Goal: Task Accomplishment & Management: Manage account settings

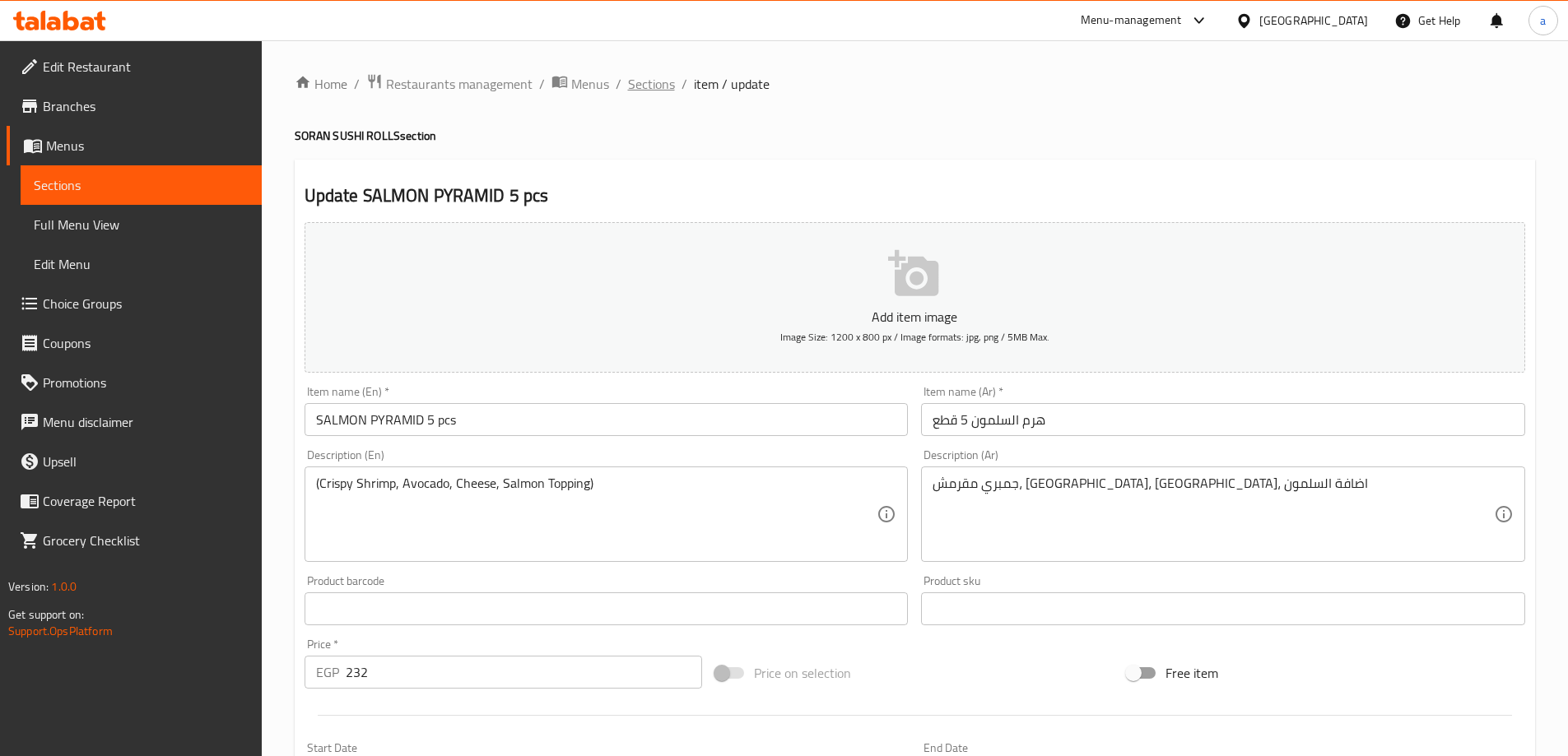
click at [663, 86] on span "Sections" at bounding box center [651, 83] width 47 height 20
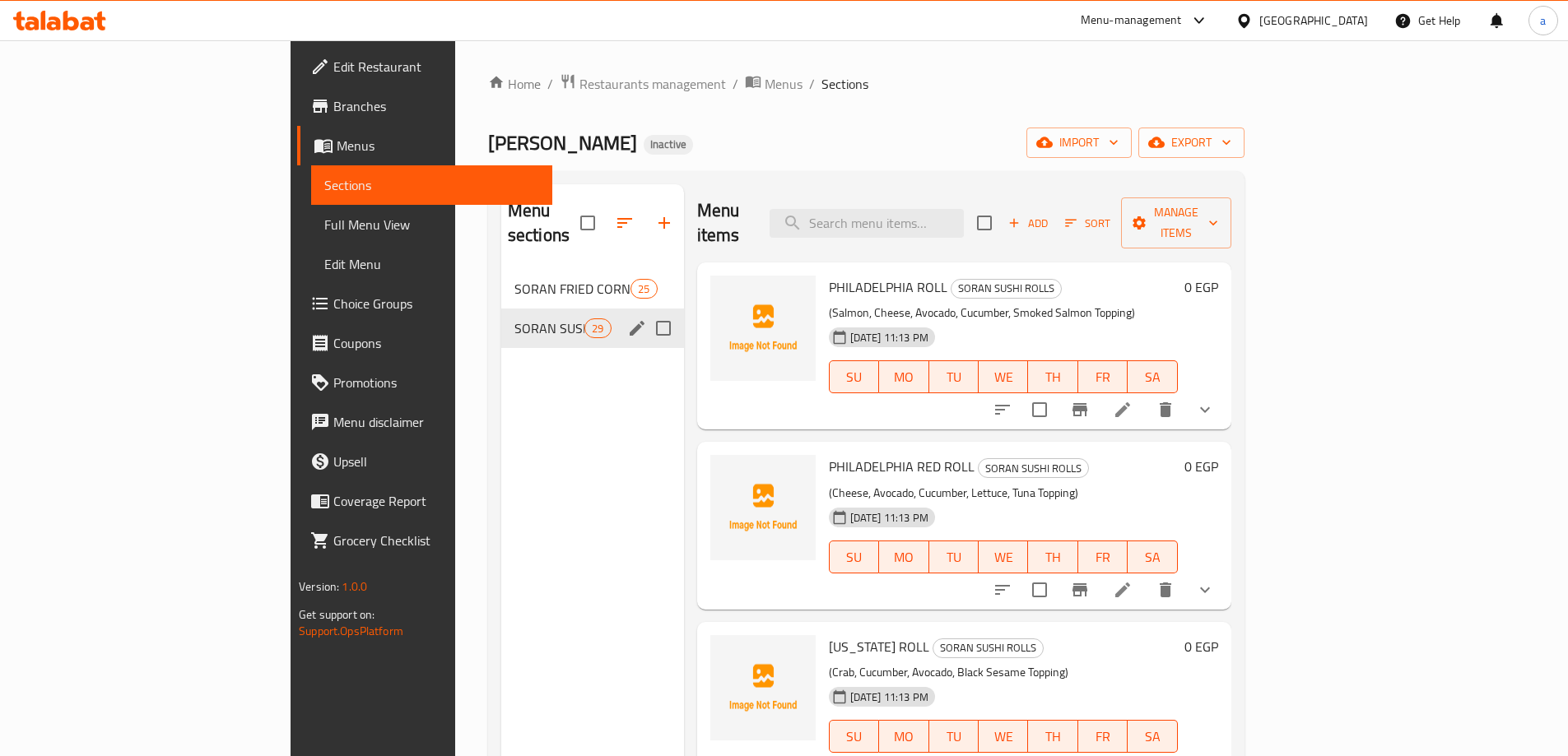
click at [545, 309] on div "SORAN SUSHI ROLLS 29" at bounding box center [593, 328] width 183 height 39
click at [549, 309] on div "SORAN SUSHI ROLLS 29" at bounding box center [593, 328] width 183 height 39
click at [630, 321] on icon "edit" at bounding box center [637, 327] width 14 height 14
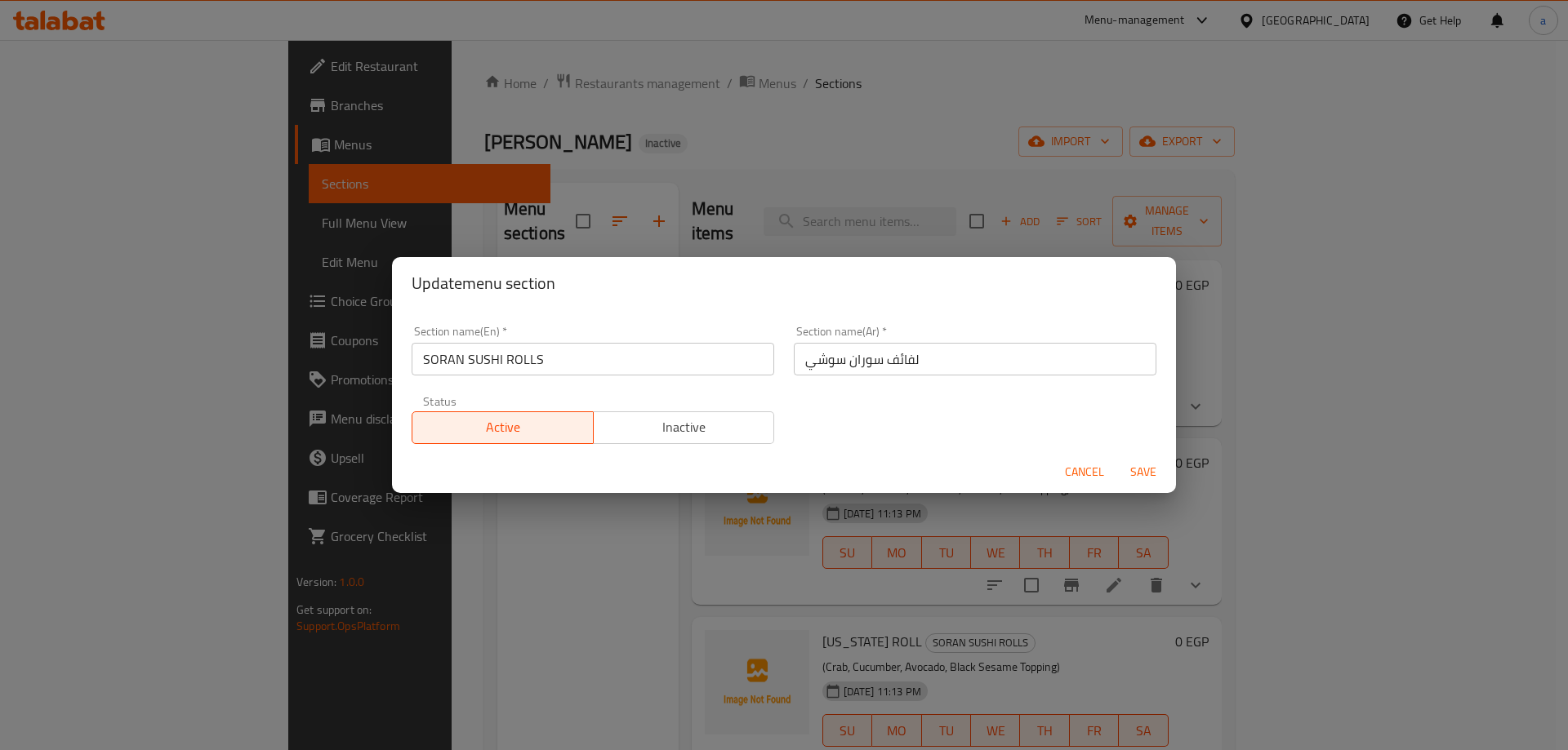
click at [532, 360] on input "SORAN SUSHI ROLLS" at bounding box center [593, 359] width 363 height 32
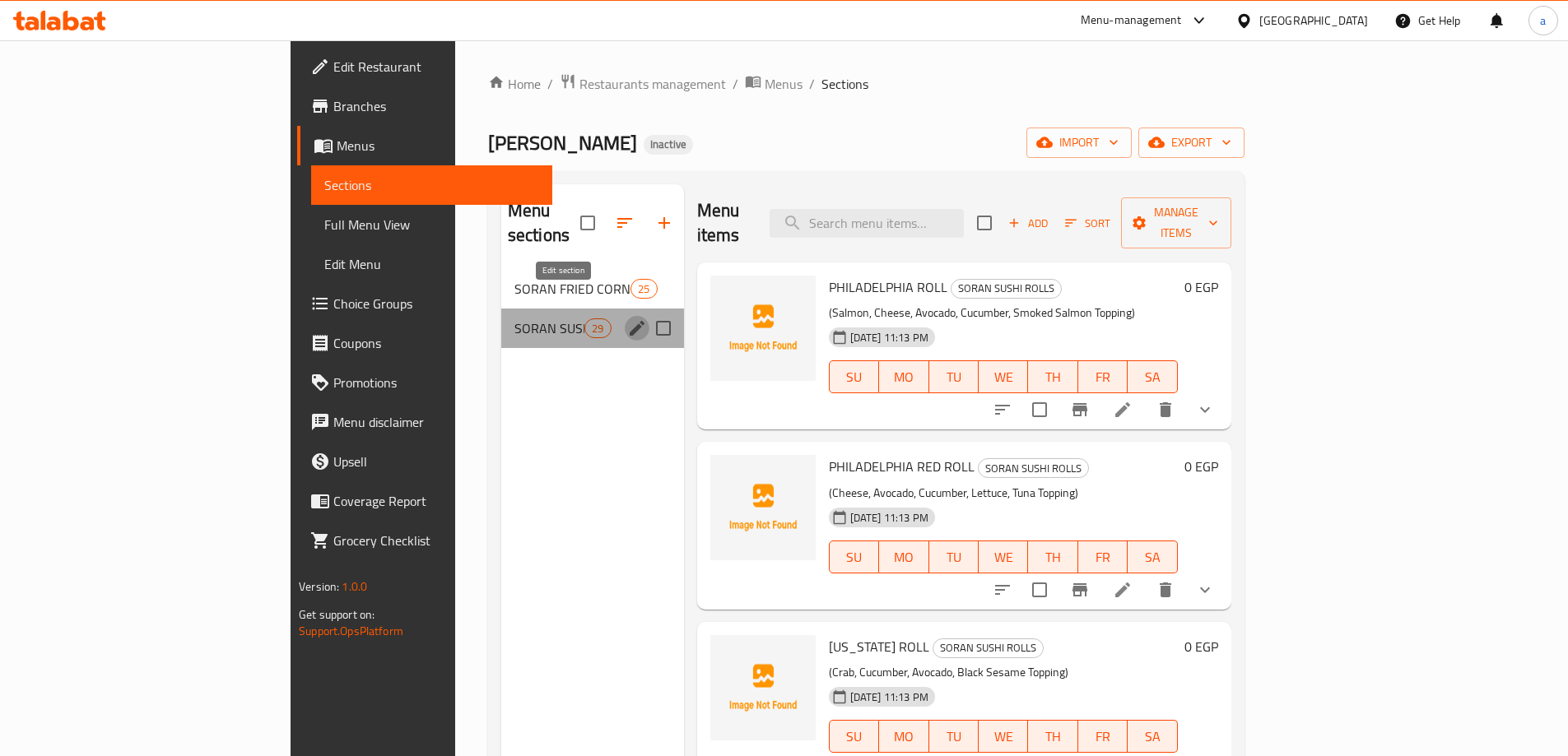
click at [625, 316] on button "edit" at bounding box center [638, 328] width 25 height 25
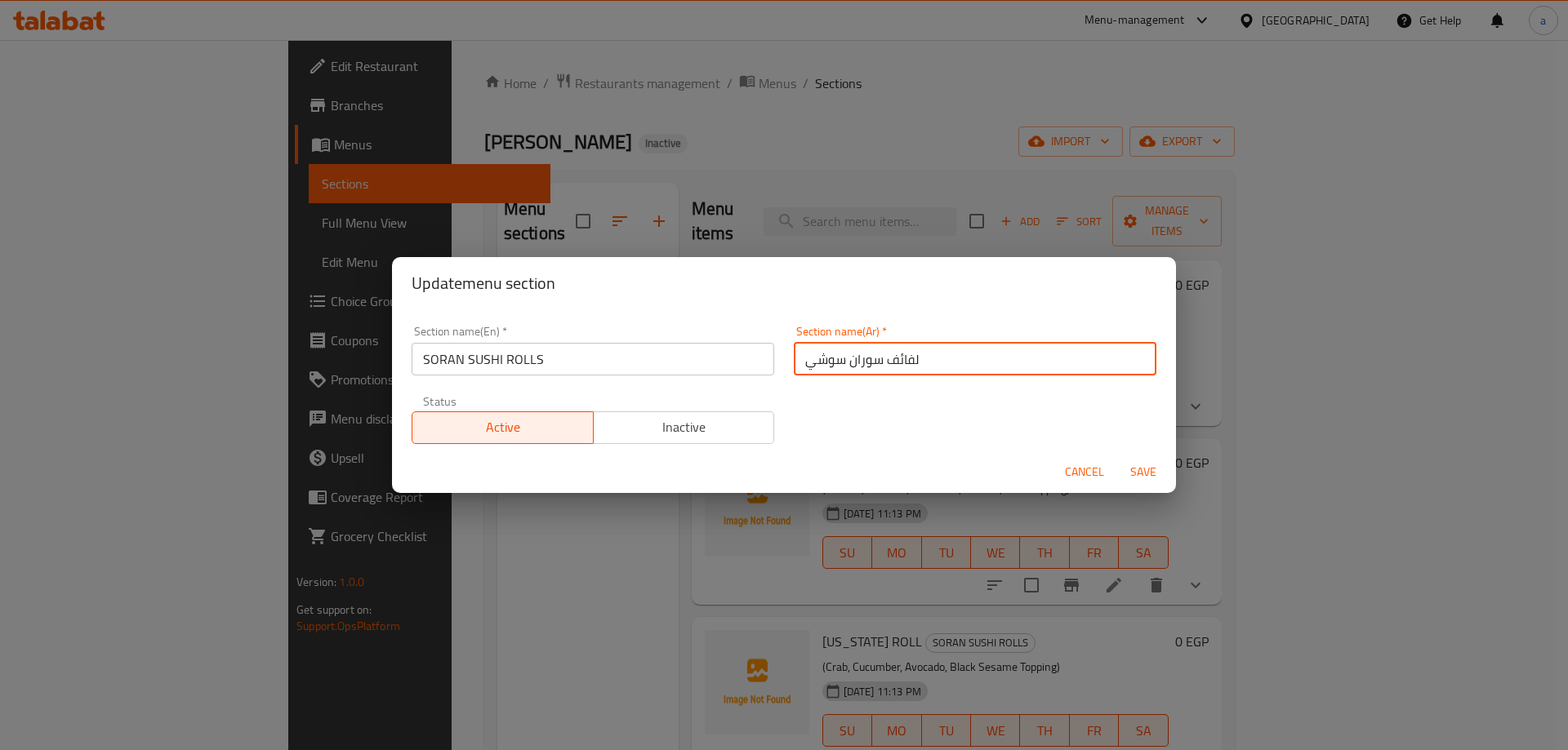
click at [892, 363] on input "لفائف سوران سوشي" at bounding box center [975, 359] width 363 height 32
type input "سوران سوشي"
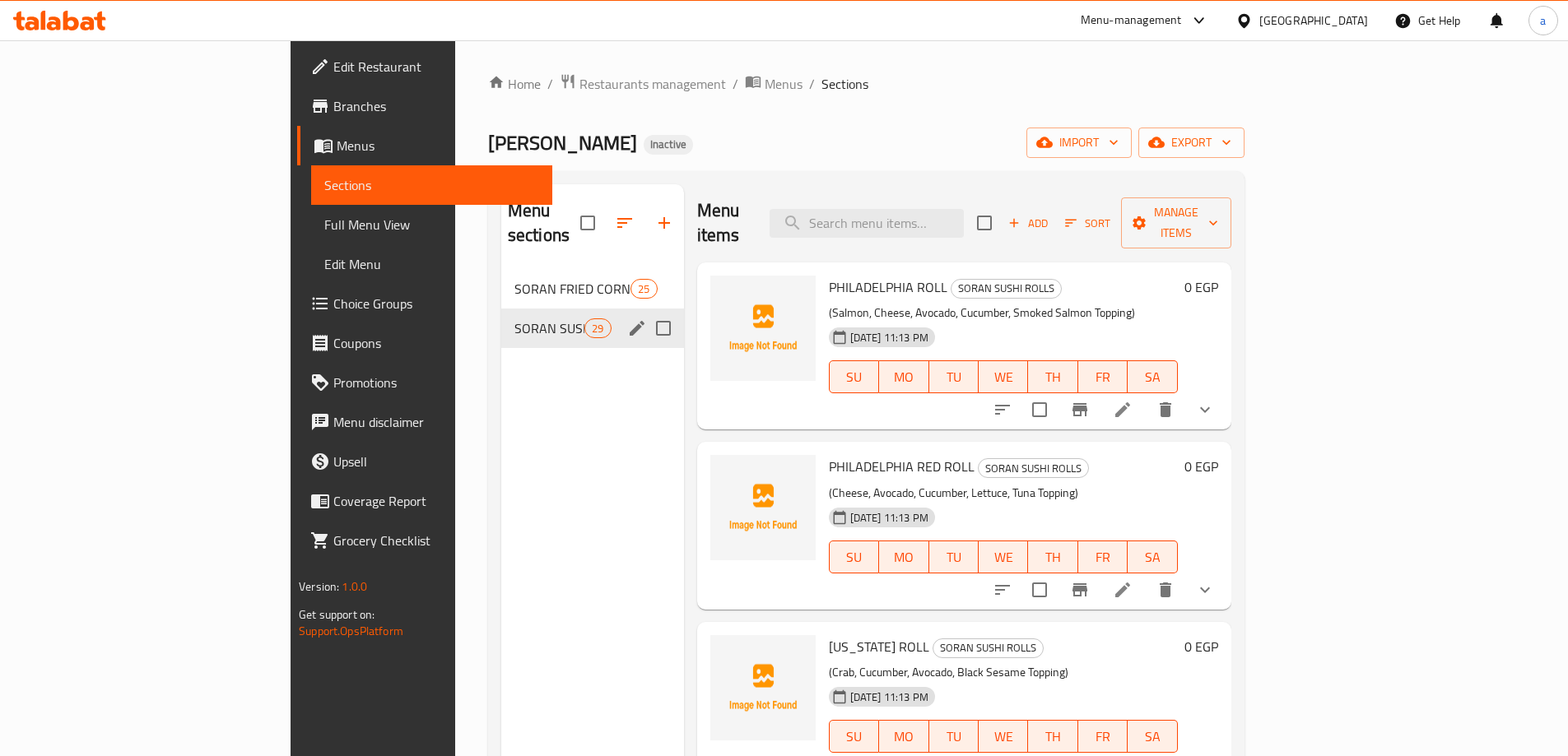
click at [625, 316] on button "edit" at bounding box center [638, 328] width 25 height 25
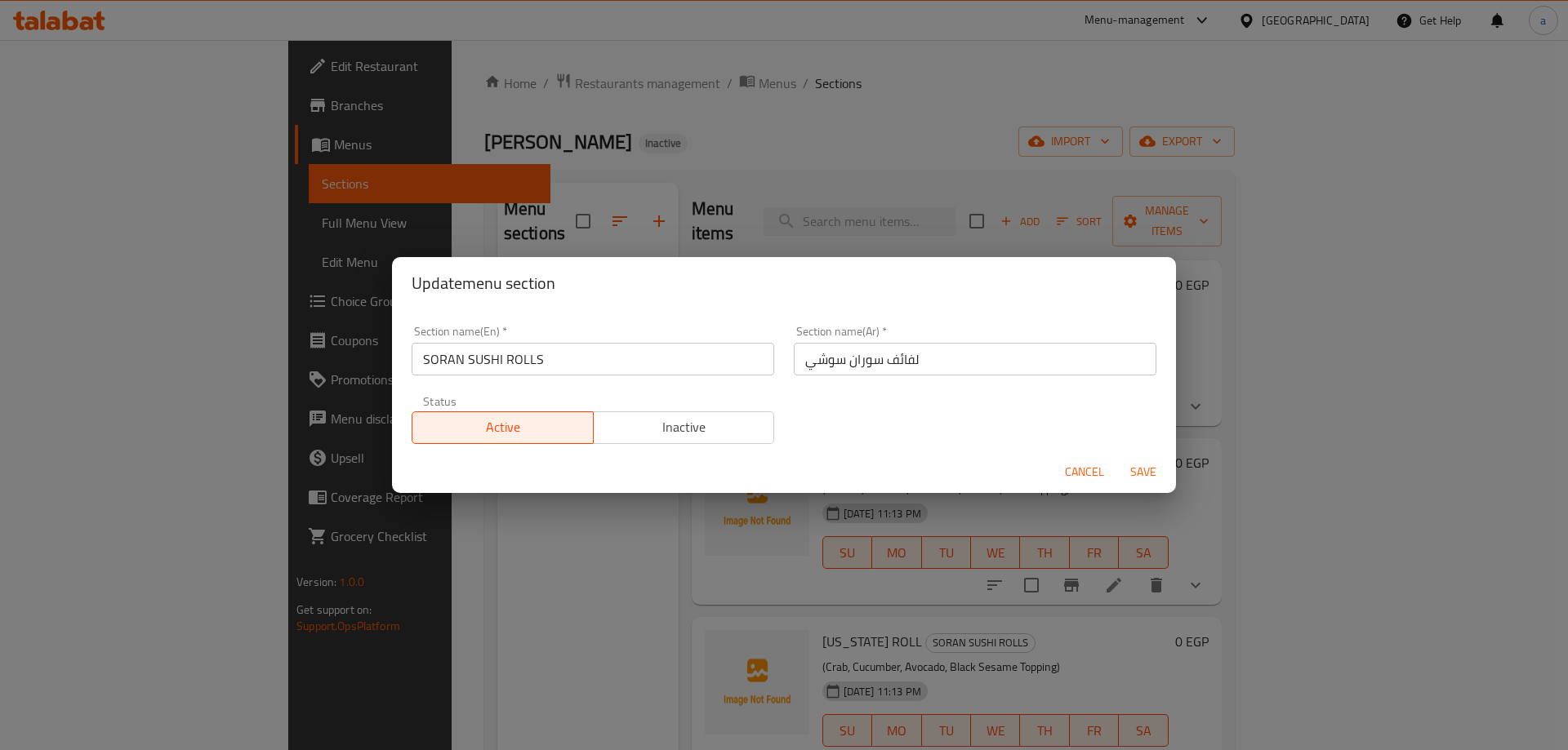
click at [916, 360] on input "لفائف سوران سوشي" at bounding box center [975, 359] width 363 height 32
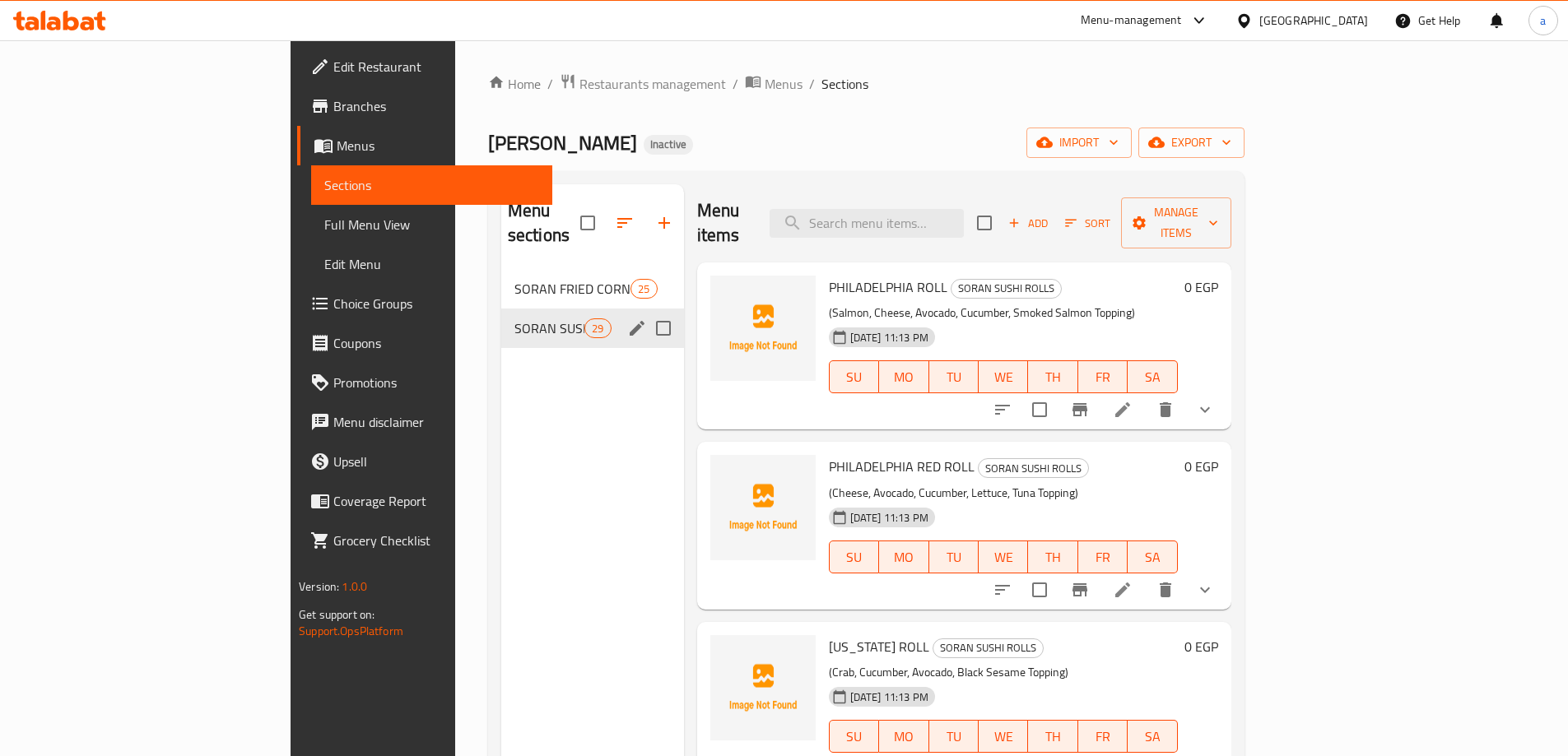
click at [630, 321] on icon "edit" at bounding box center [637, 327] width 14 height 14
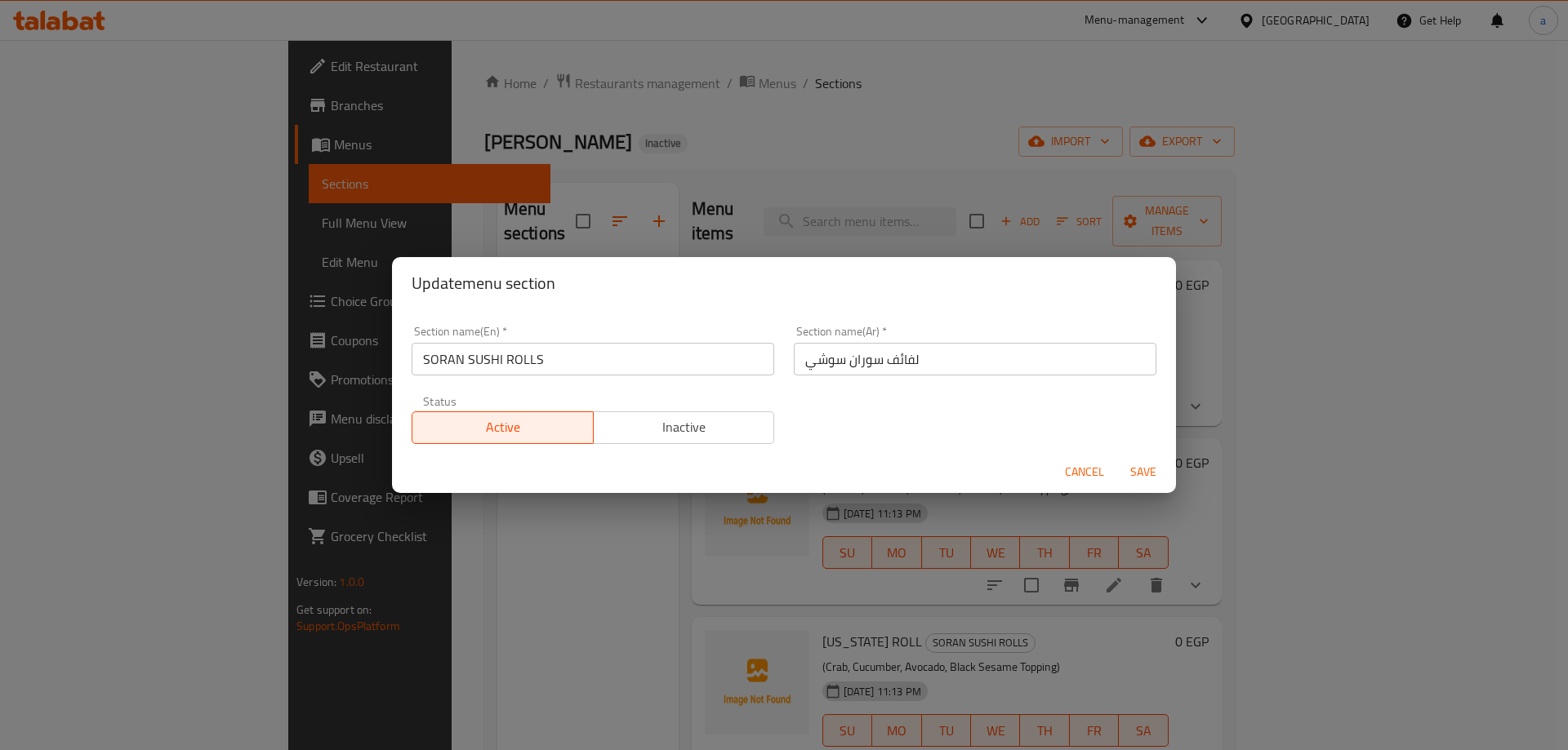
click at [907, 363] on input "لفائف سوران سوشي" at bounding box center [975, 359] width 363 height 32
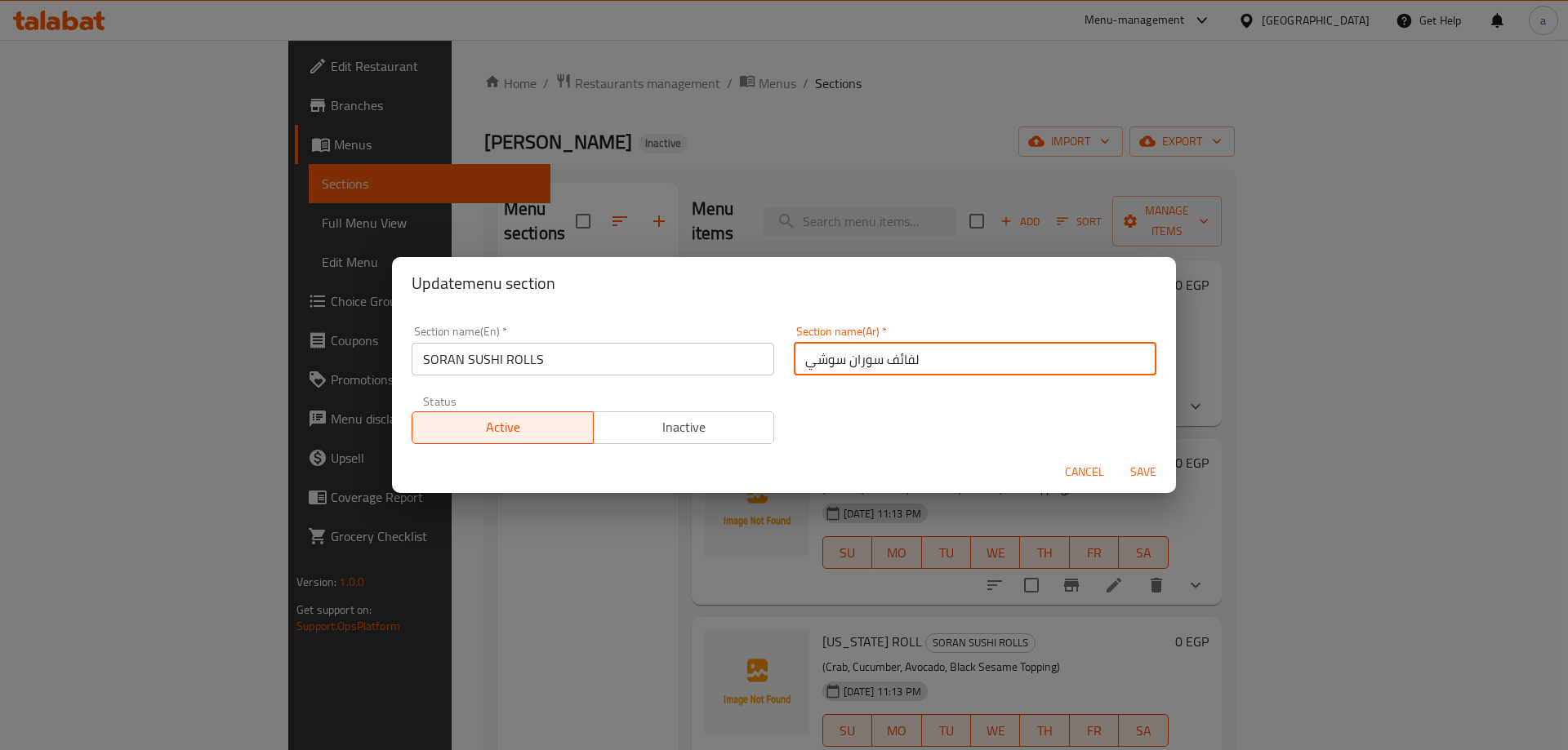
click at [907, 363] on input "لفائف سوران سوشي" at bounding box center [975, 359] width 363 height 32
paste input "رولز"
type input "رولز [PERSON_NAME]"
click at [1159, 476] on span "Save" at bounding box center [1143, 473] width 39 height 21
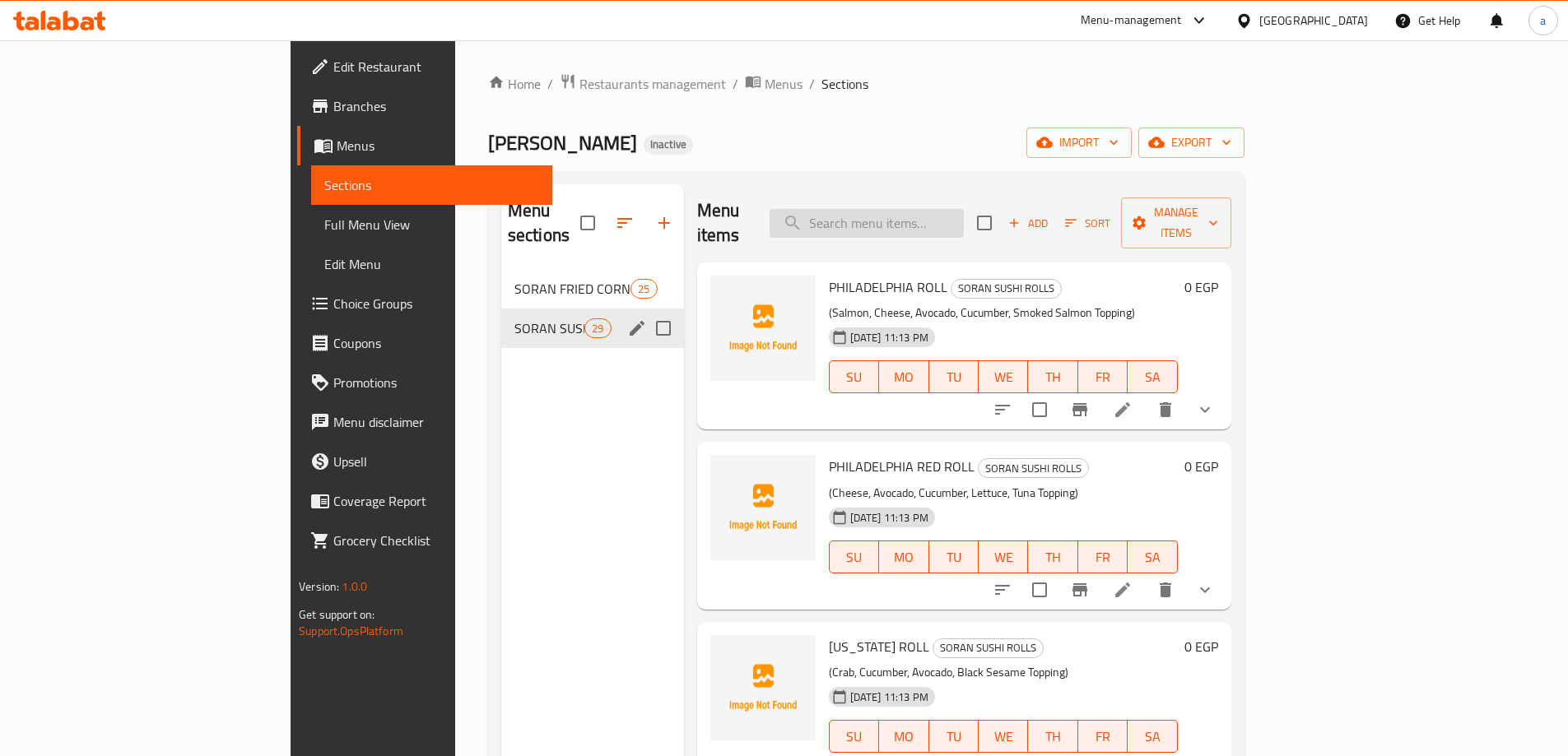
click at [952, 209] on input "search" at bounding box center [866, 223] width 194 height 29
paste input "SPICY TUNA"
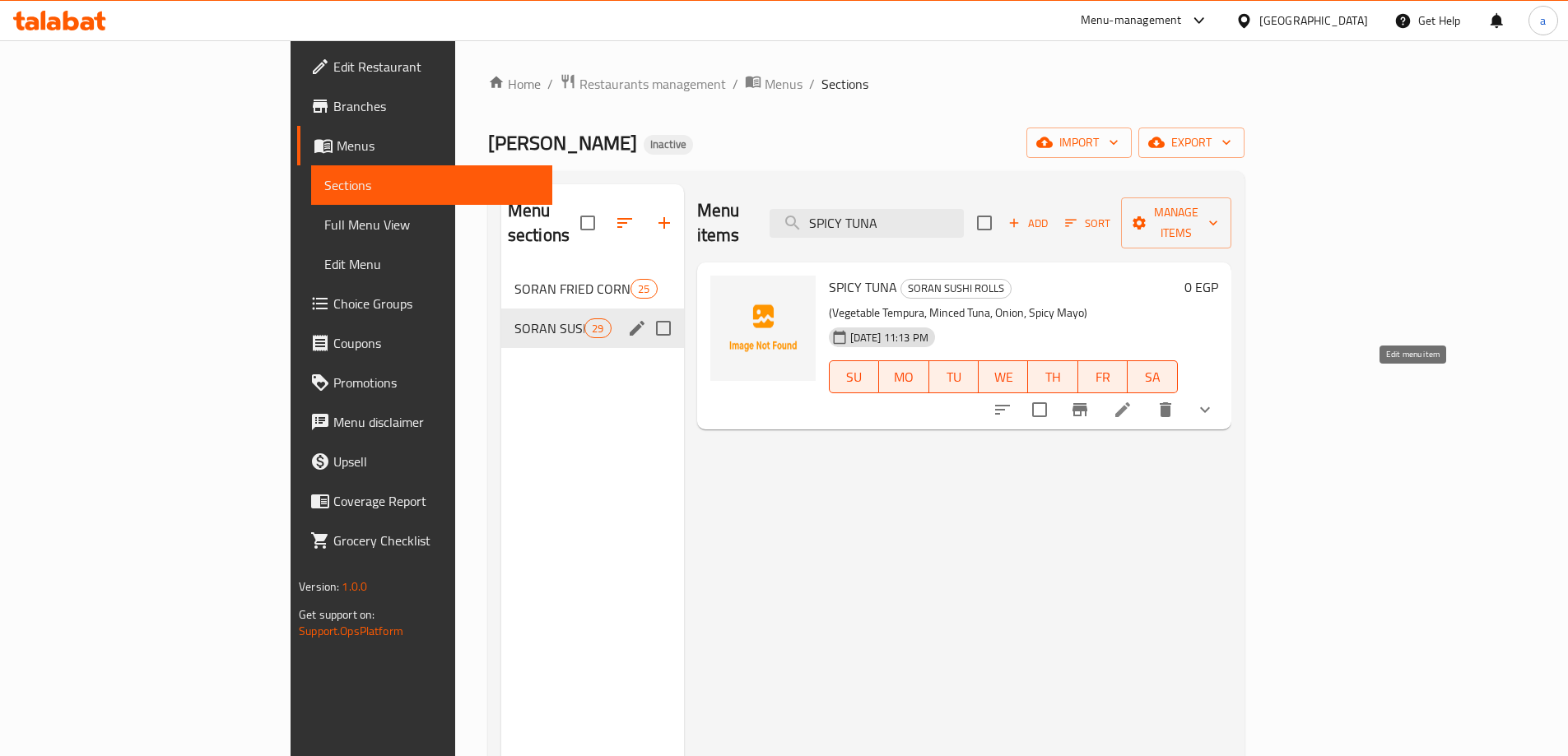
type input "SPICY TUNA"
click at [1132, 400] on icon at bounding box center [1123, 410] width 20 height 20
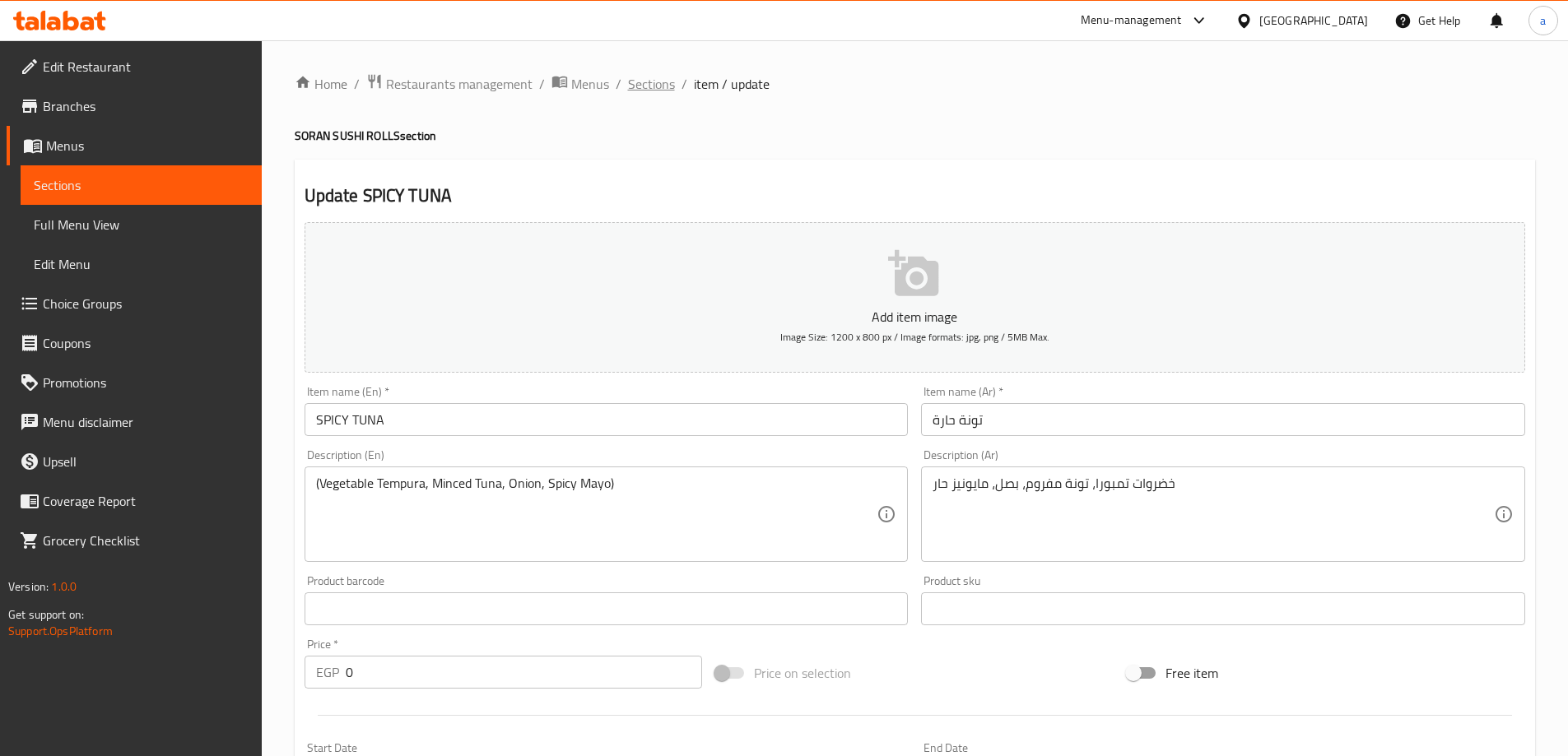
click at [638, 91] on span "Sections" at bounding box center [651, 83] width 47 height 20
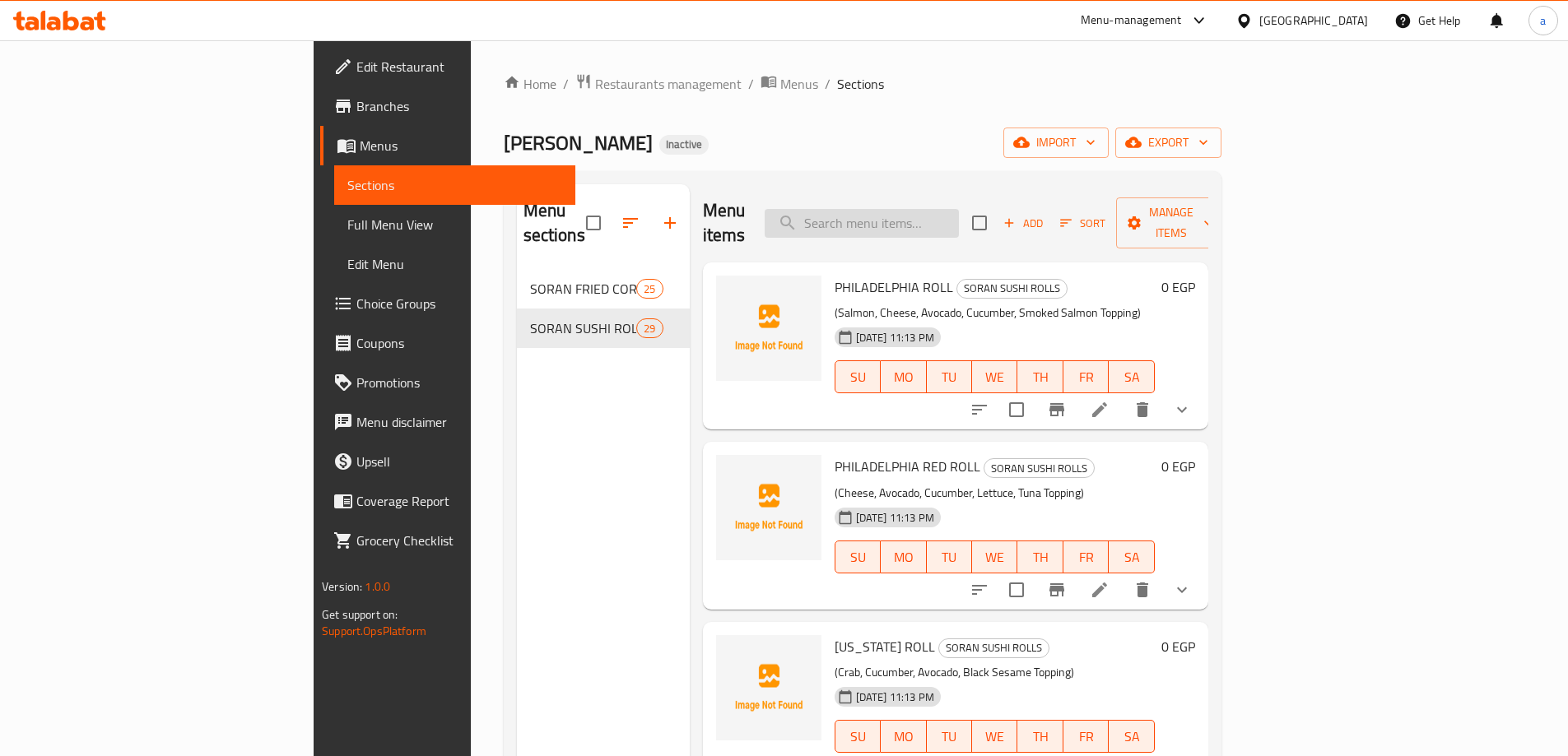
click at [959, 221] on input "search" at bounding box center [862, 223] width 194 height 29
paste input "X ROLL"
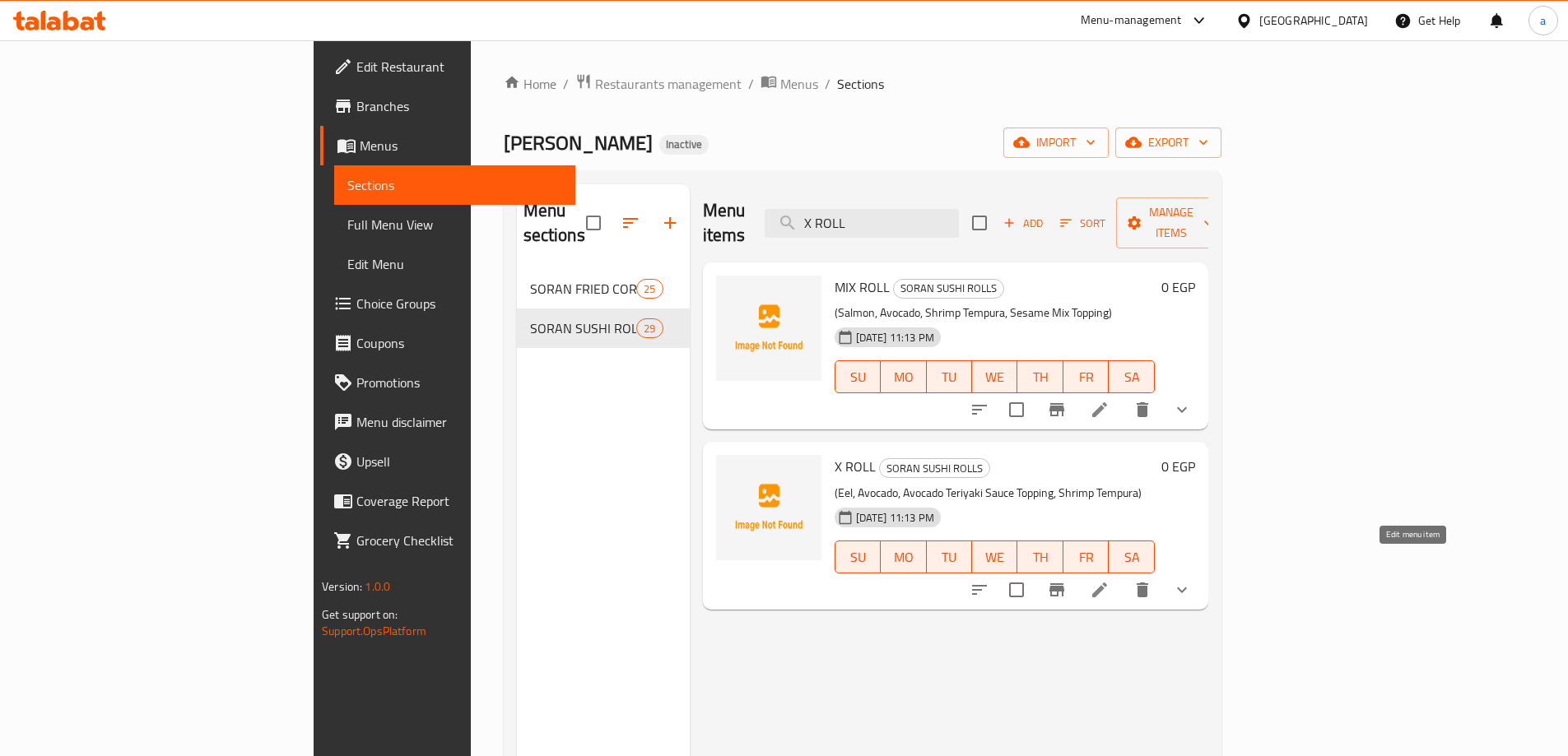
type input "X ROLL"
click at [1109, 580] on icon at bounding box center [1100, 589] width 20 height 20
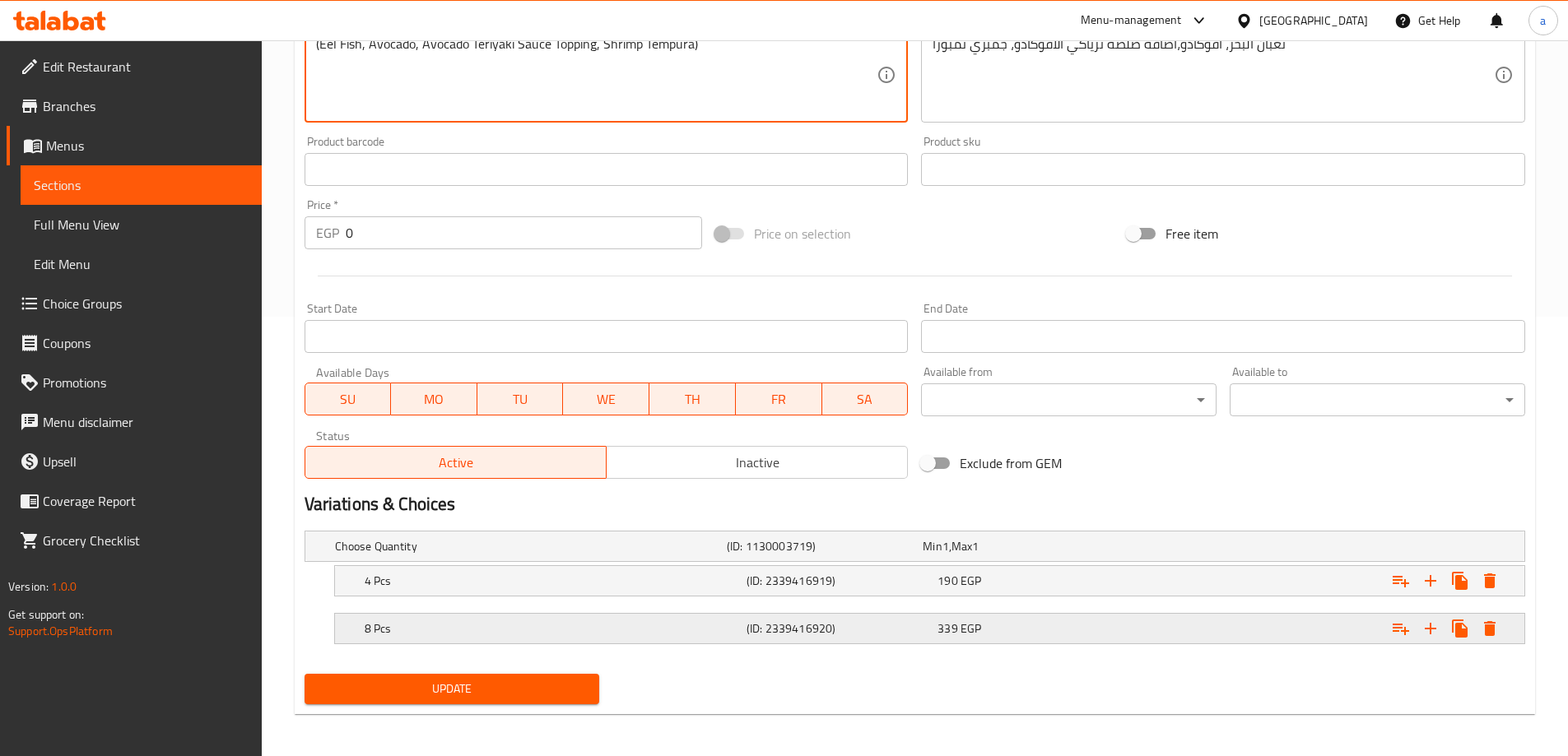
scroll to position [444, 0]
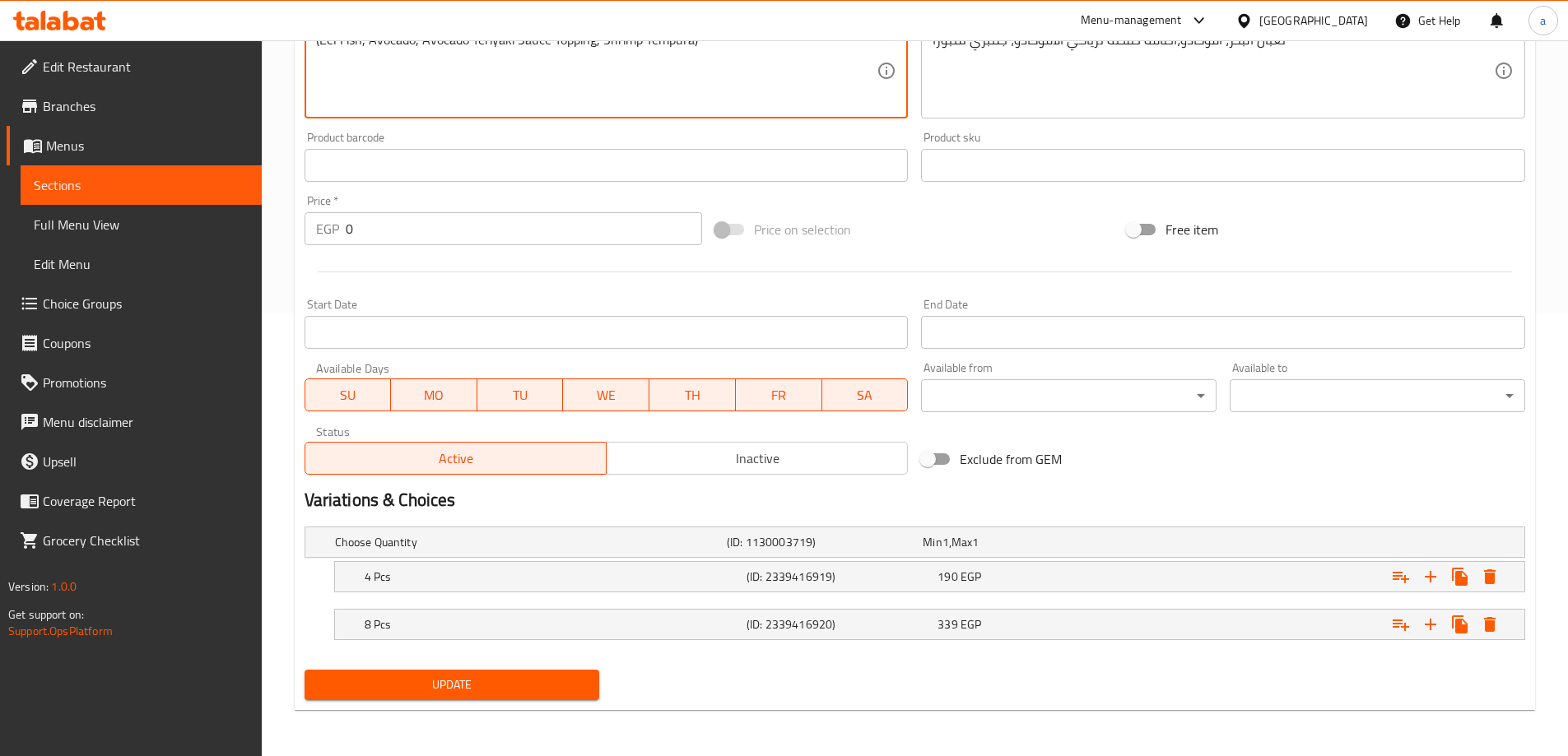
type textarea "(Eel Fish, Avocado, Avocado Teriyaki Sauce Topping, Shrimp Tempura)"
click at [420, 690] on span "Update" at bounding box center [452, 685] width 269 height 21
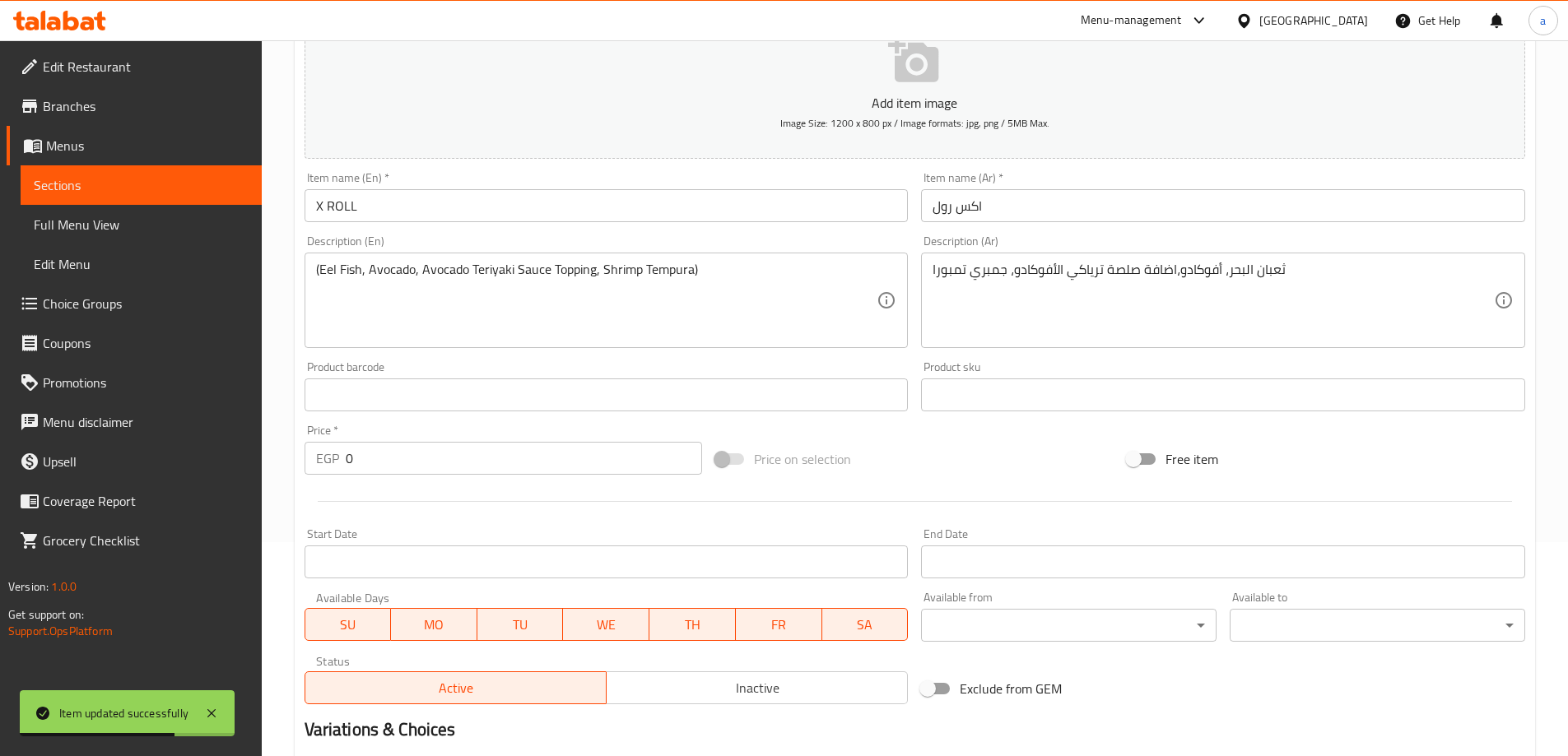
scroll to position [0, 0]
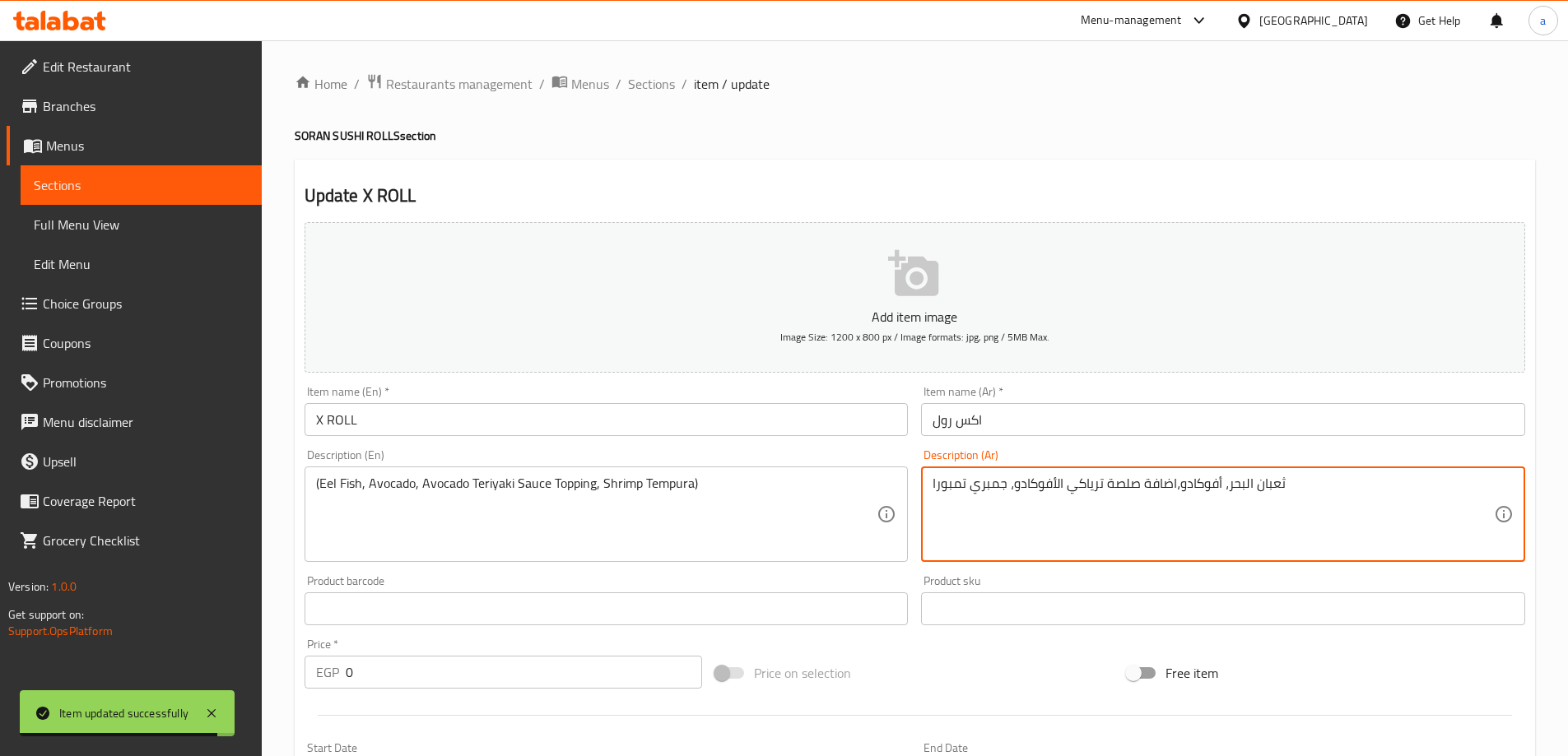
drag, startPoint x: 1228, startPoint y: 488, endPoint x: 1319, endPoint y: 485, distance: 91.0
paste textarea "مك ثعابين"
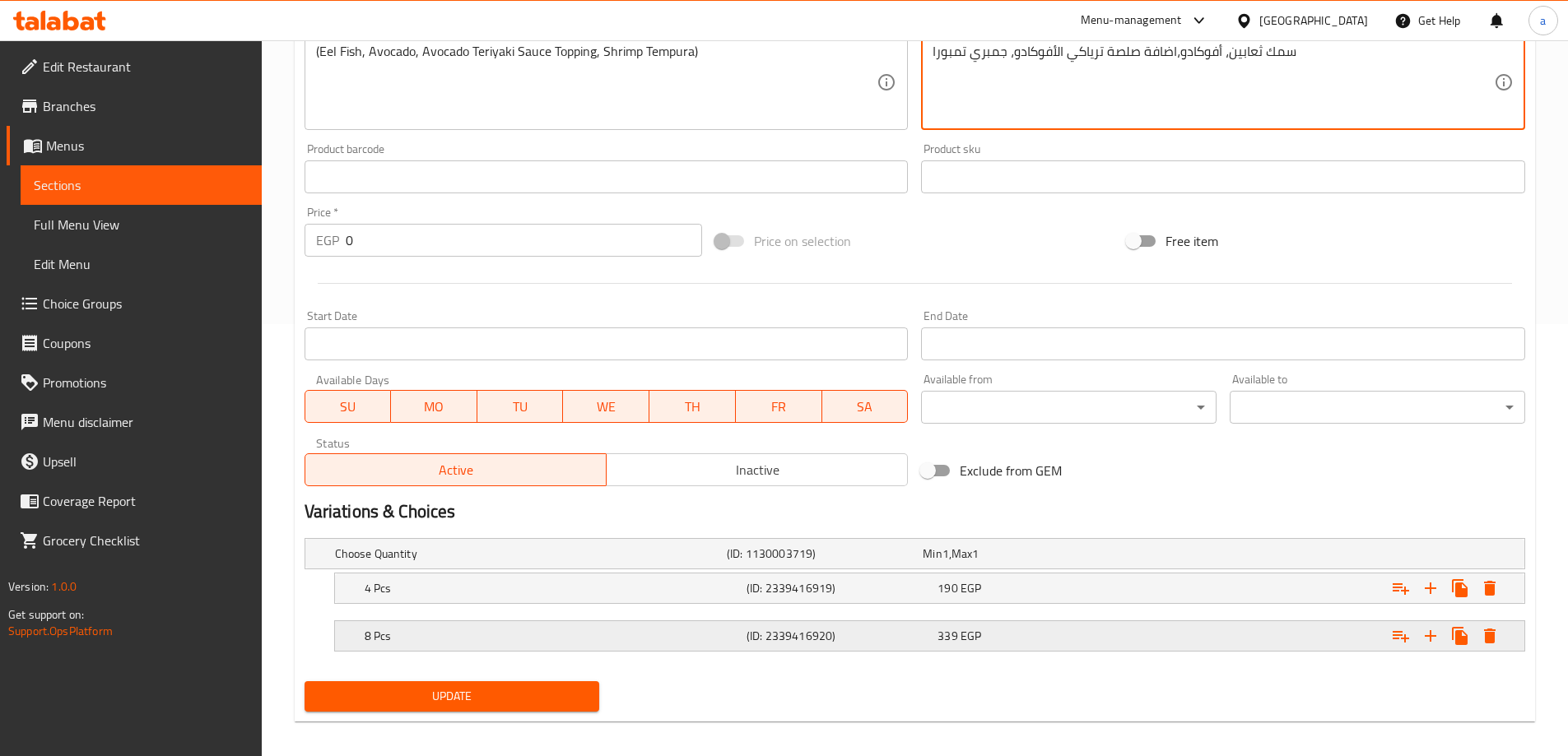
scroll to position [444, 0]
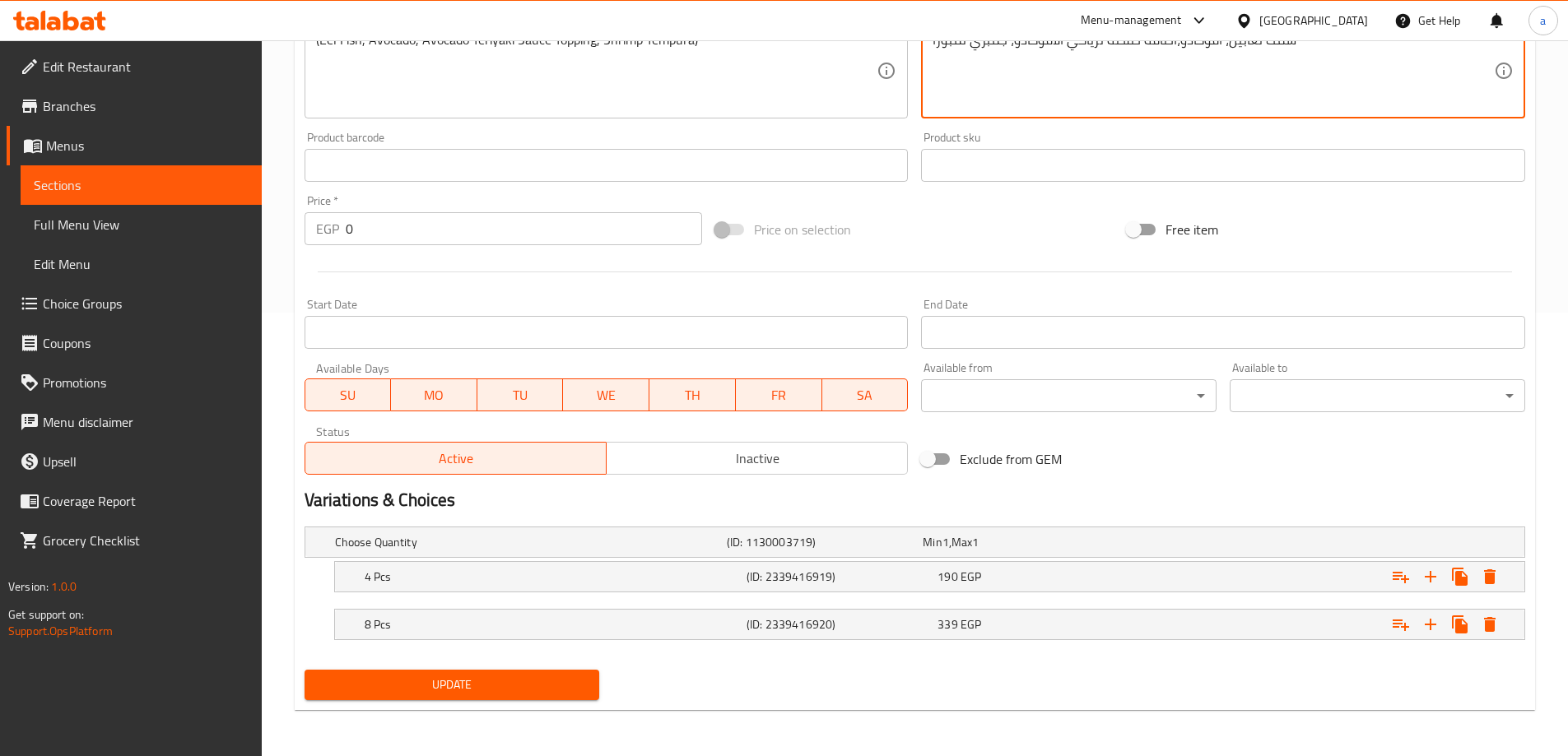
type textarea "سمك ثعابين، أفوكادو،اضافة صلصة ترياكي الأفوكادو، جمبري تمبورا"
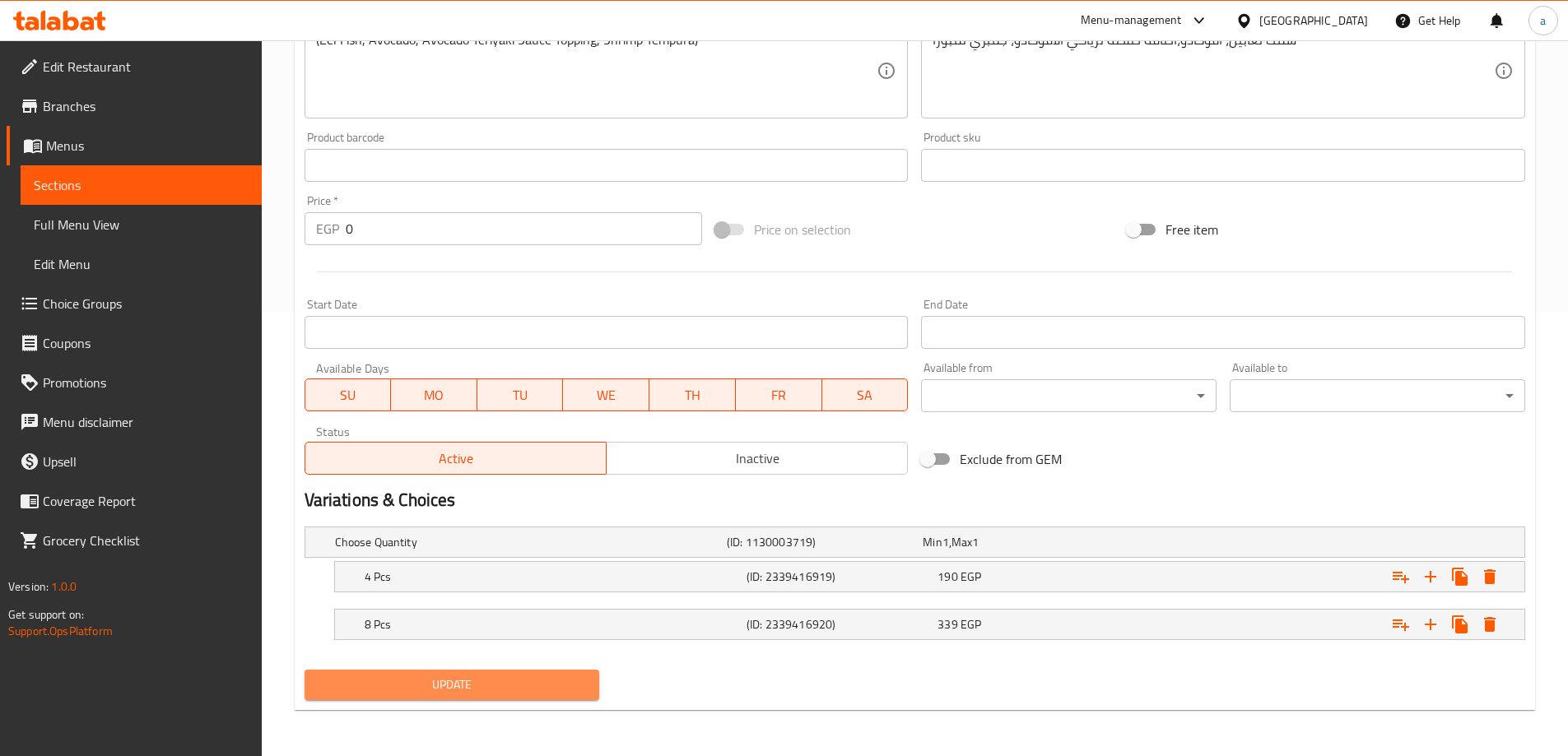
click at [402, 684] on span "Update" at bounding box center [452, 685] width 269 height 21
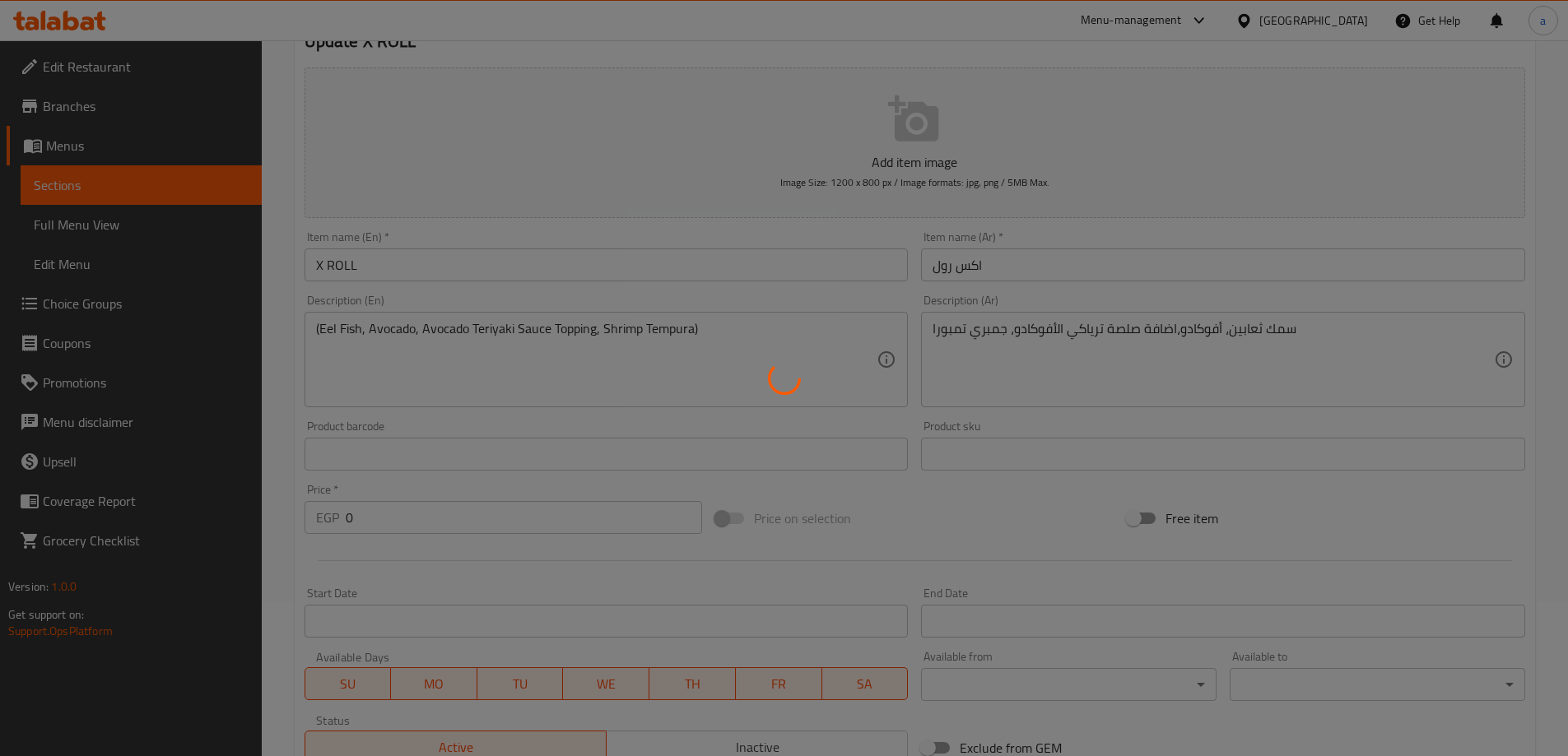
scroll to position [0, 0]
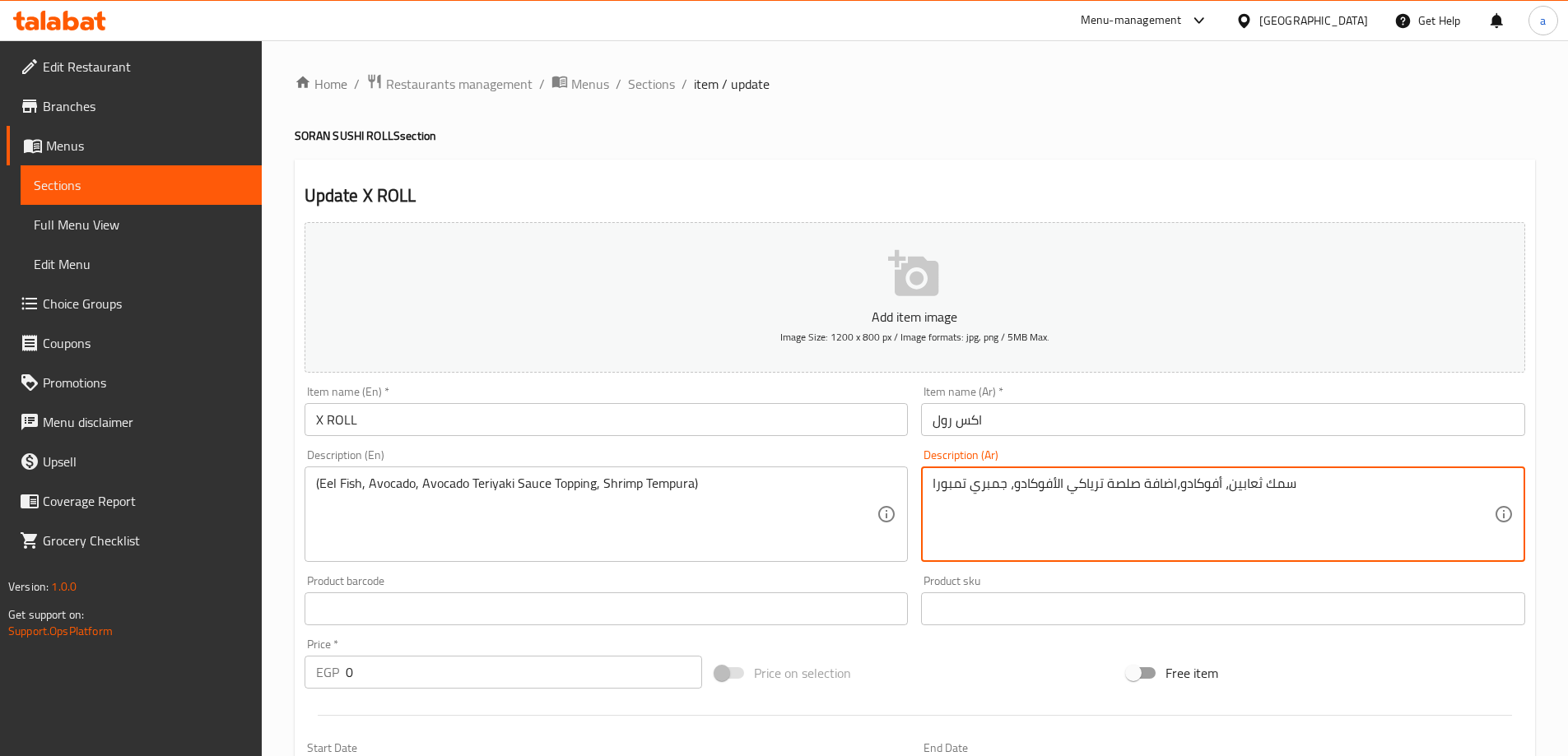
click at [1226, 485] on textarea "سمك ثعابين، أفوكادو،اضافة صلصة ترياكي الأفوكادو، جمبري تمبورا" at bounding box center [1213, 515] width 562 height 78
drag, startPoint x: 1228, startPoint y: 485, endPoint x: 1318, endPoint y: 478, distance: 90.3
click at [1318, 478] on textarea "سمك ثعابين، أفوكادو،اضافة صلصة ترياكي الأفوكادو، جمبري تمبورا" at bounding box center [1213, 515] width 562 height 78
click at [654, 76] on span "Sections" at bounding box center [651, 83] width 47 height 20
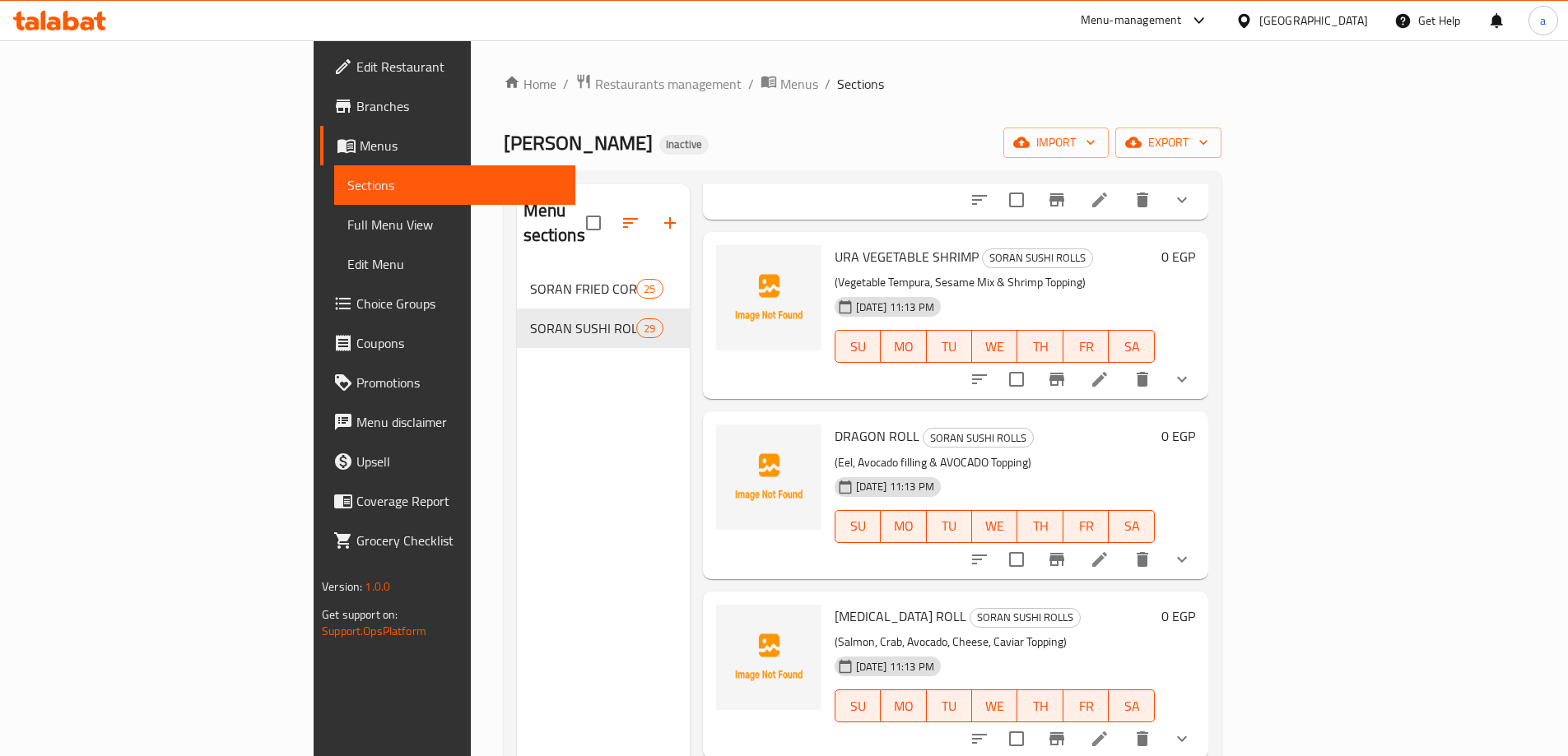
scroll to position [4033, 0]
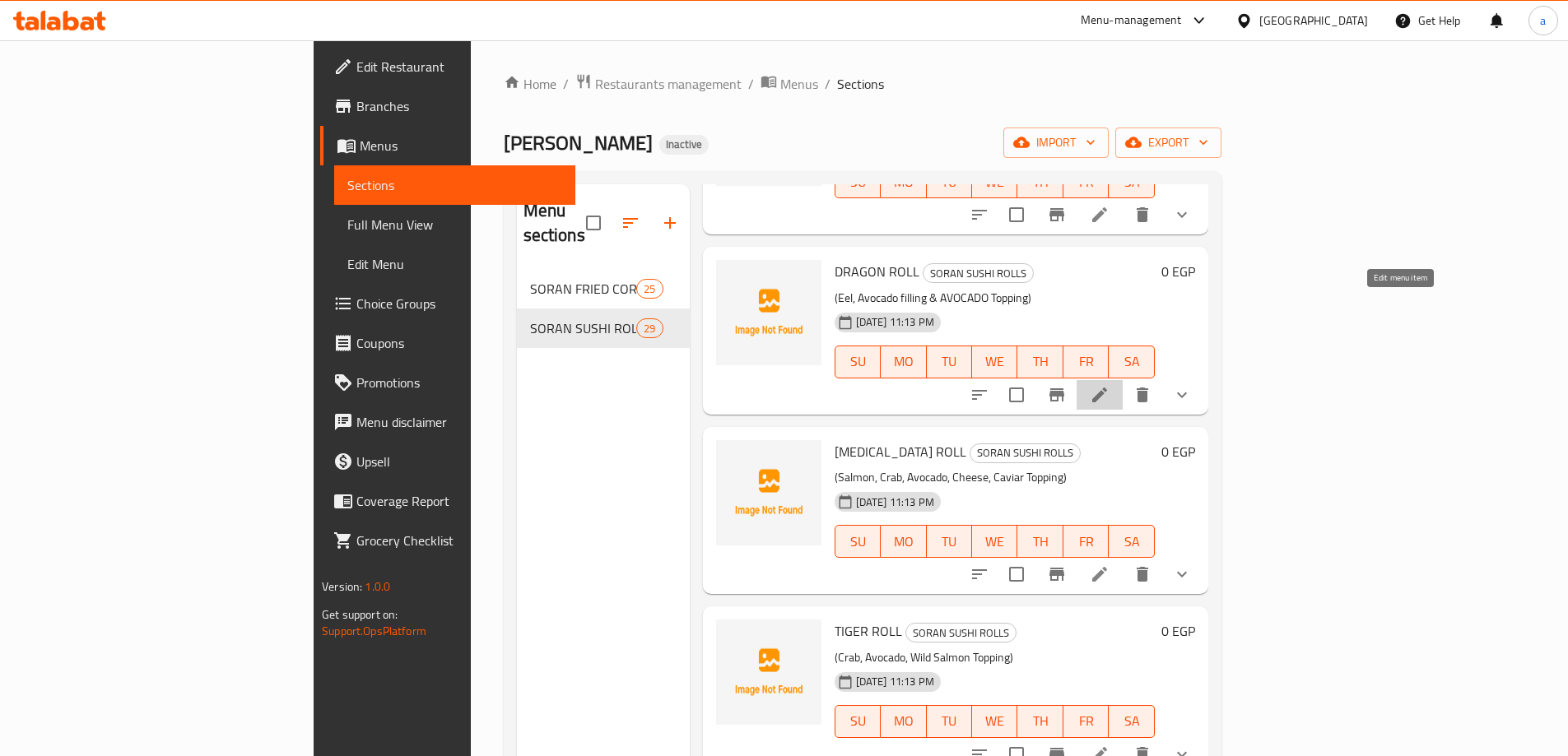
click at [1109, 385] on icon at bounding box center [1100, 394] width 20 height 20
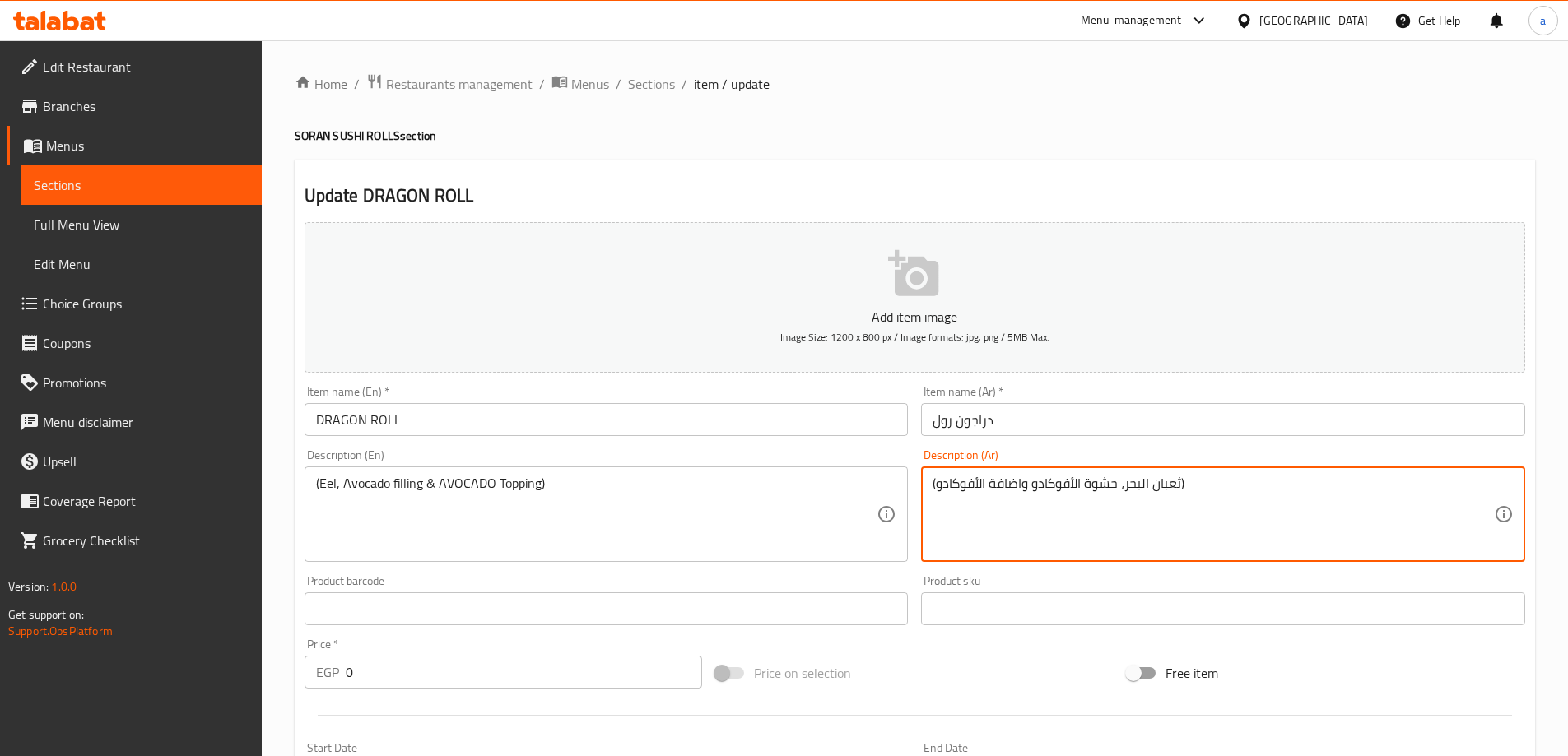
drag, startPoint x: 1128, startPoint y: 485, endPoint x: 1151, endPoint y: 473, distance: 25.9
click at [1127, 487] on textarea "(ثعبان البحر، حشوة الأفوكادو واضافة الأفوكادو)" at bounding box center [1213, 515] width 562 height 78
drag, startPoint x: 1127, startPoint y: 487, endPoint x: 1162, endPoint y: 483, distance: 35.2
click at [1162, 483] on textarea "(ثعبان البحر، حشوة الأفوكادو واضافة الأفوكادو)" at bounding box center [1213, 515] width 562 height 78
click at [1155, 483] on textarea "(ثعبان البحر، حشوة الأفوكادو واضافة الأفوكادو)" at bounding box center [1213, 515] width 562 height 78
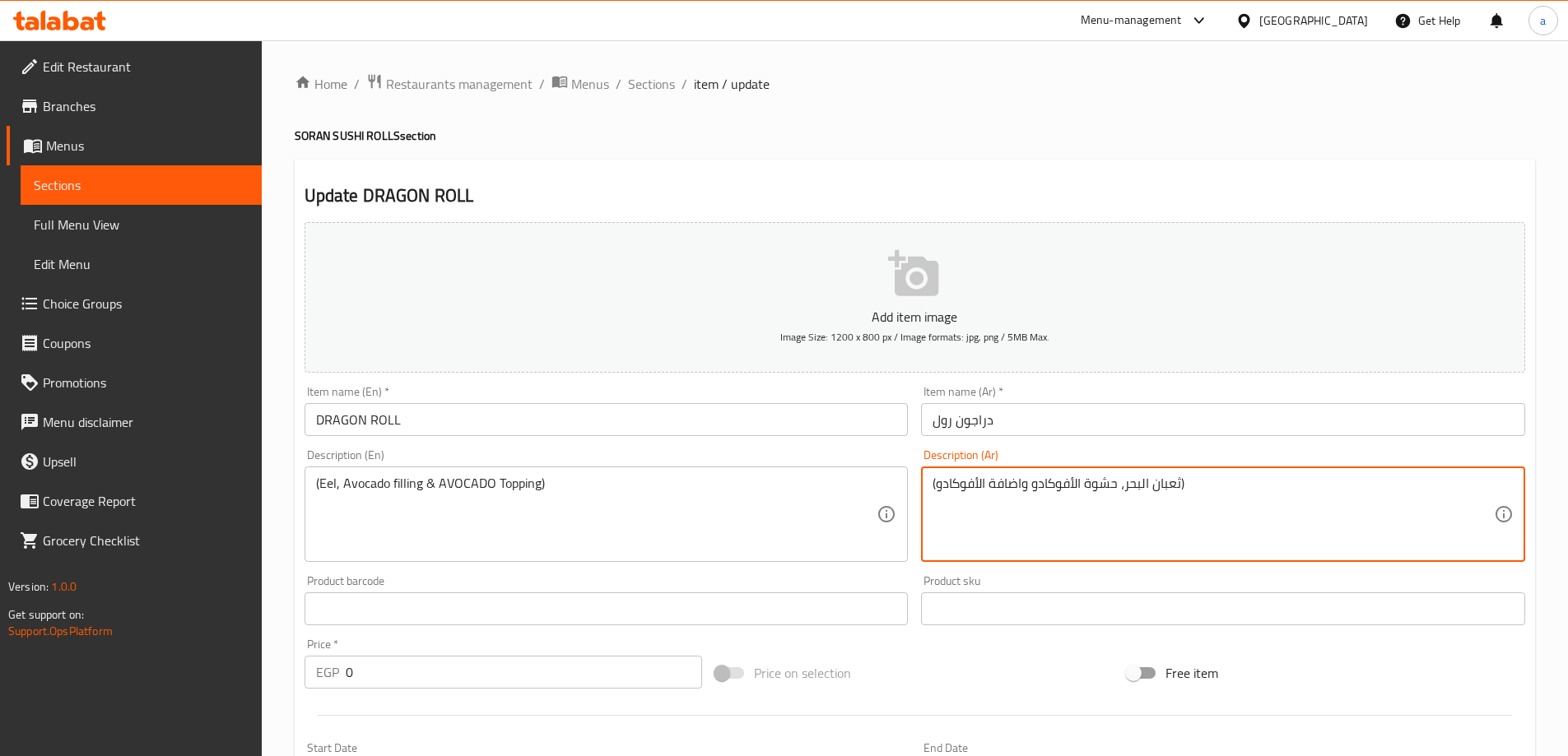
click at [1155, 483] on textarea "(ثعبان البحر، حشوة الأفوكادو واضافة الأفوكادو)" at bounding box center [1213, 515] width 562 height 78
drag, startPoint x: 1125, startPoint y: 485, endPoint x: 1179, endPoint y: 475, distance: 54.9
click at [1179, 476] on textarea "(ثعبان البحر، حشوة الأفوكادو واضافة الأفوكادو)" at bounding box center [1213, 515] width 562 height 78
paste textarea "مك ثعابين"
click at [1192, 498] on textarea "(سمك ثعابين، حشوة الأفوكادو واضافة الأفوكادو)" at bounding box center [1213, 515] width 562 height 78
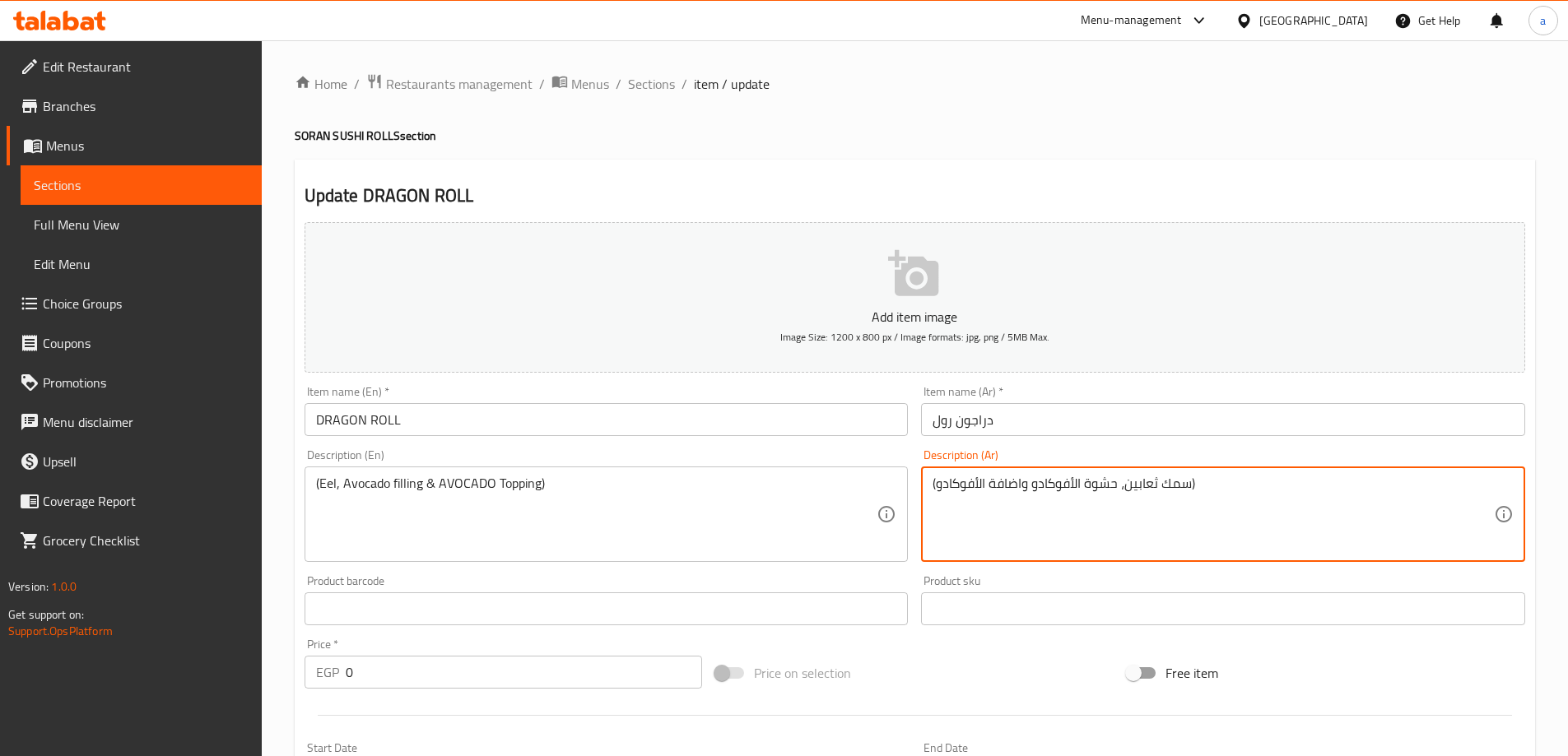
type textarea "(سمك ثعابين، حشوة الأفوكادو واضافة الأفوكادو)"
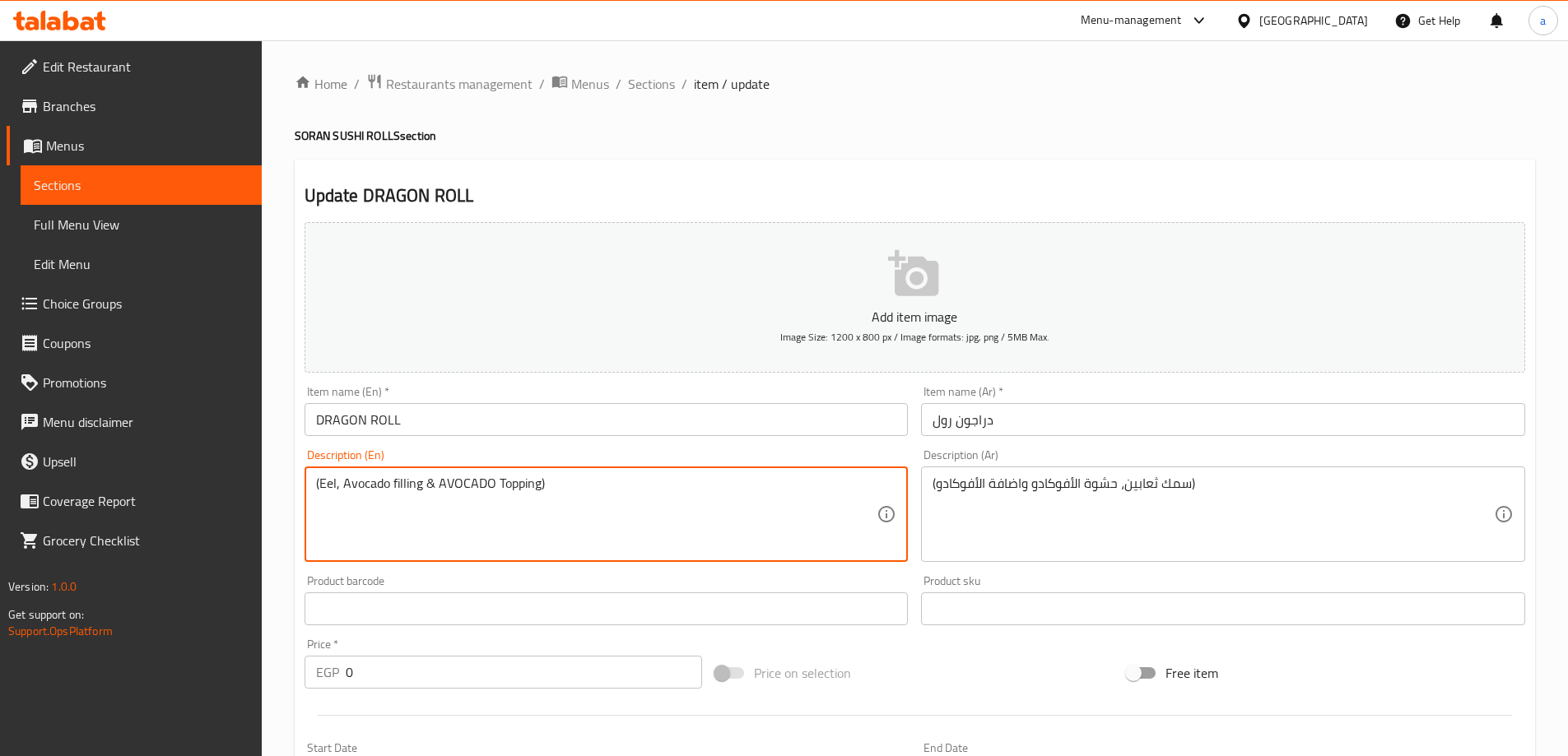
click at [323, 476] on textarea "(Eel, Avocado filling & AVOCADO Topping)" at bounding box center [596, 515] width 562 height 78
paste textarea "Fish"
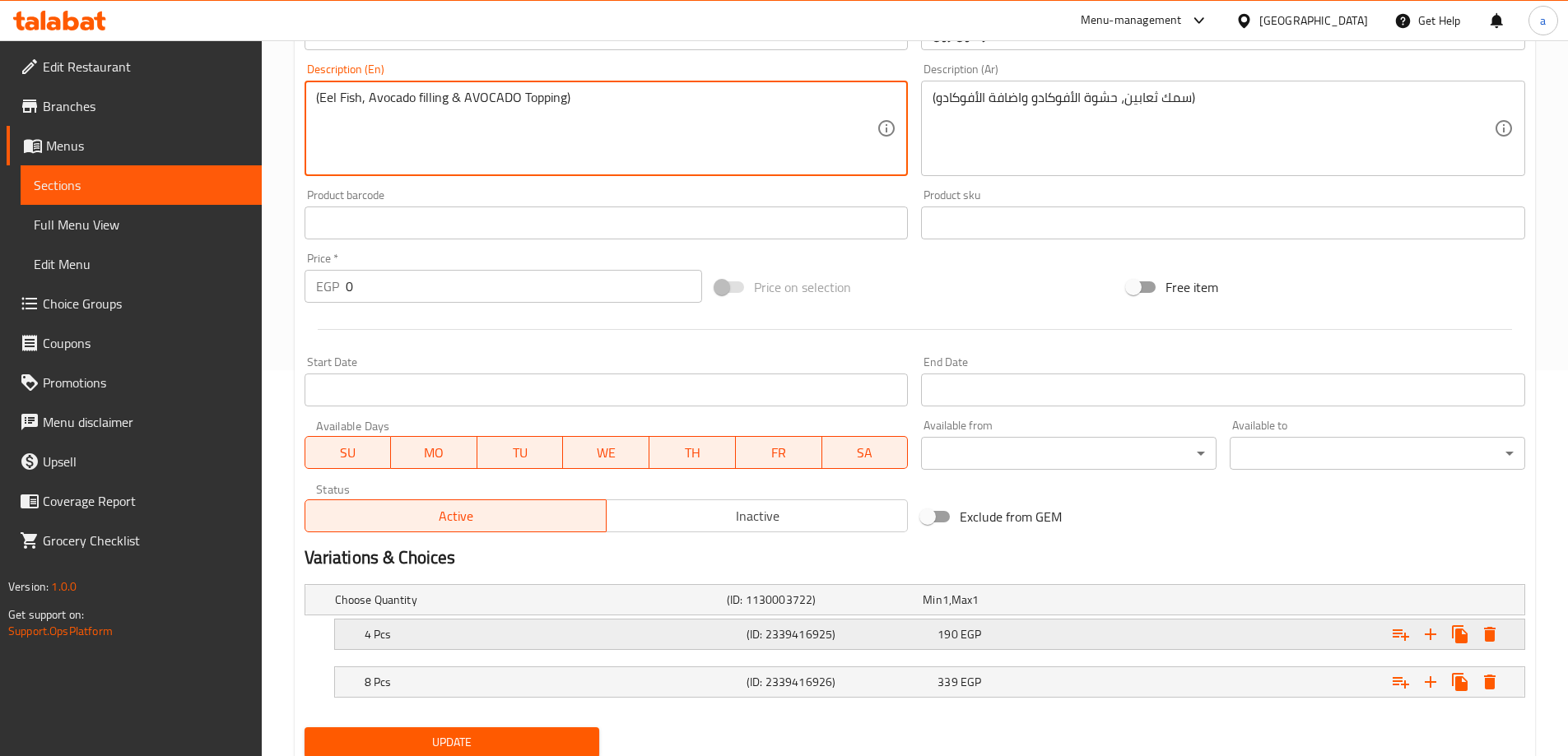
scroll to position [444, 0]
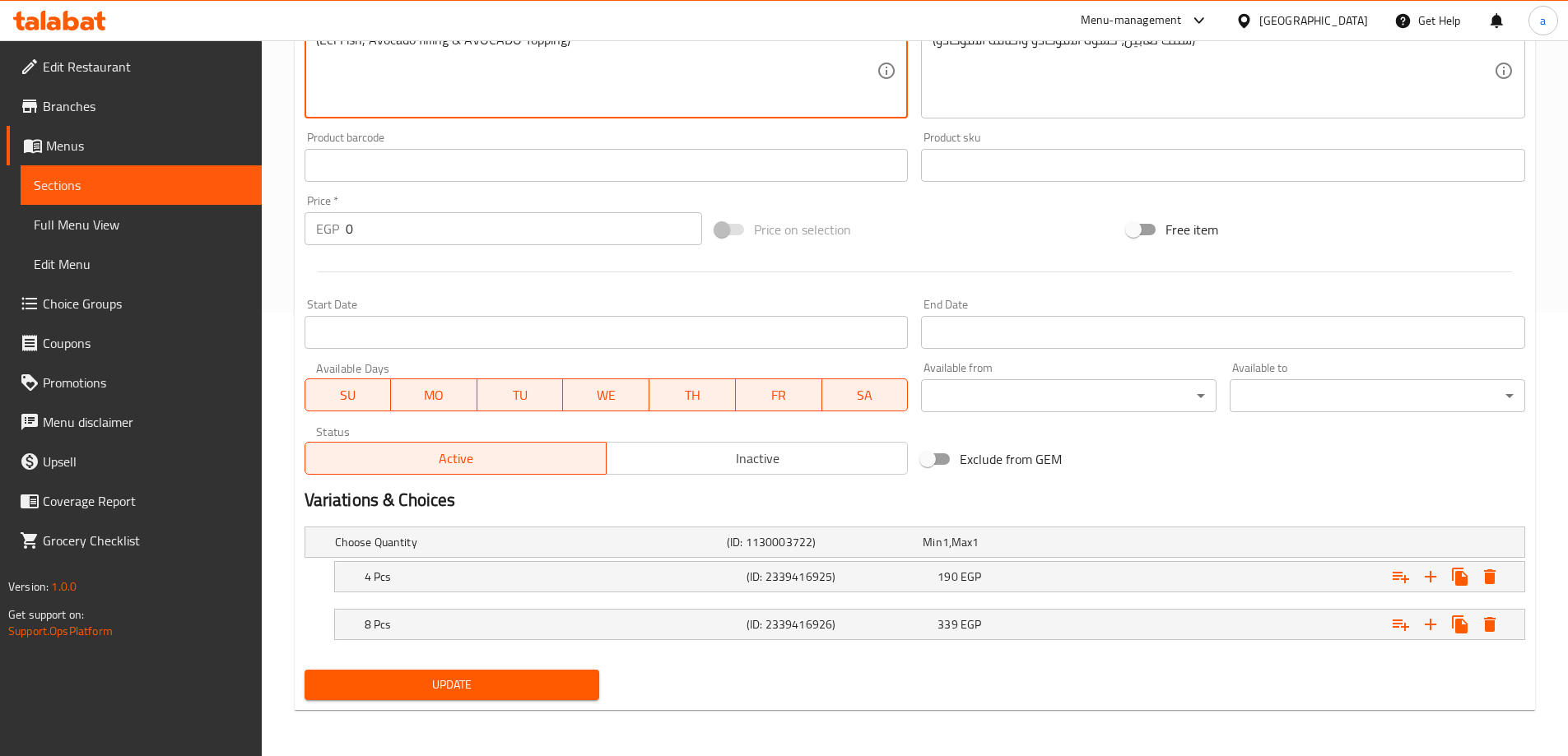
type textarea "(Eel Fish, Avocado filling & AVOCADO Topping)"
click at [420, 674] on button "Update" at bounding box center [452, 685] width 296 height 31
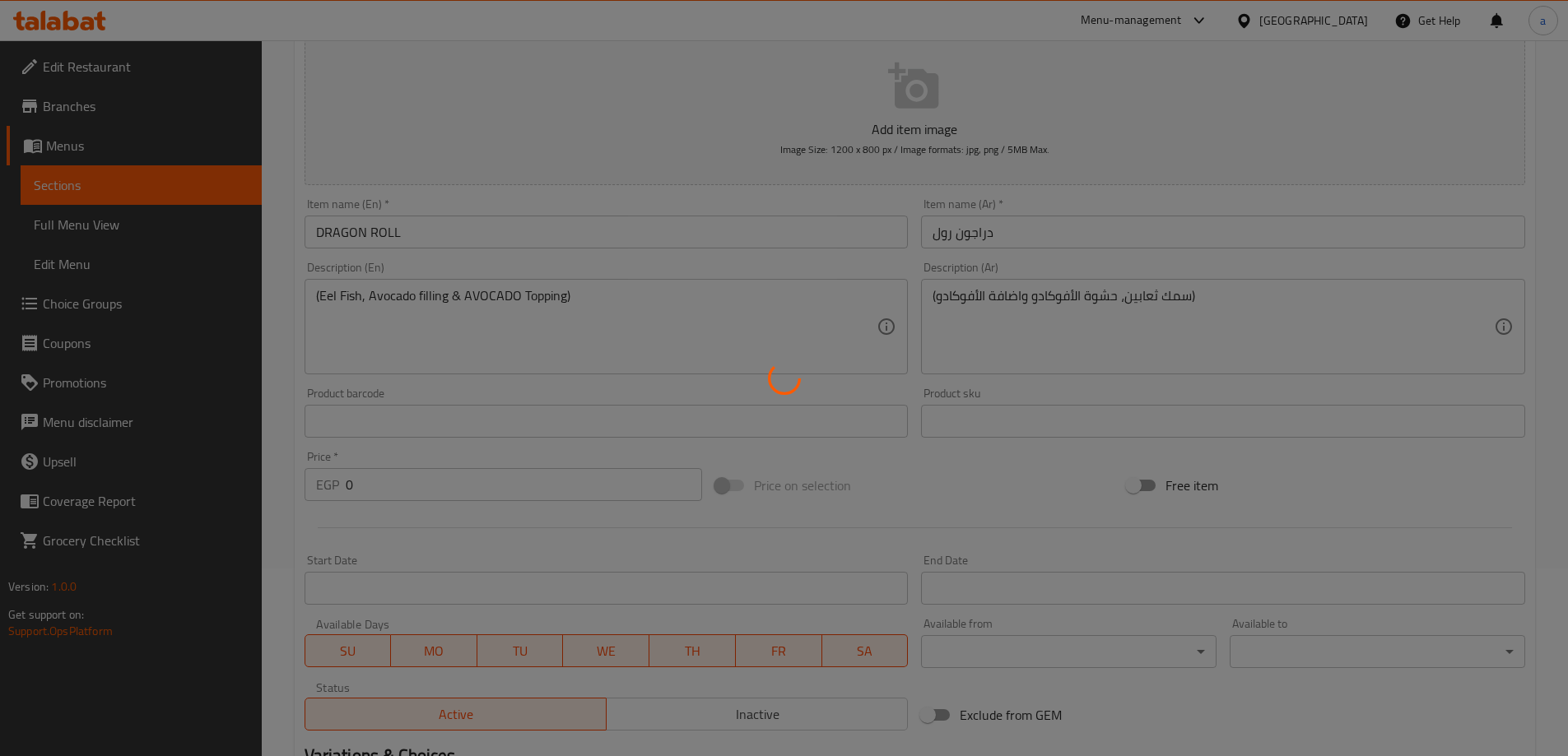
scroll to position [0, 0]
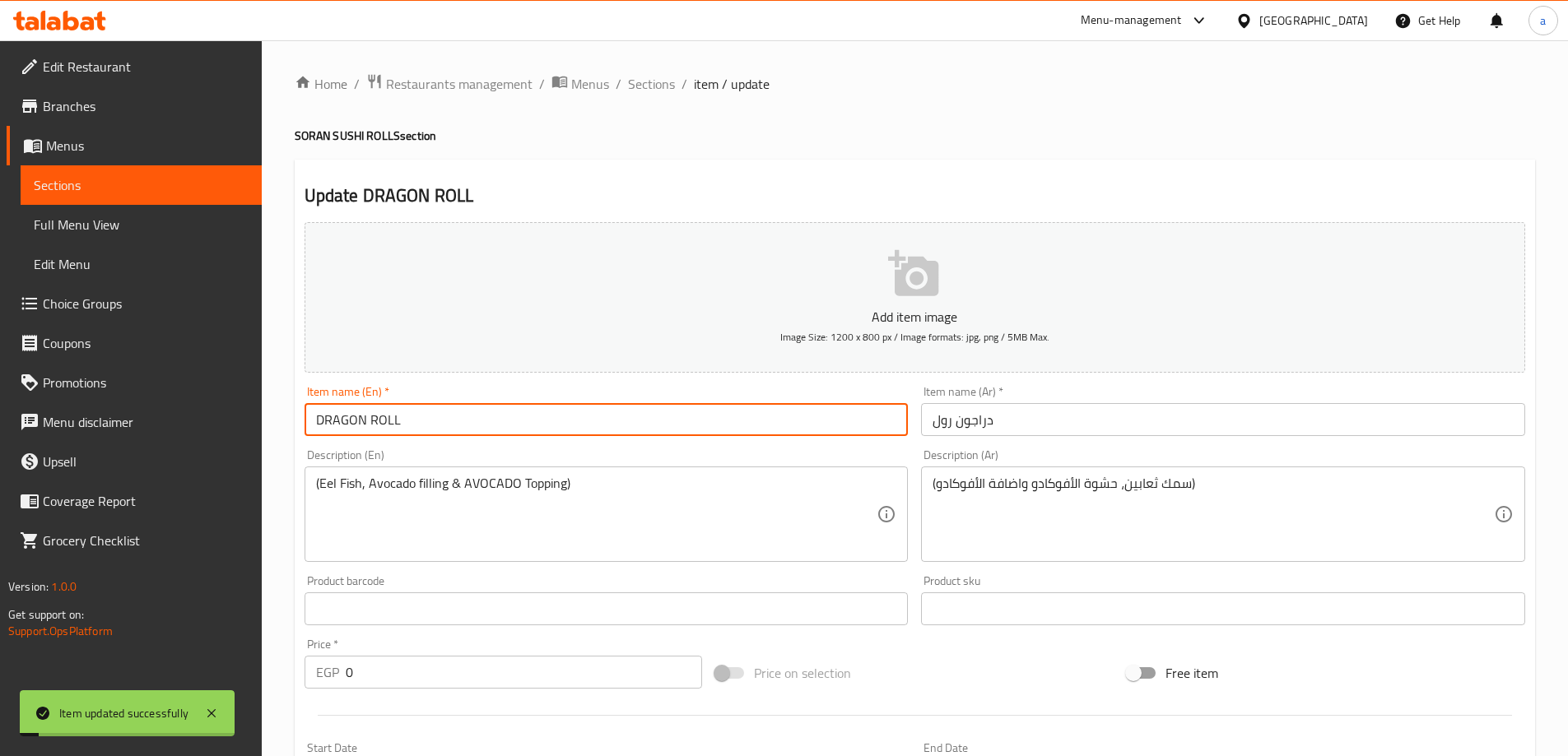
click at [412, 416] on input "DRAGON ROLL" at bounding box center [606, 419] width 604 height 33
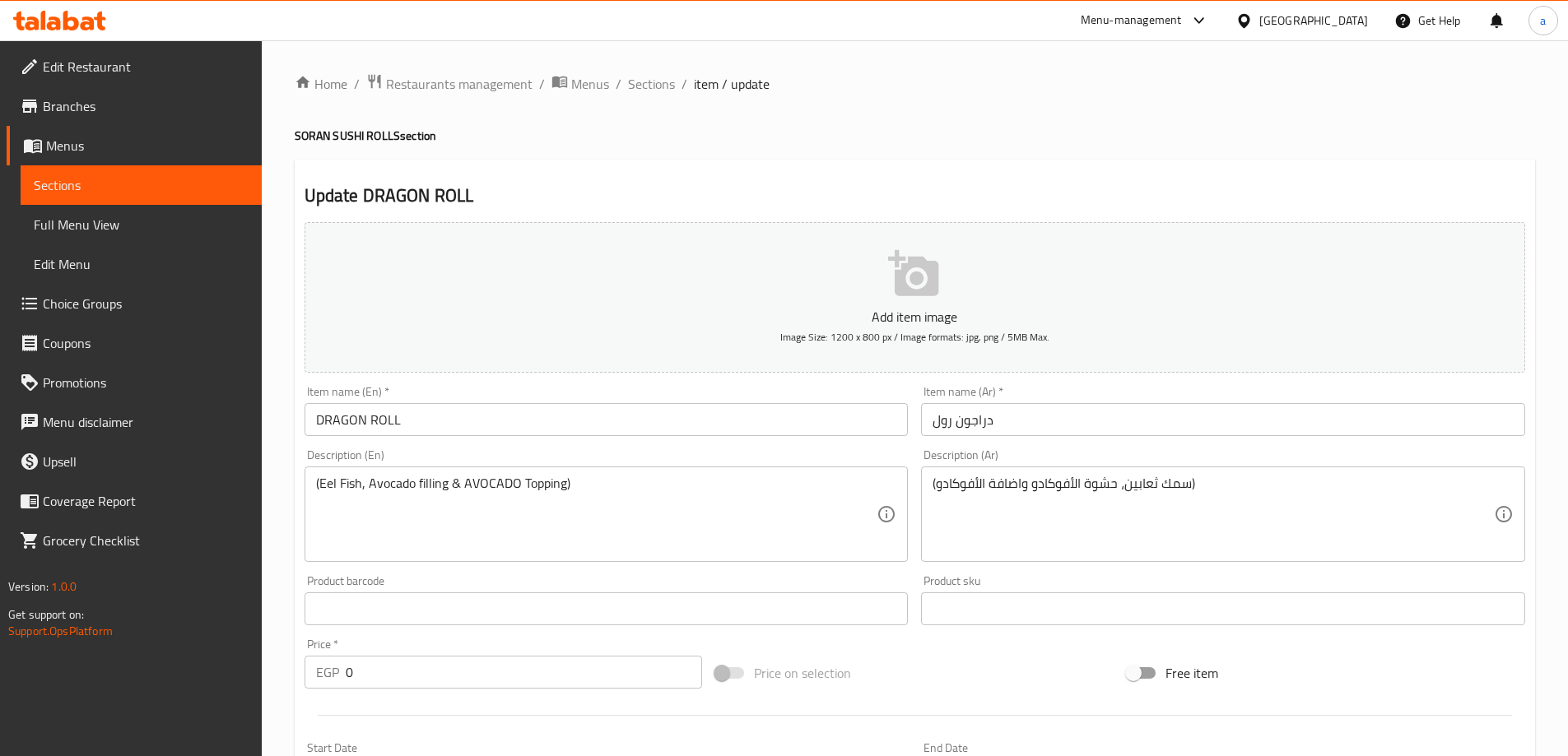
click at [895, 681] on div "Price on selection" at bounding box center [914, 673] width 412 height 44
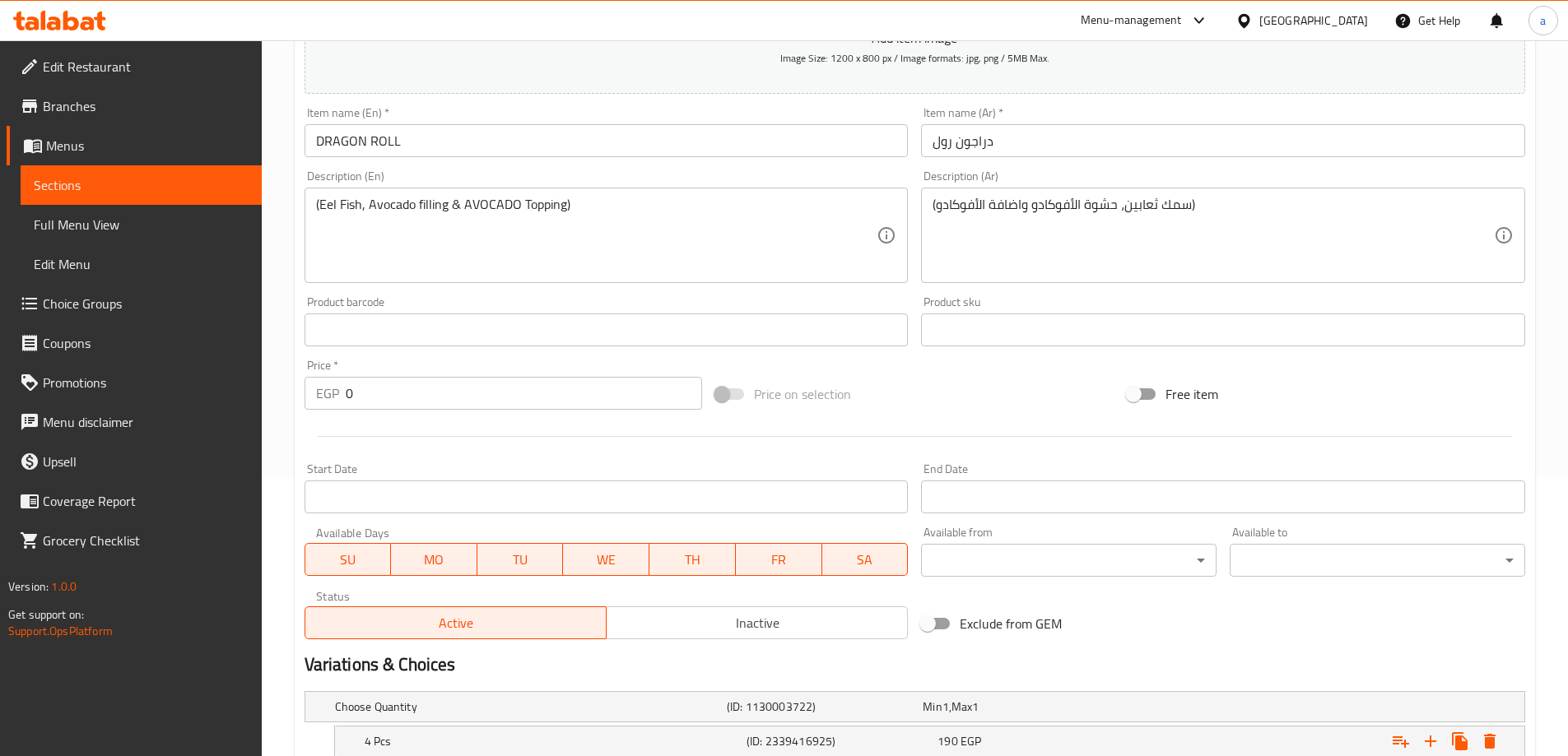
scroll to position [444, 0]
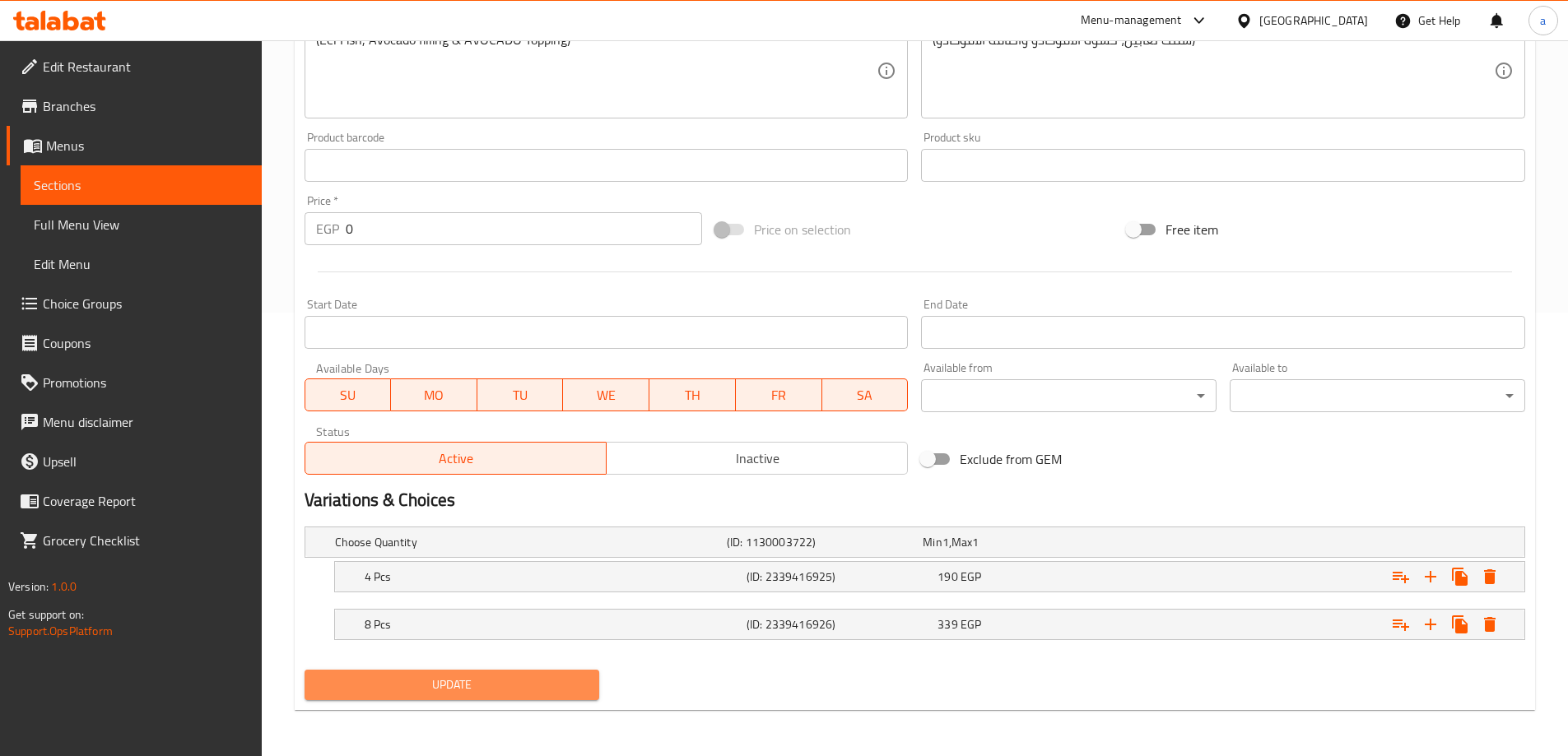
click at [493, 682] on span "Update" at bounding box center [452, 685] width 269 height 21
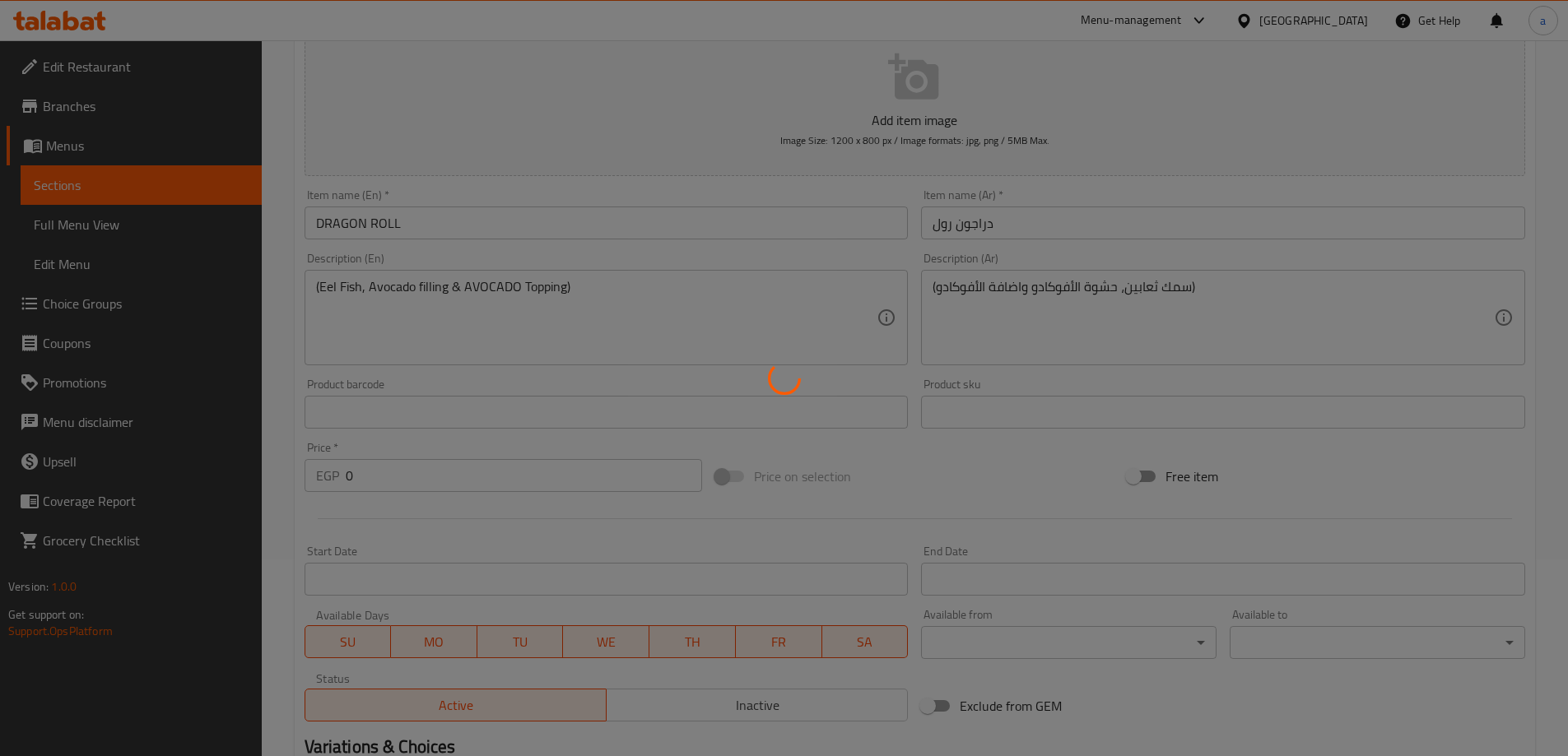
scroll to position [0, 0]
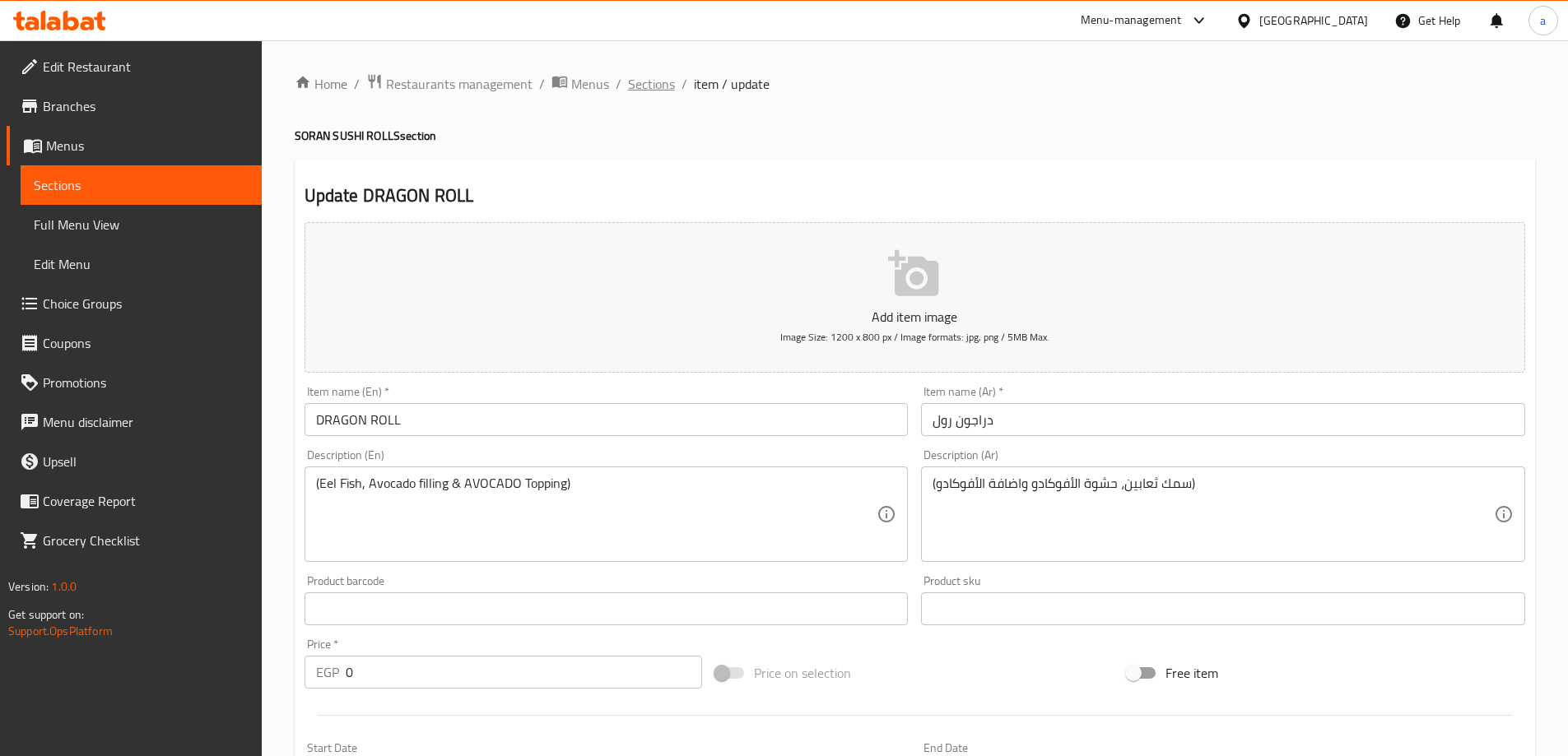
click at [656, 88] on span "Sections" at bounding box center [651, 83] width 47 height 20
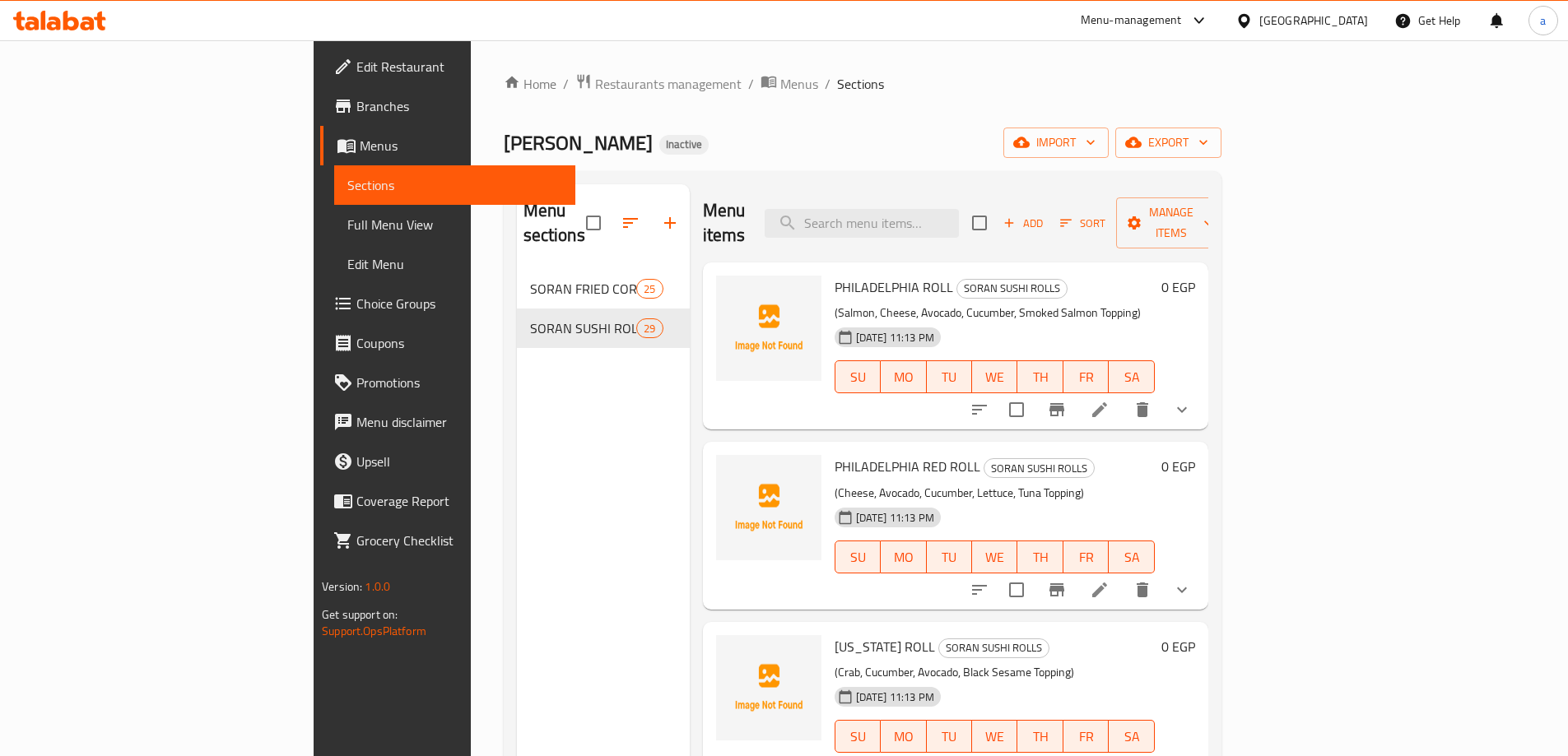
click at [959, 209] on input "search" at bounding box center [862, 223] width 194 height 29
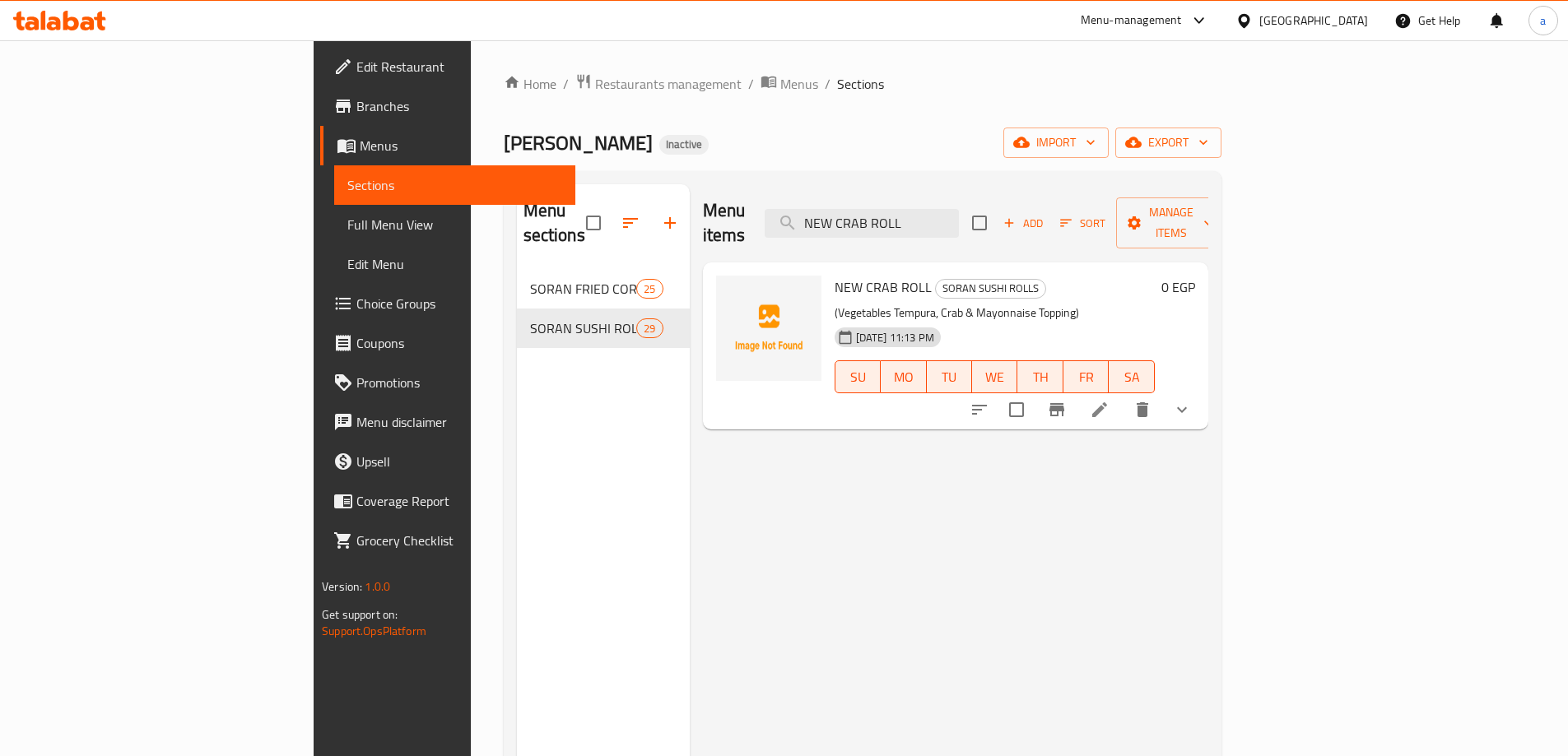
type input "NEW CRAB ROLL"
click at [1123, 397] on li at bounding box center [1100, 410] width 46 height 30
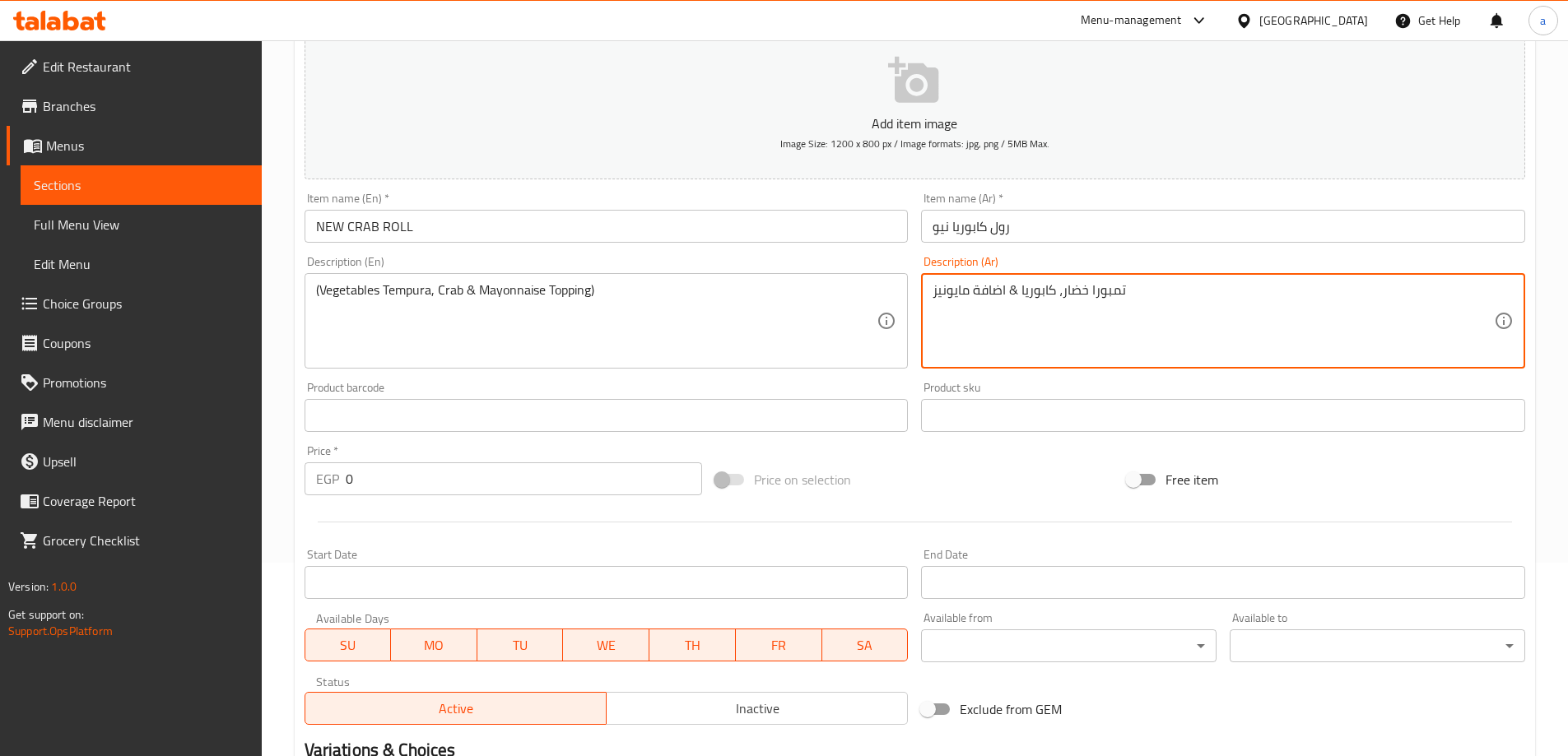
scroll to position [444, 0]
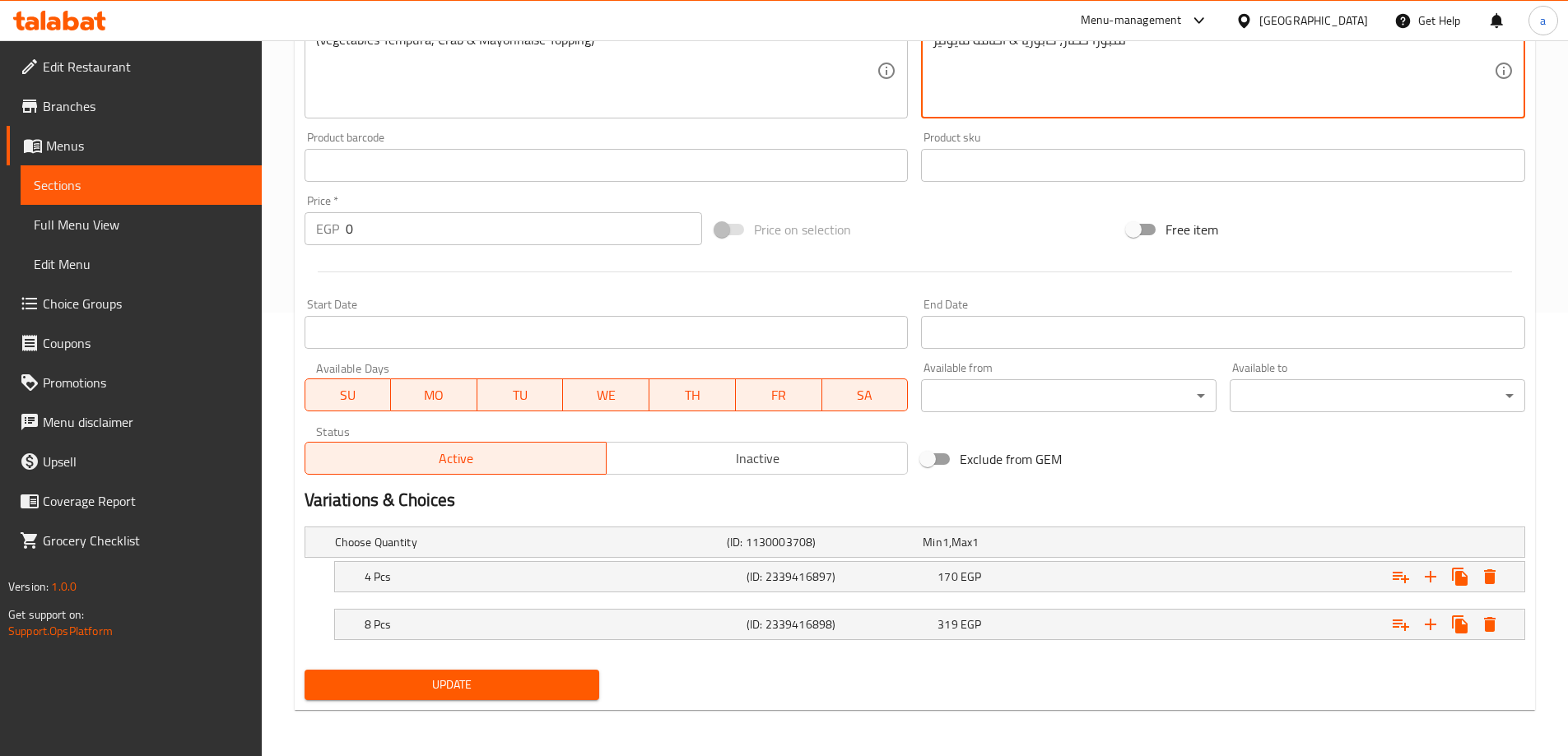
type textarea "تمبورا خضار، كابوريا & اضافة مايونيز"
click at [509, 697] on button "Update" at bounding box center [452, 685] width 296 height 31
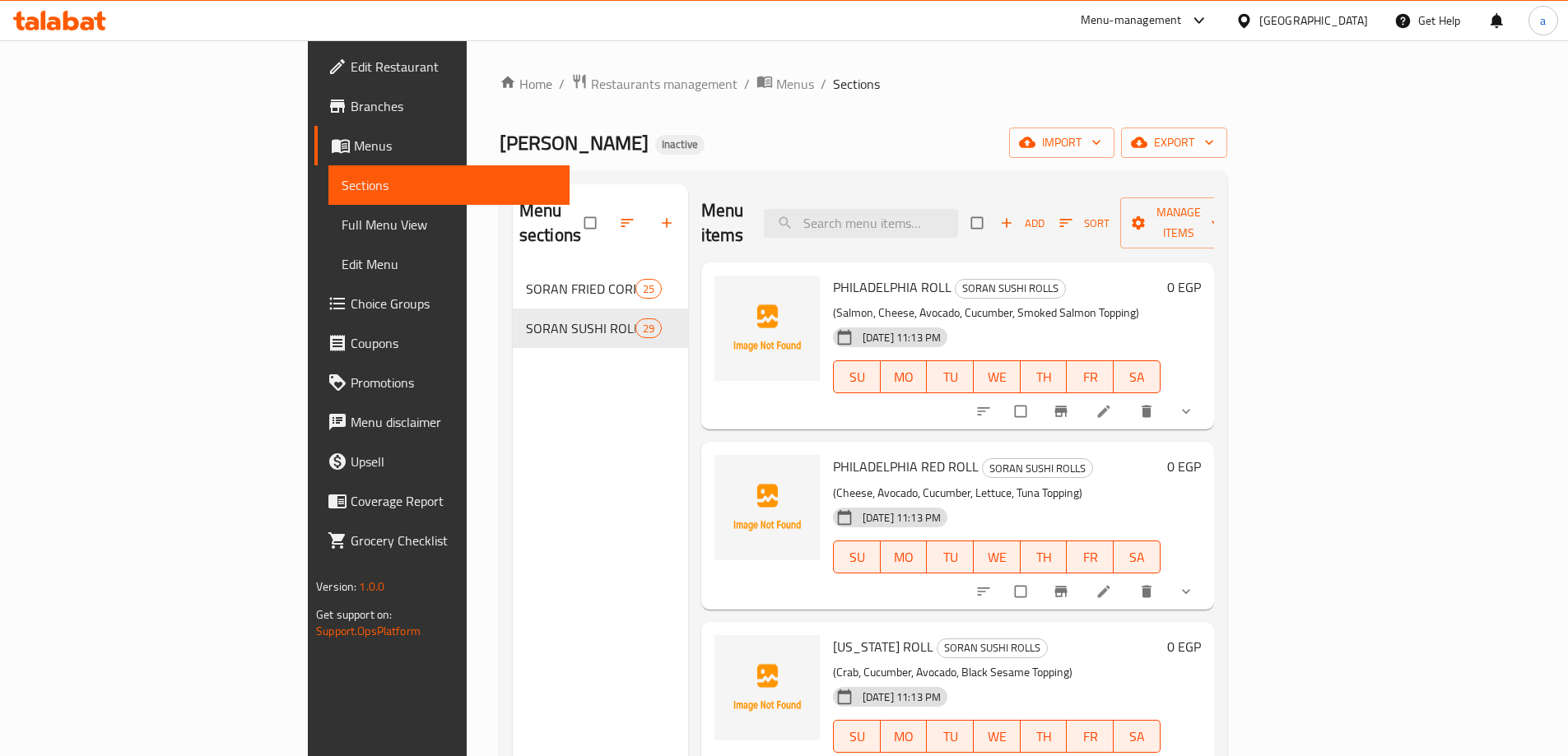
click at [342, 221] on span "Full Menu View" at bounding box center [449, 224] width 214 height 20
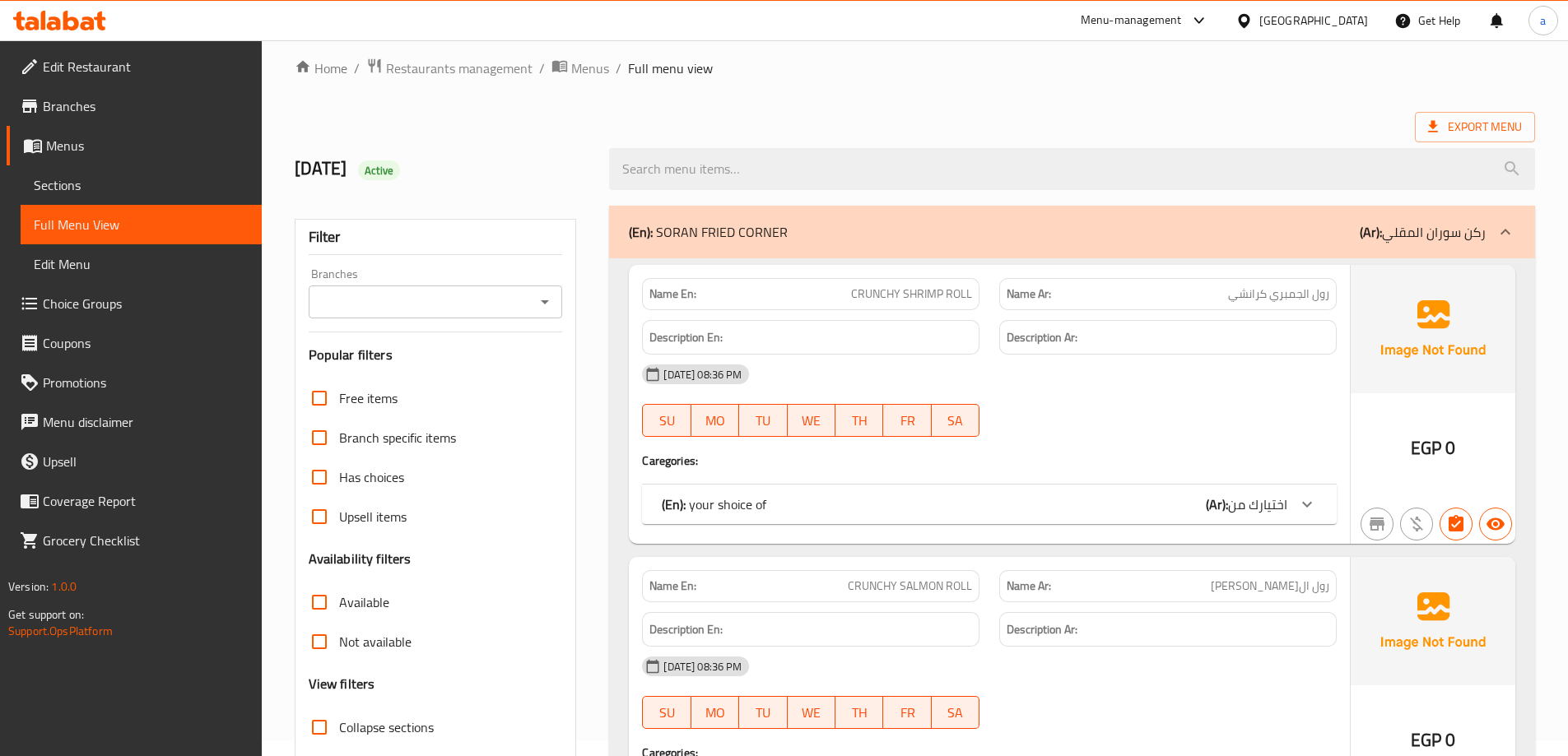
scroll to position [411, 0]
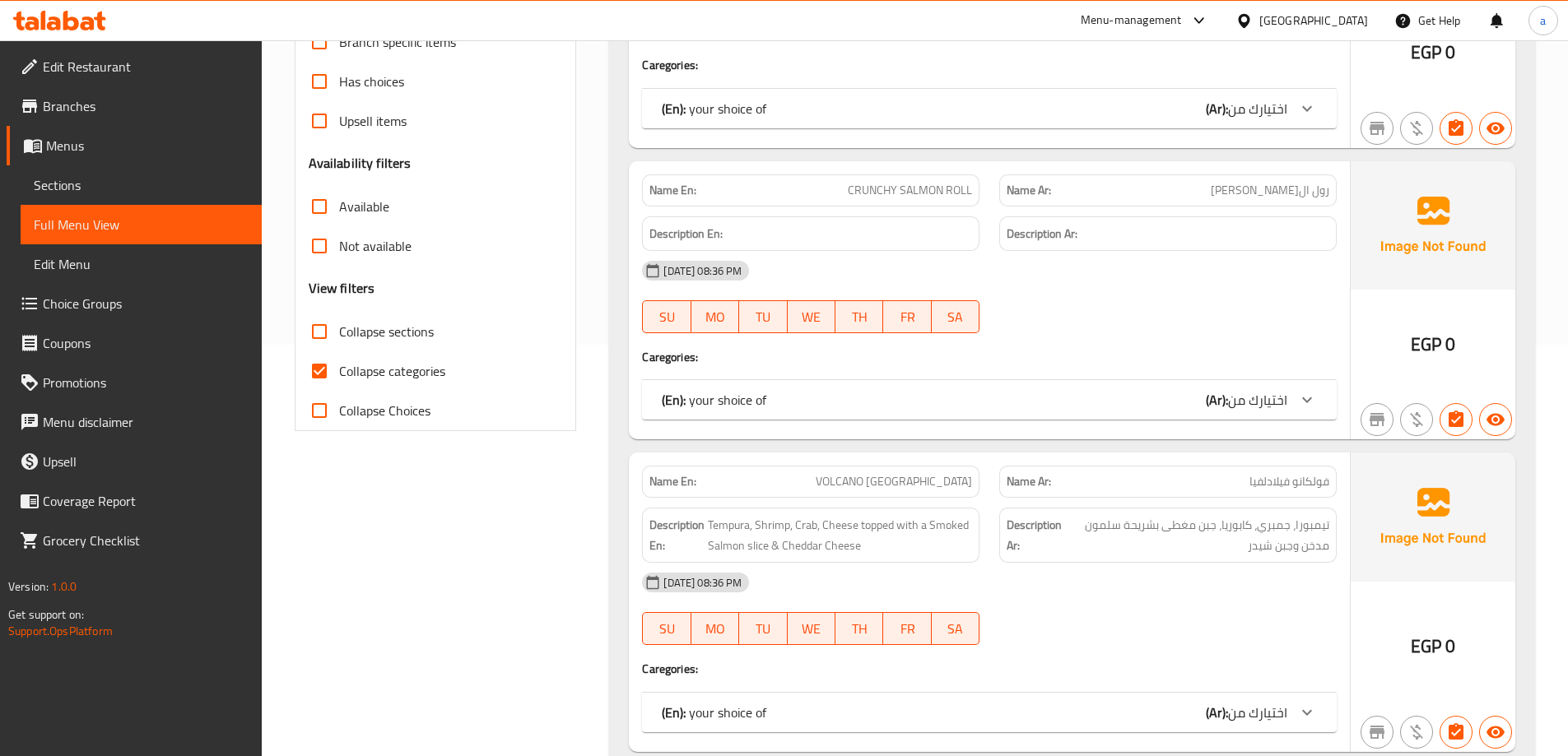
click at [336, 334] on input "Collapse sections" at bounding box center [319, 331] width 39 height 39
checkbox input "true"
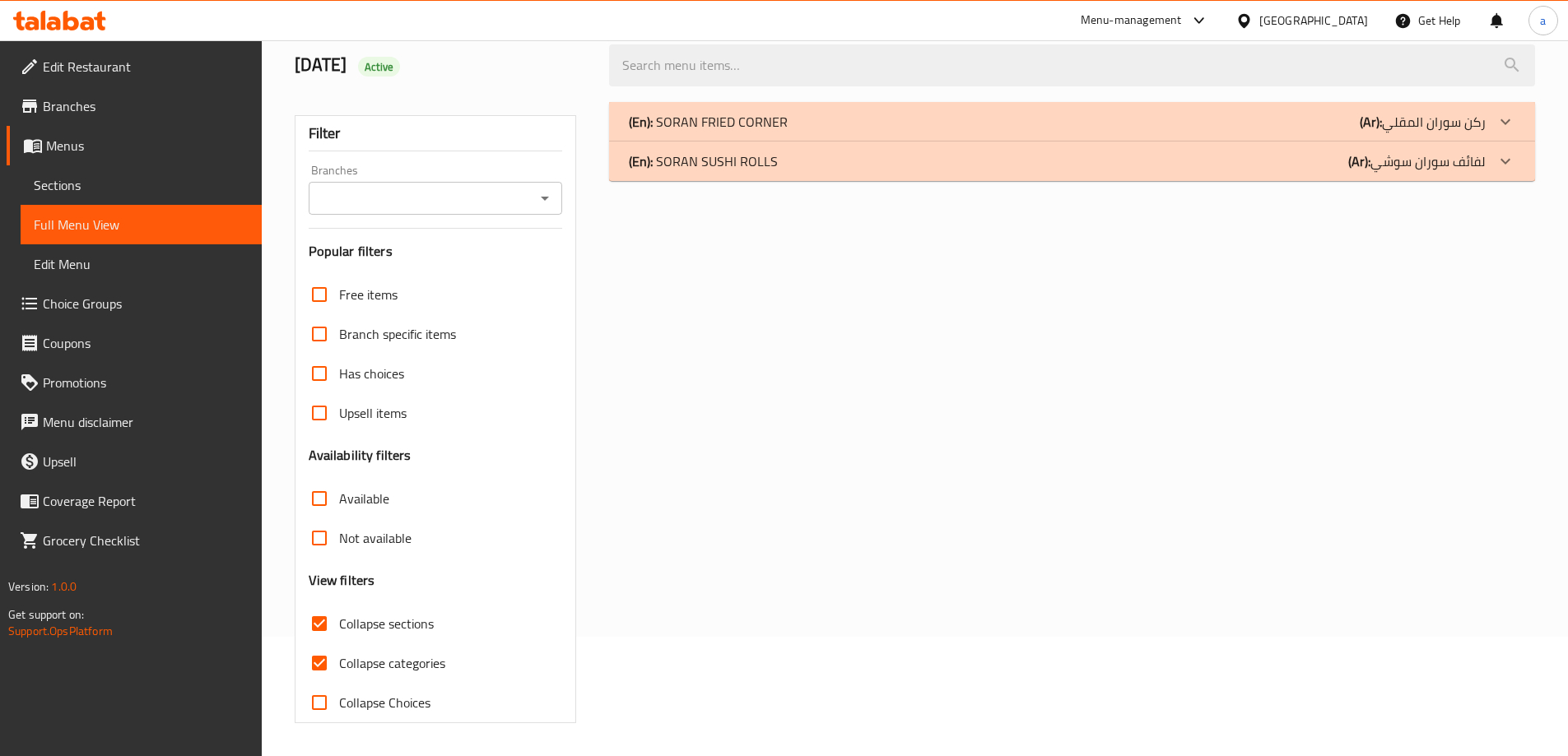
click at [331, 644] on input "Collapse categories" at bounding box center [319, 663] width 39 height 39
checkbox input "false"
click at [1237, 160] on div "(En): SORAN SUSHI ROLLS (Ar): لفائف سوران سوشي" at bounding box center [1057, 161] width 857 height 20
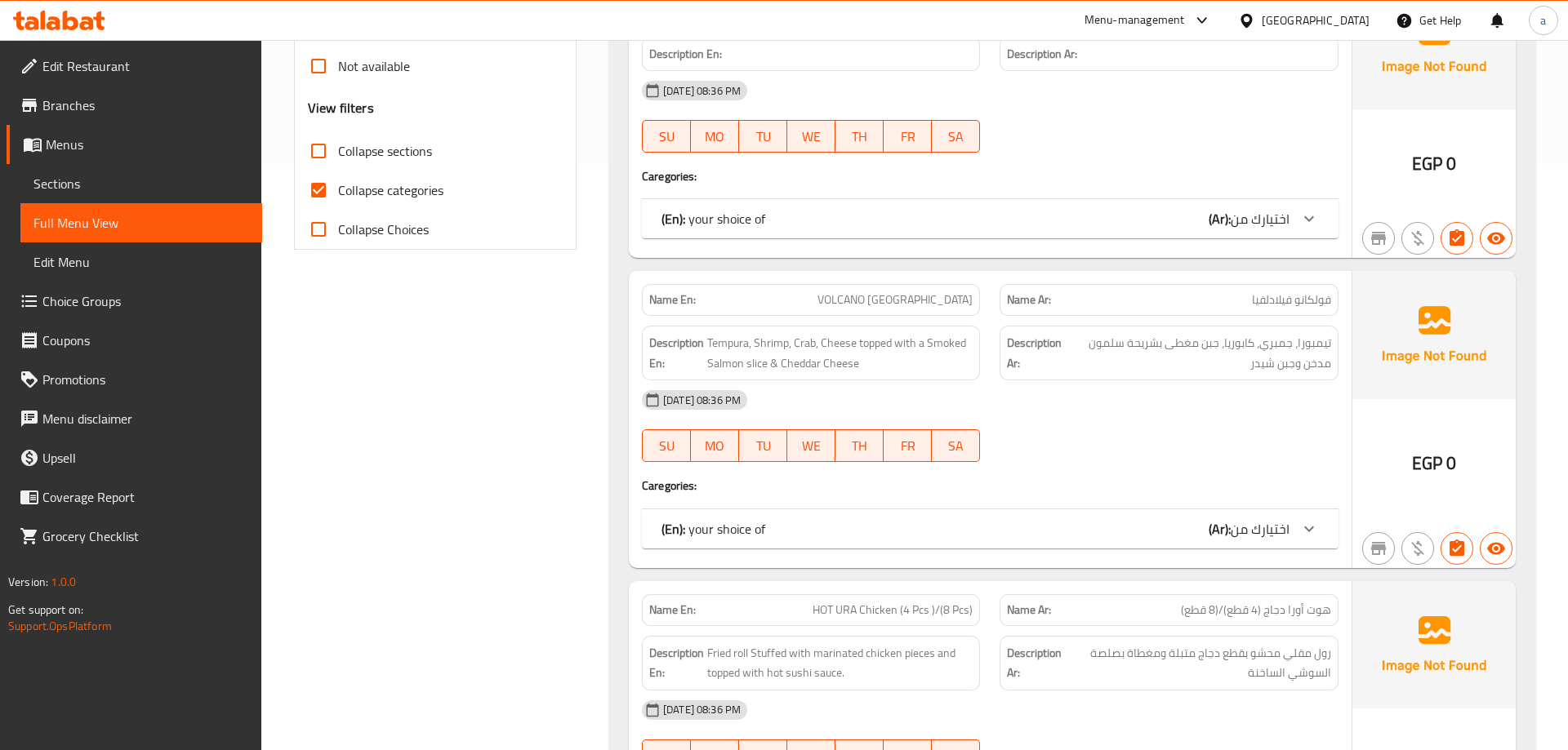
scroll to position [1172, 0]
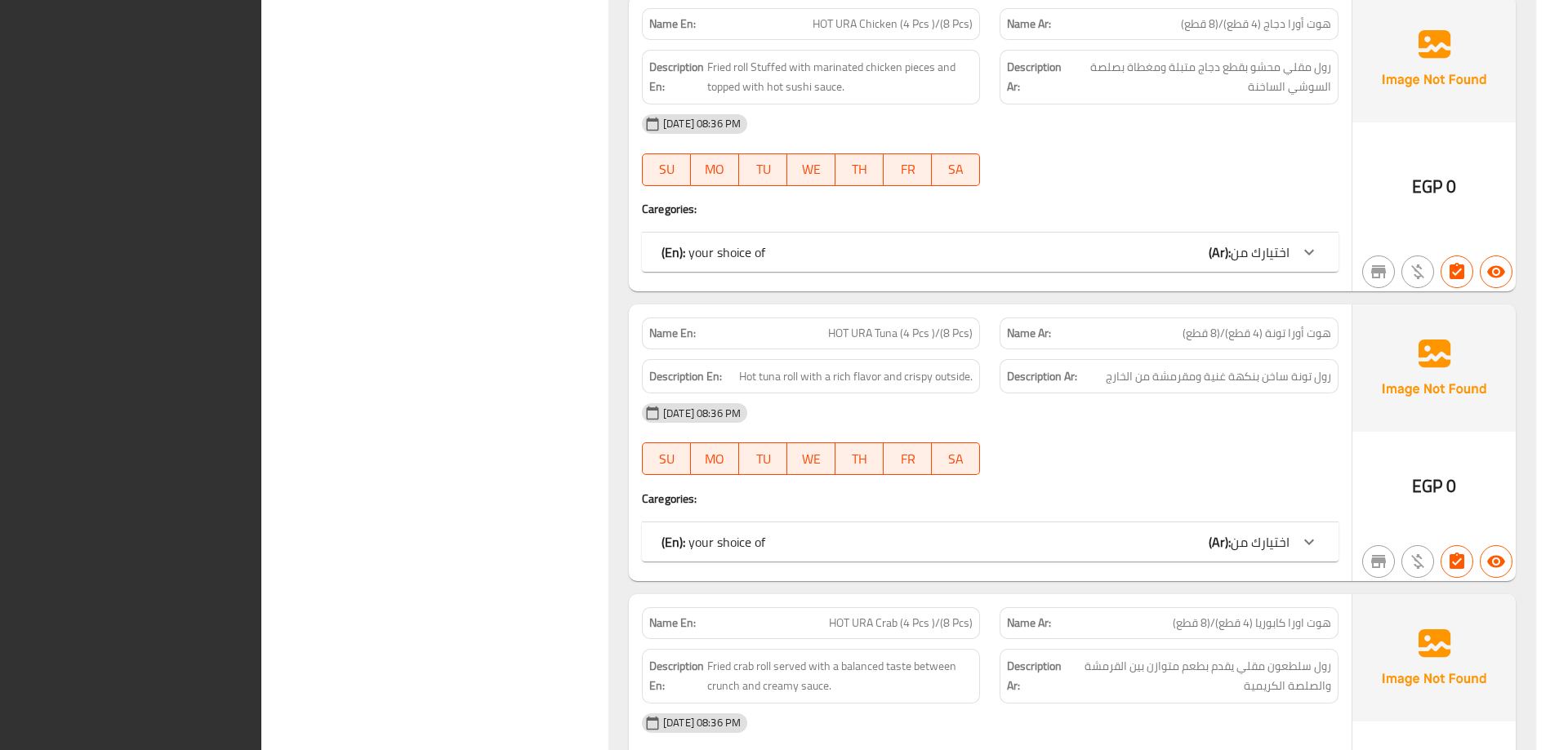
click at [1367, 211] on div "EGP 0" at bounding box center [1434, 143] width 163 height 296
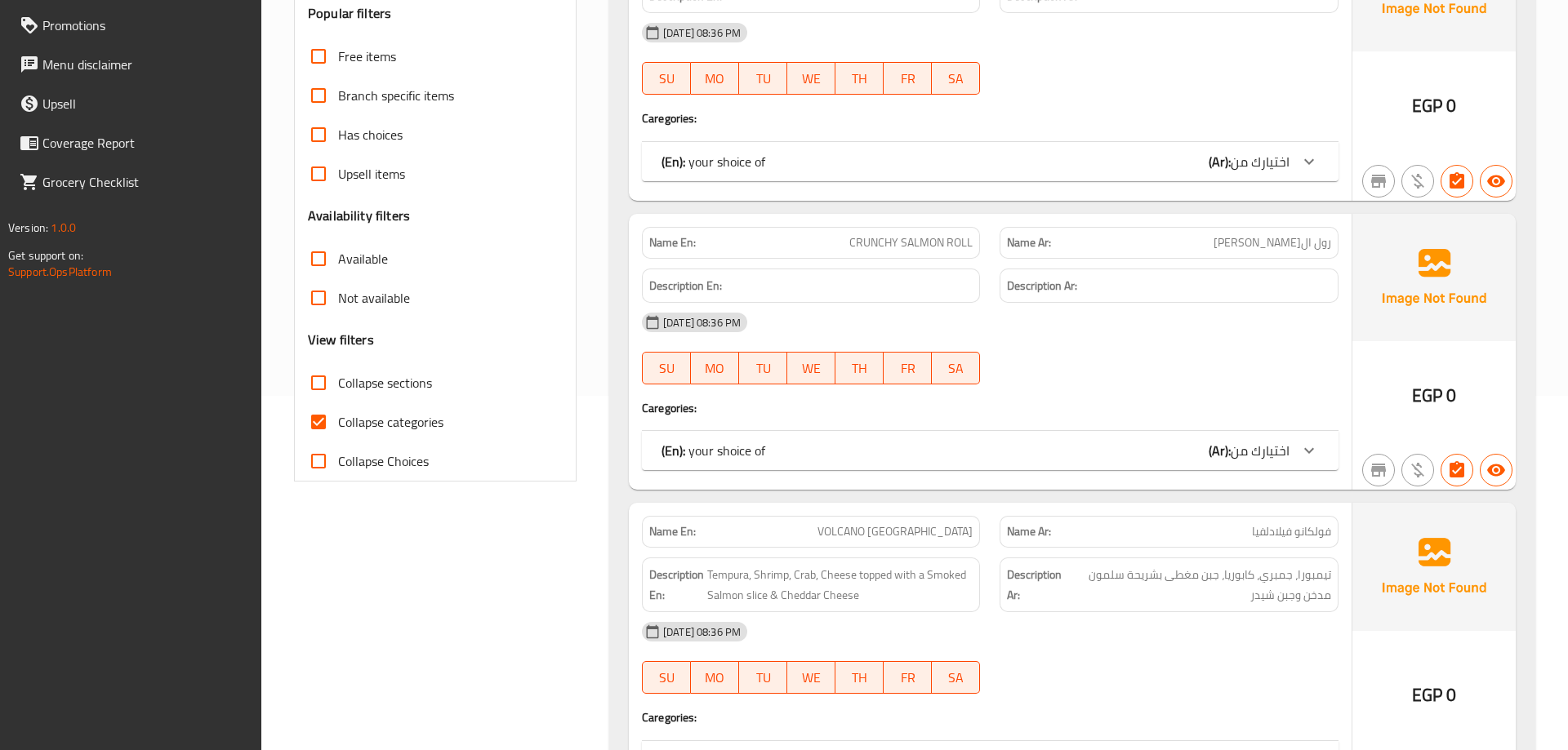
scroll to position [274, 0]
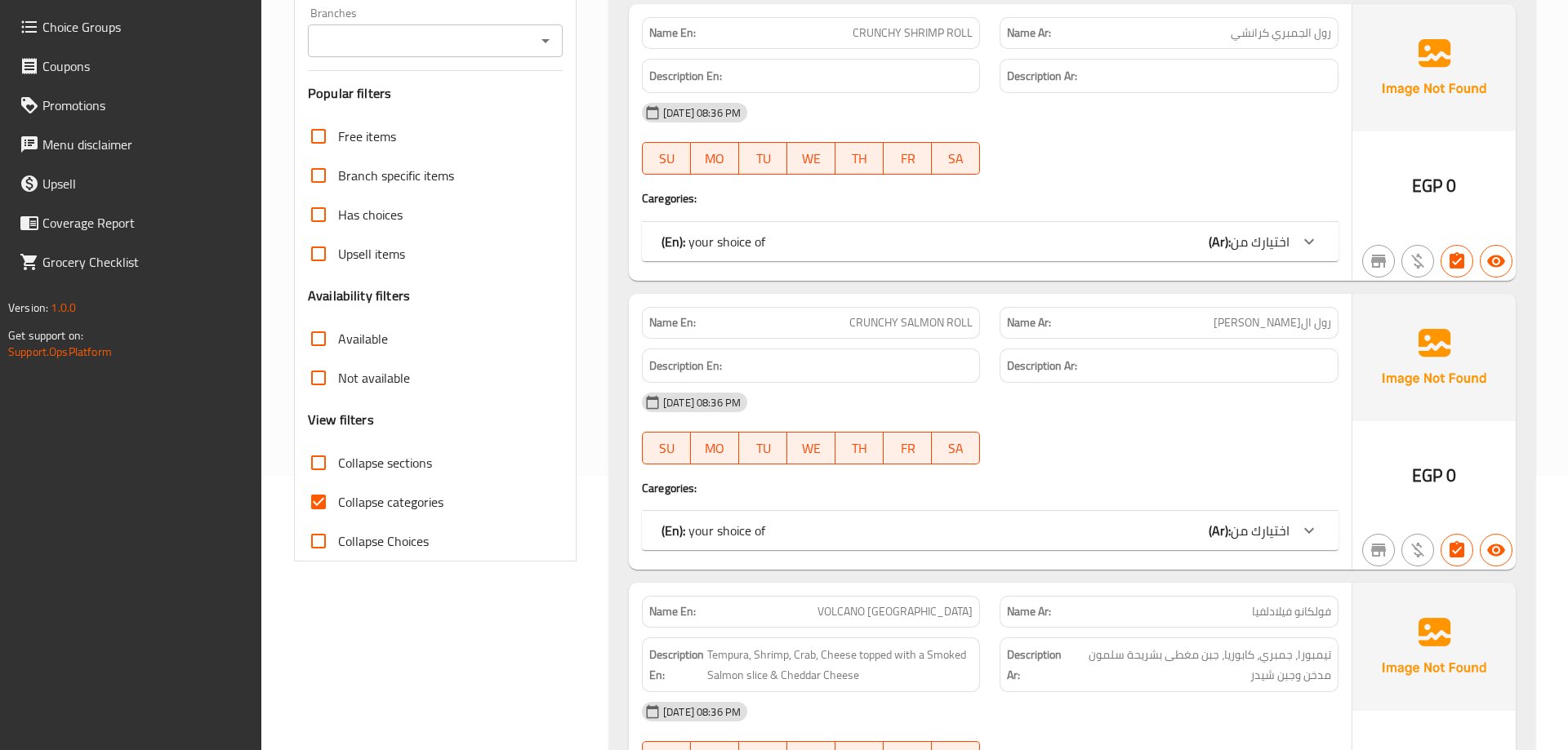
click at [337, 470] on input "Collapse sections" at bounding box center [318, 462] width 39 height 39
checkbox input "true"
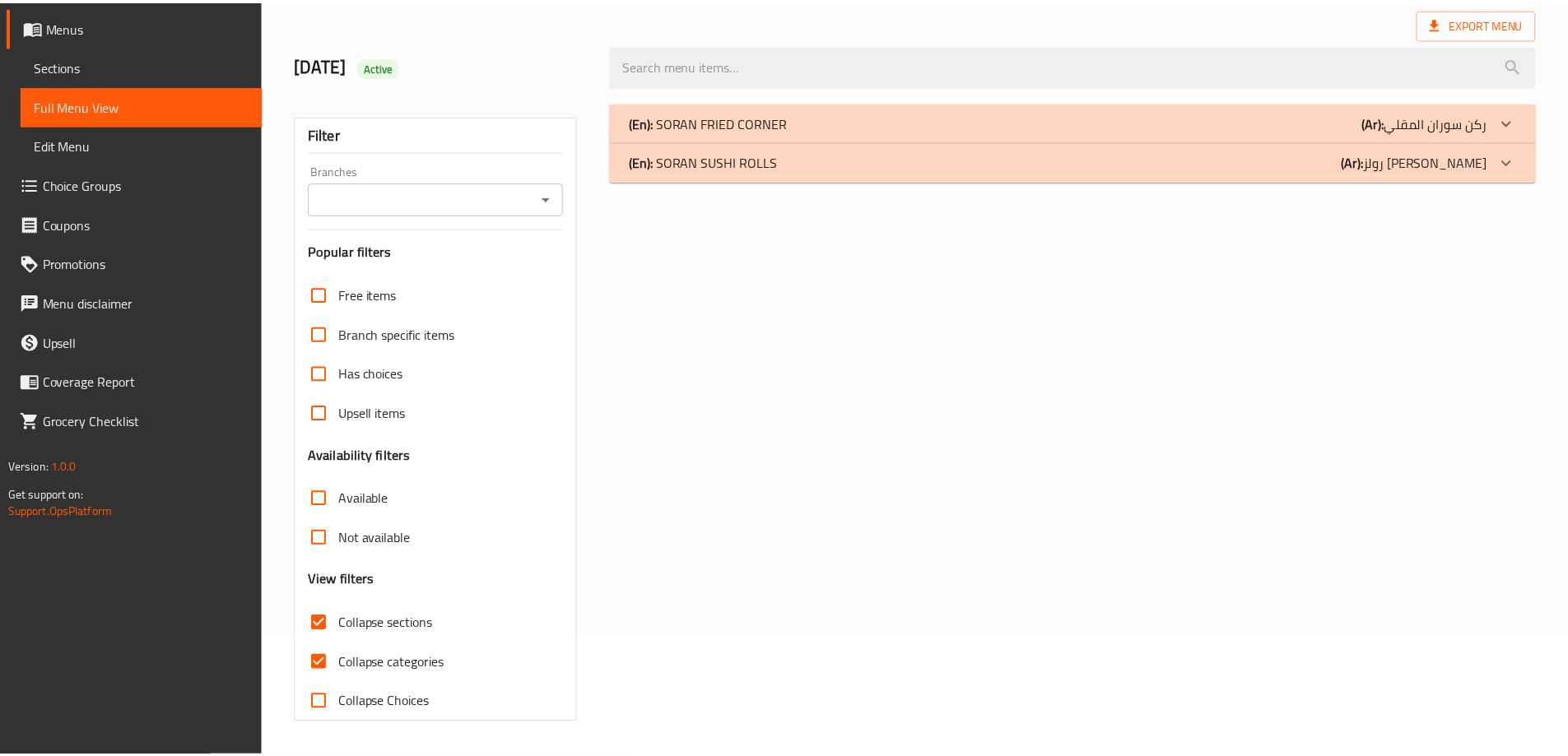
scroll to position [120, 0]
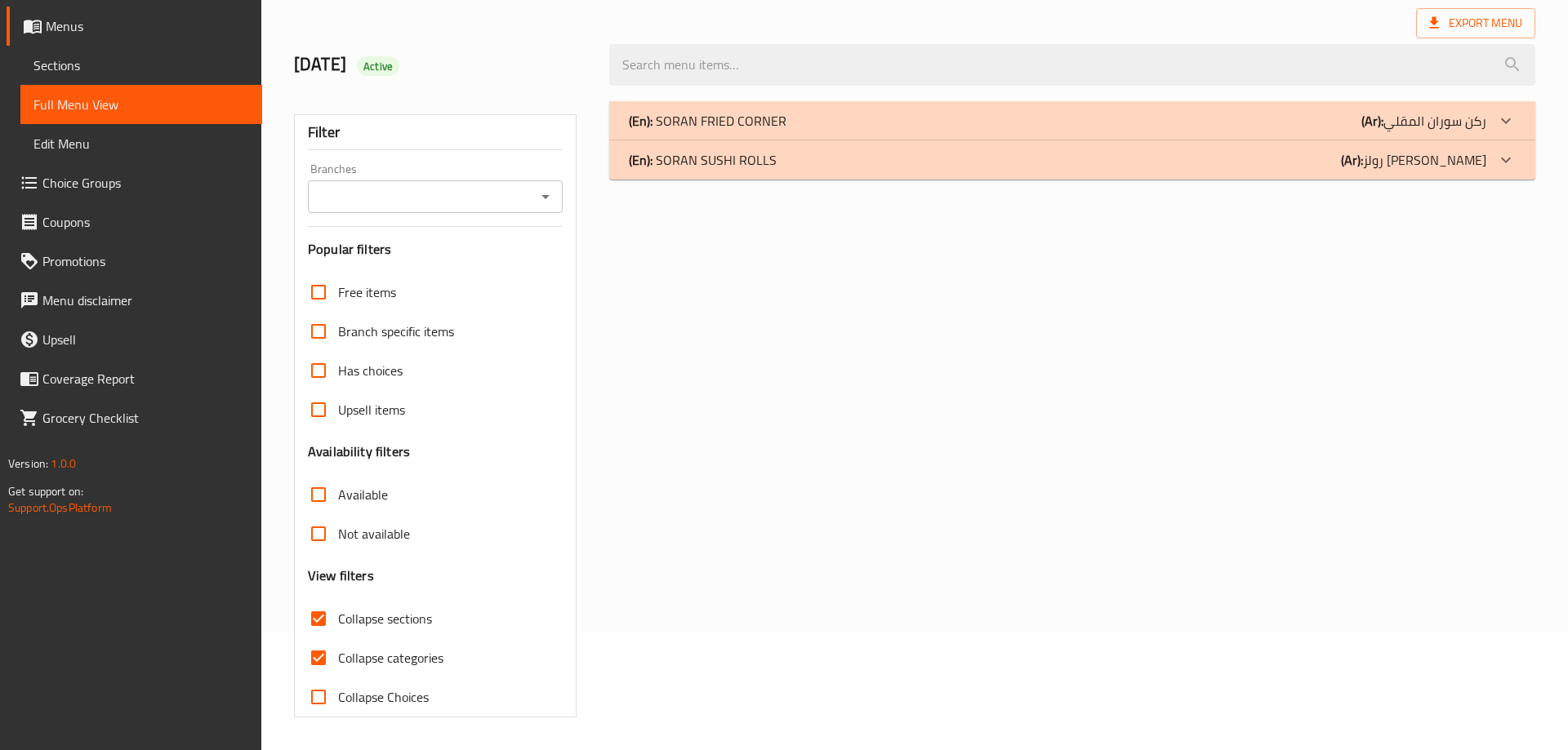
click at [336, 653] on input "Collapse categories" at bounding box center [318, 658] width 39 height 39
checkbox input "false"
click at [1274, 172] on div "(En): SORAN SUSHI ROLLS (Ar): رولز سوران سوشي" at bounding box center [1072, 159] width 926 height 39
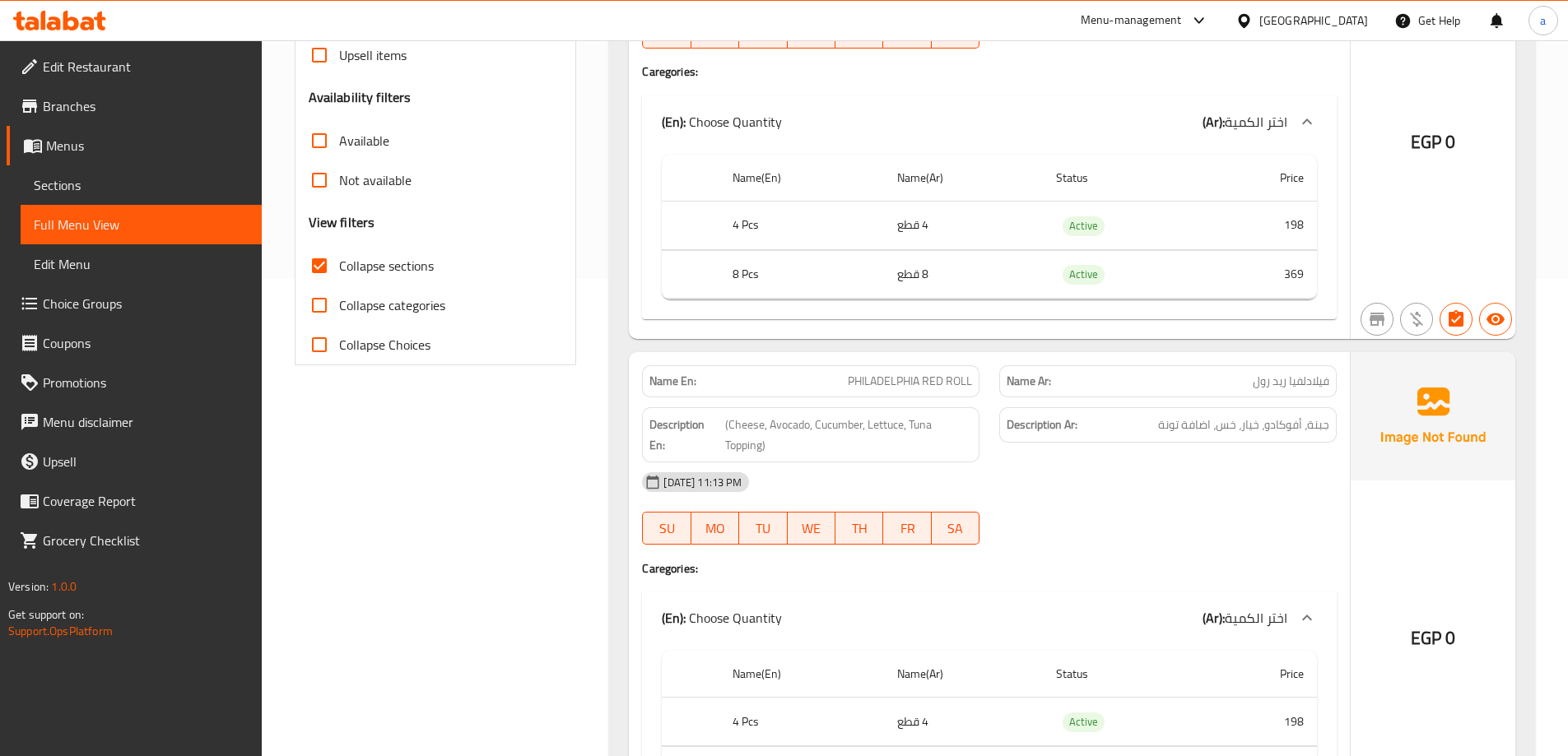
scroll to position [0, 0]
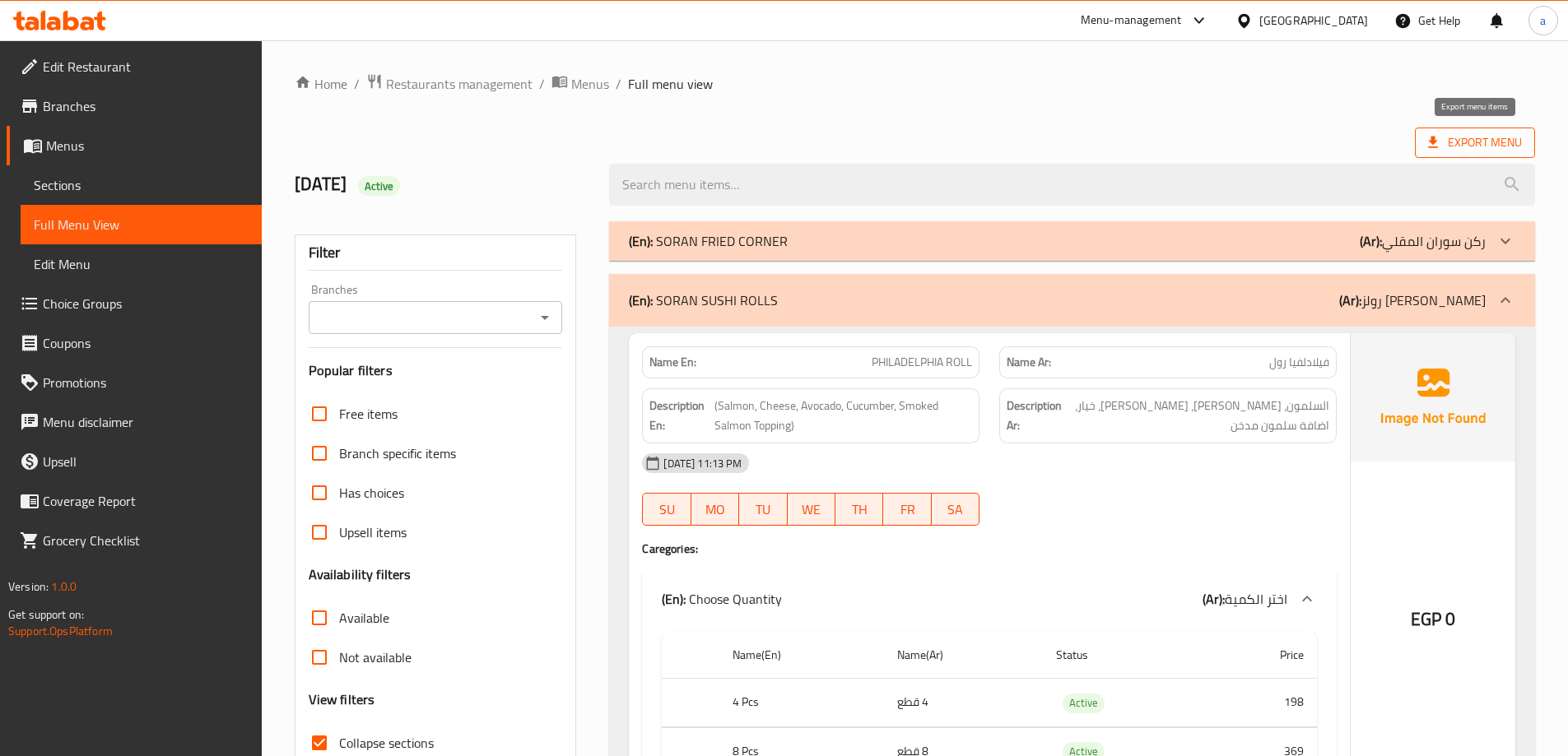
click at [1422, 132] on span "Export Menu" at bounding box center [1475, 143] width 121 height 31
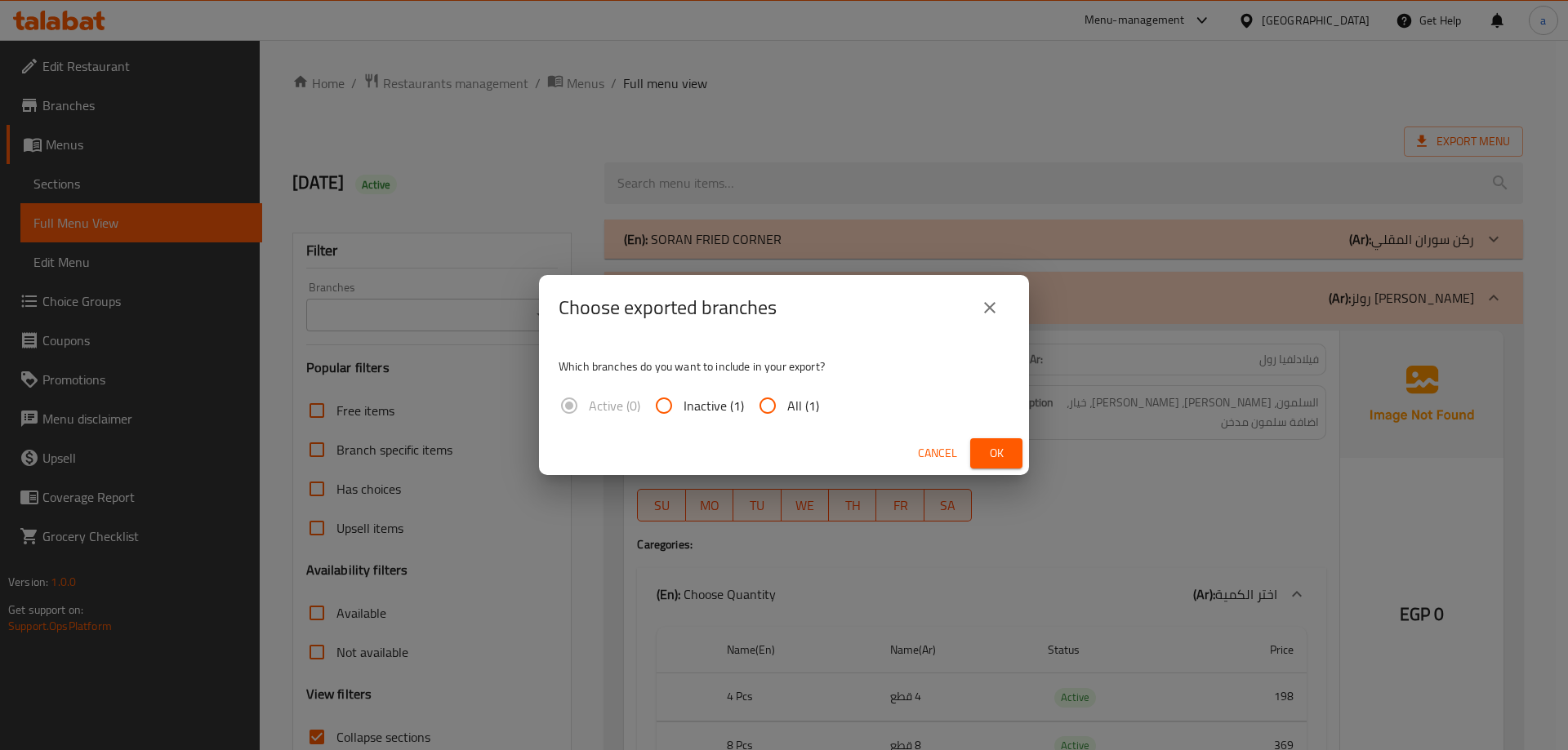
click at [781, 389] on input "All (1)" at bounding box center [767, 405] width 39 height 39
radio input "true"
click at [995, 450] on span "Ok" at bounding box center [996, 454] width 27 height 21
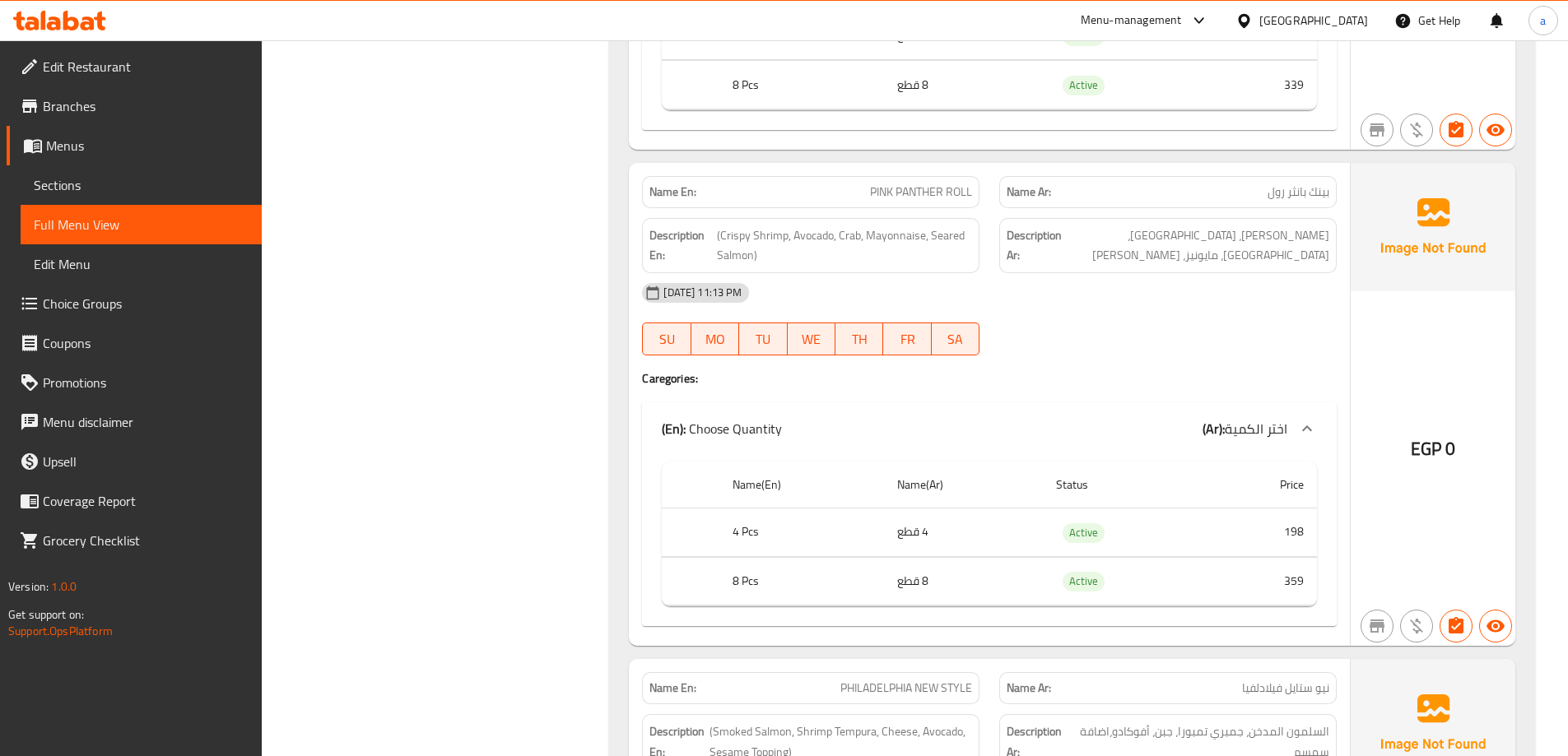
scroll to position [2120, 0]
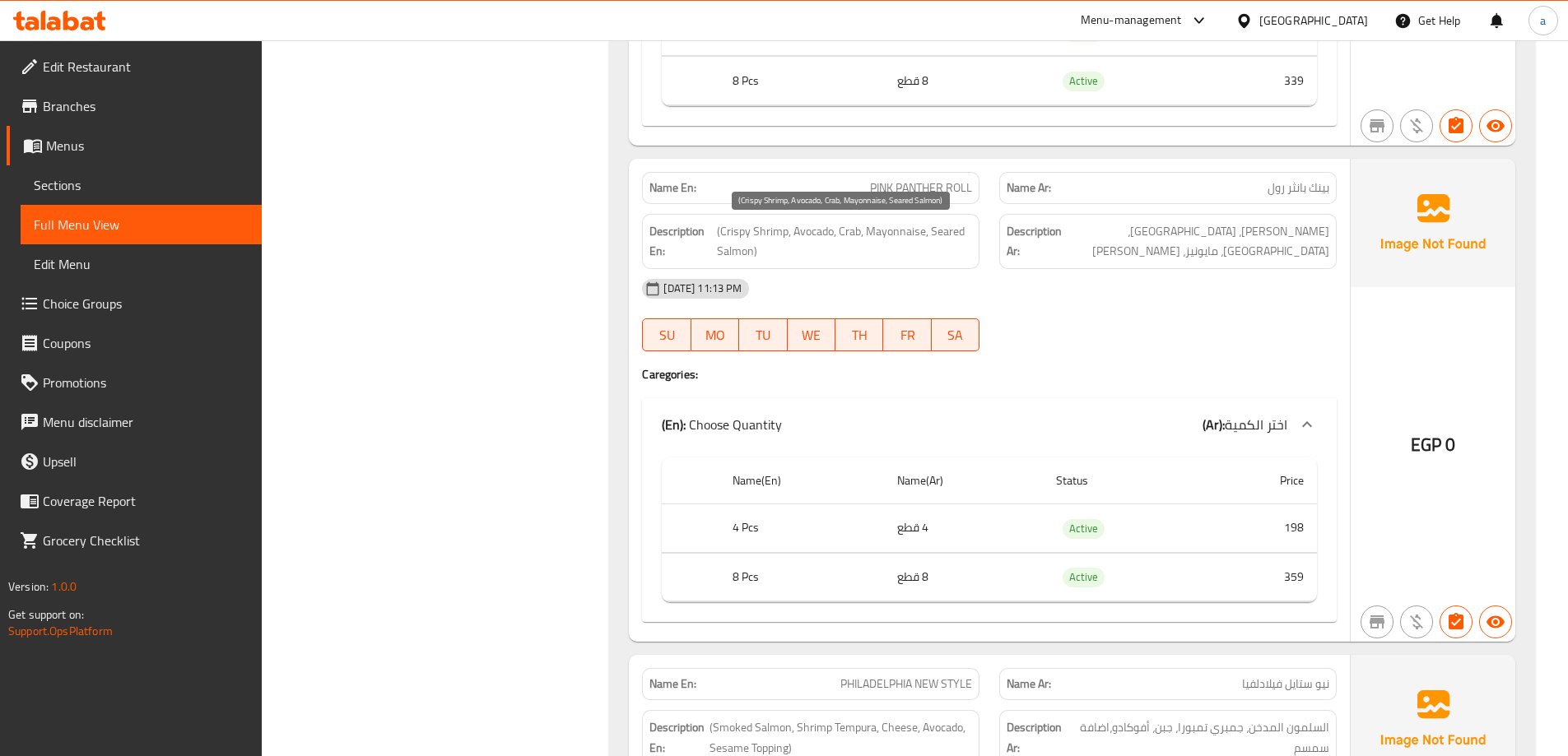
click at [934, 233] on span "(Crispy Shrimp, Avocado, Crab, Mayonnaise, Seared Salmon)" at bounding box center [844, 241] width 256 height 40
copy span "Seared"
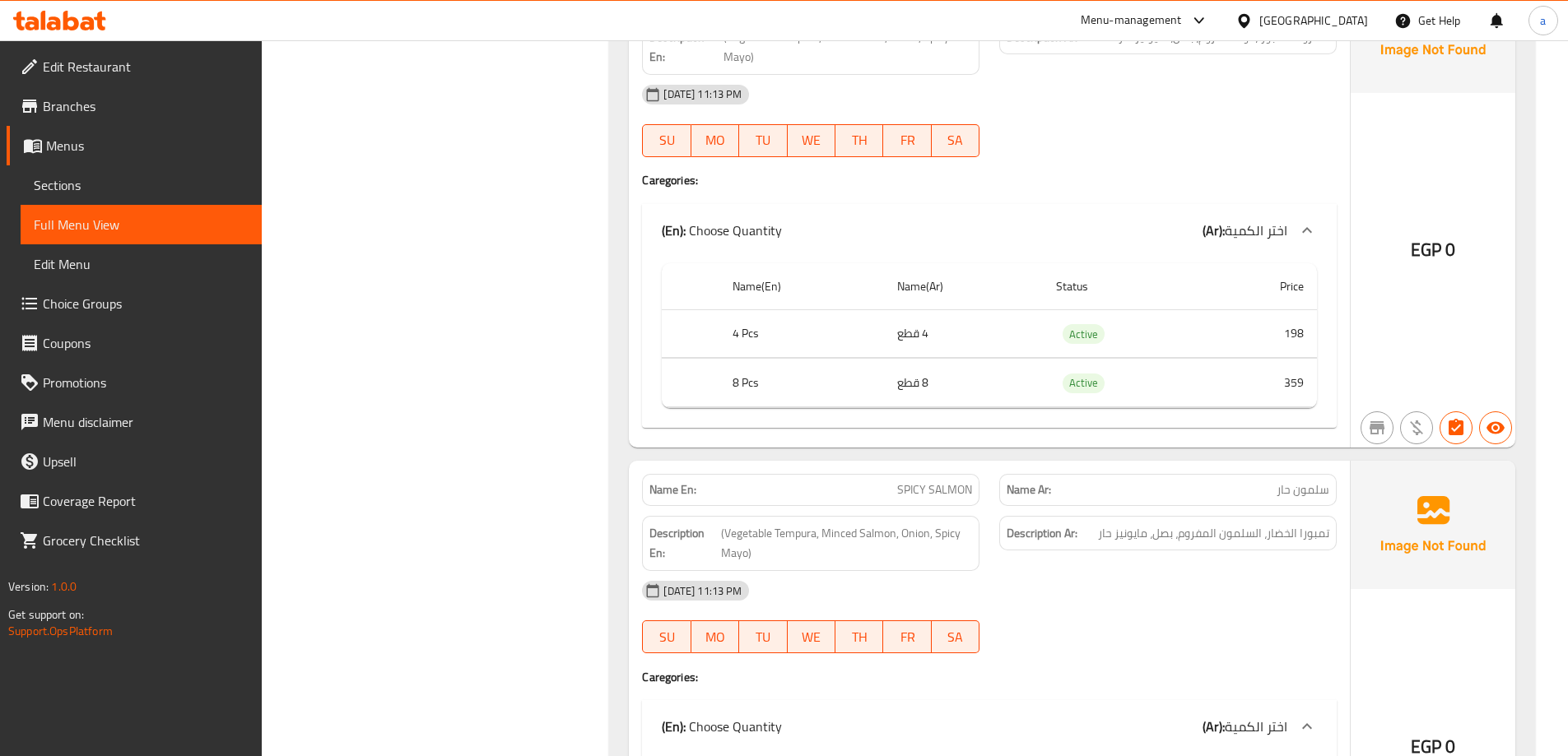
scroll to position [6071, 0]
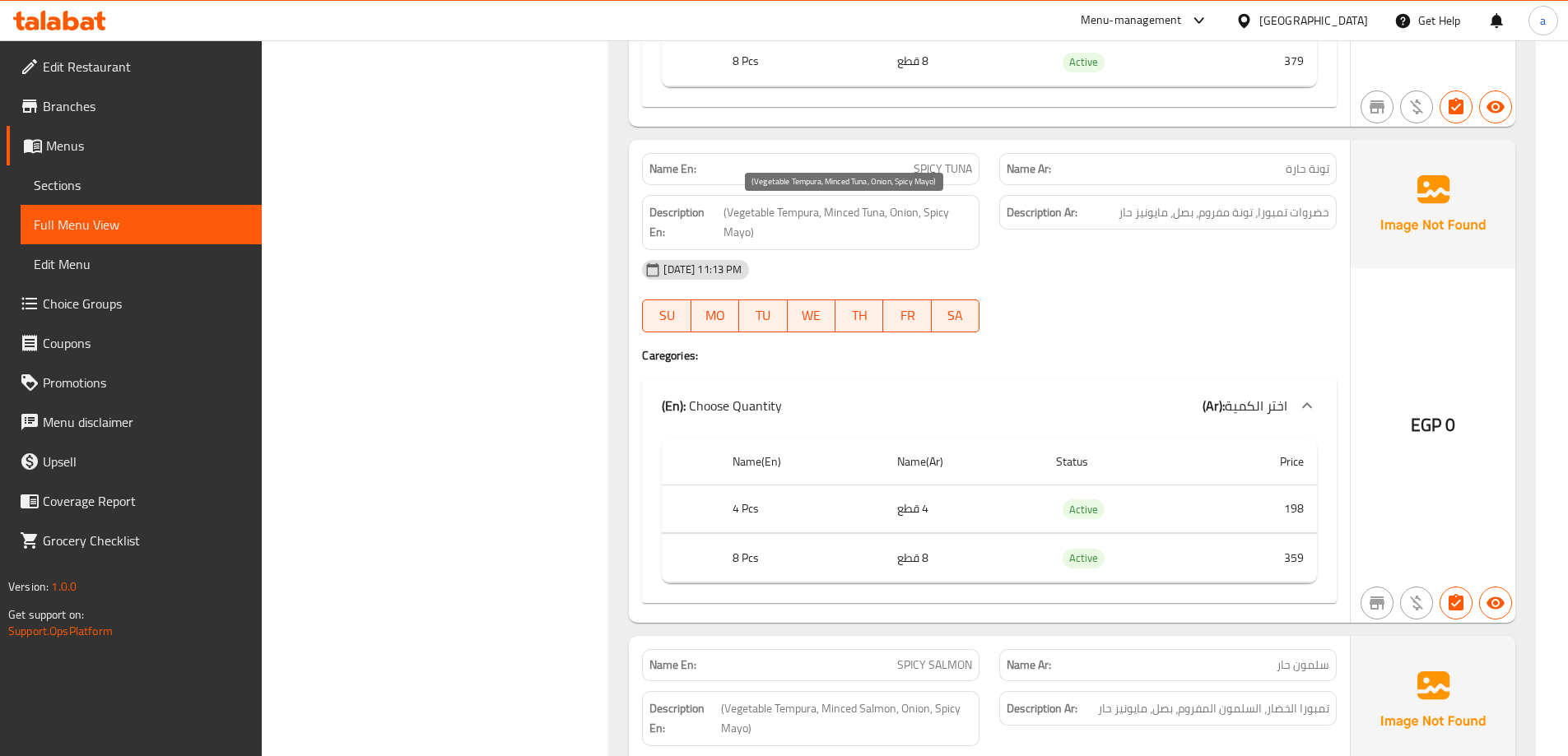
click at [729, 238] on span "(Vegetable Tempura, Minced Tuna, Onion, Spicy Mayo)" at bounding box center [848, 223] width 249 height 40
copy span "Mayo"
click at [948, 168] on span "SPICY TUNA" at bounding box center [943, 169] width 58 height 17
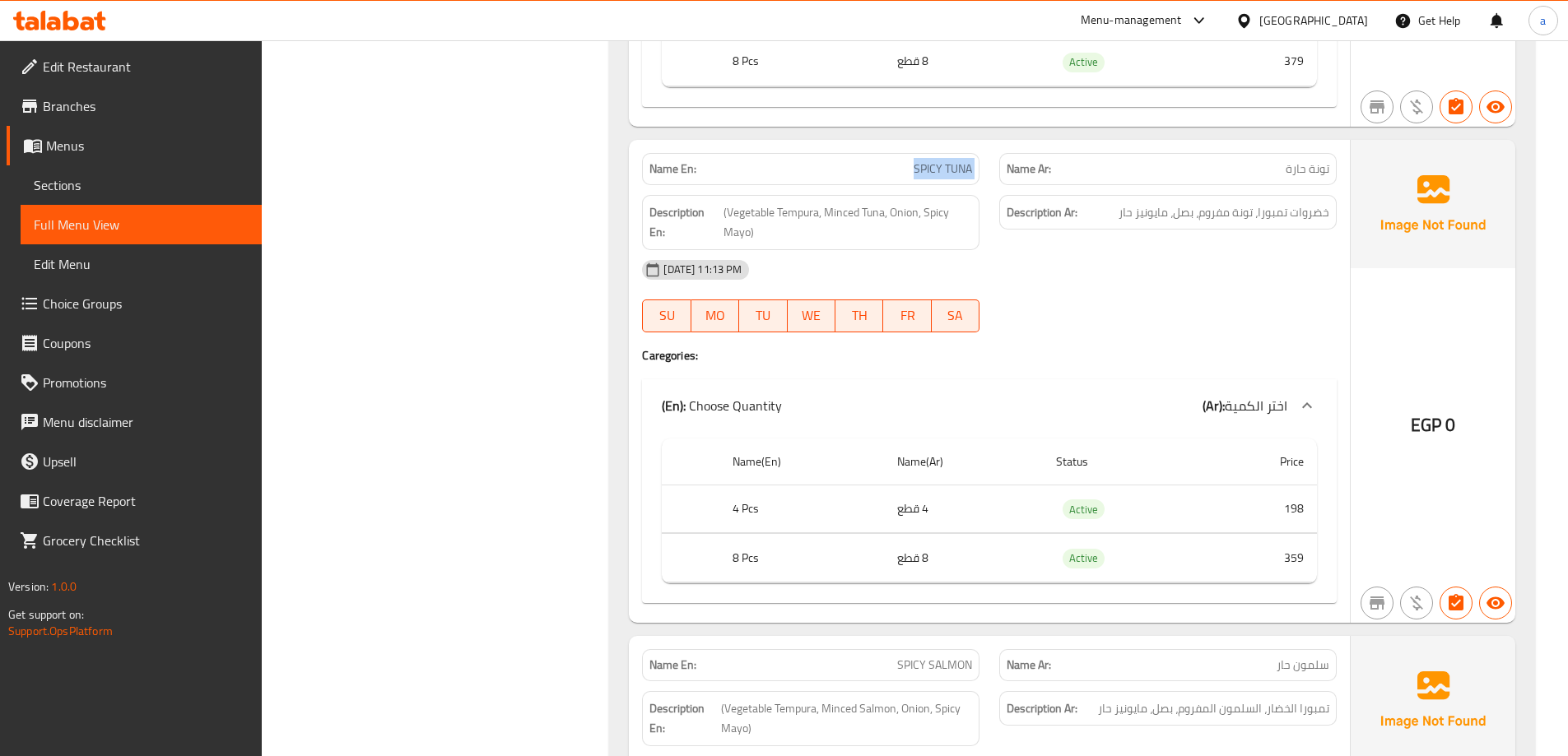
click at [948, 168] on span "SPICY TUNA" at bounding box center [943, 169] width 58 height 17
copy span "SPICY TUNA"
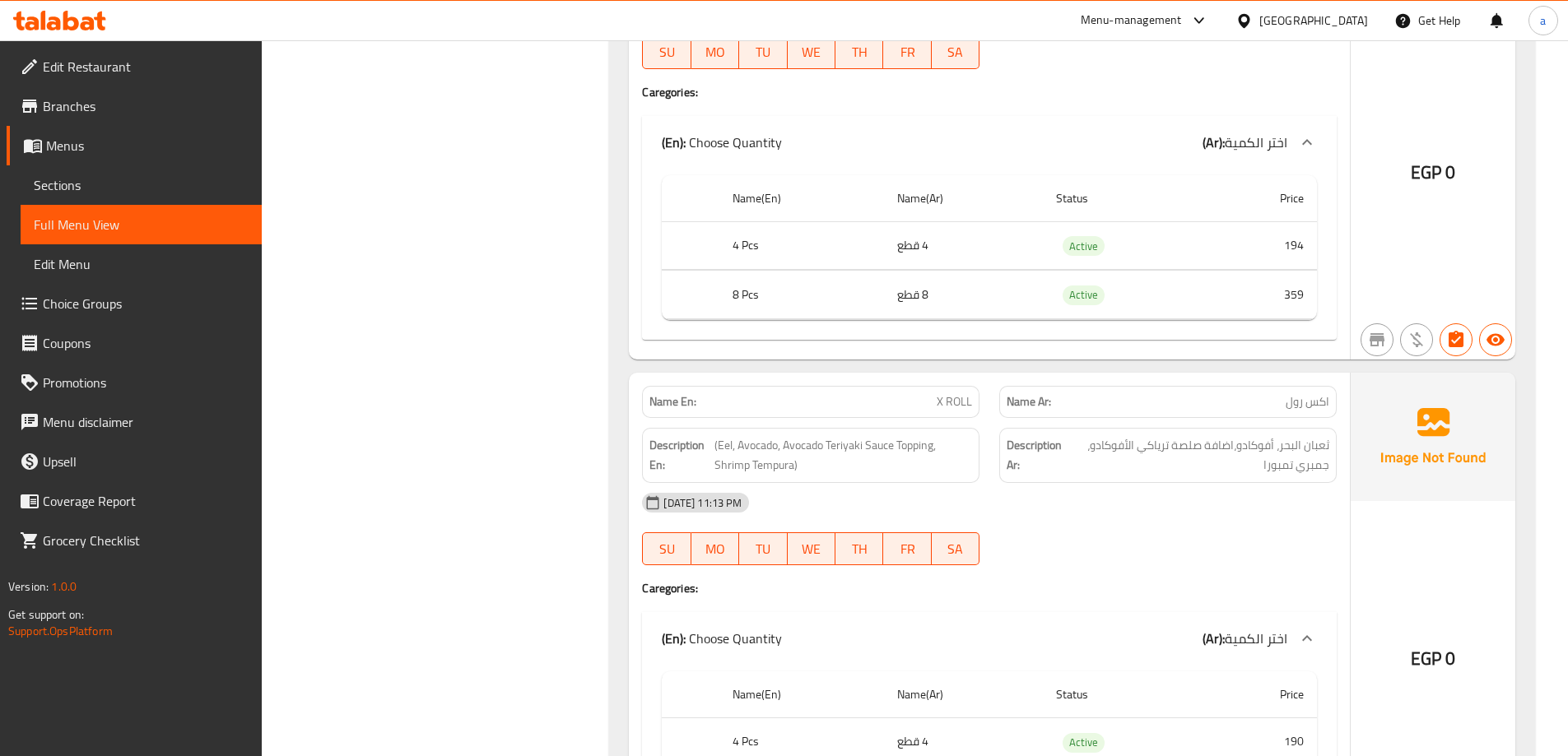
scroll to position [9281, 0]
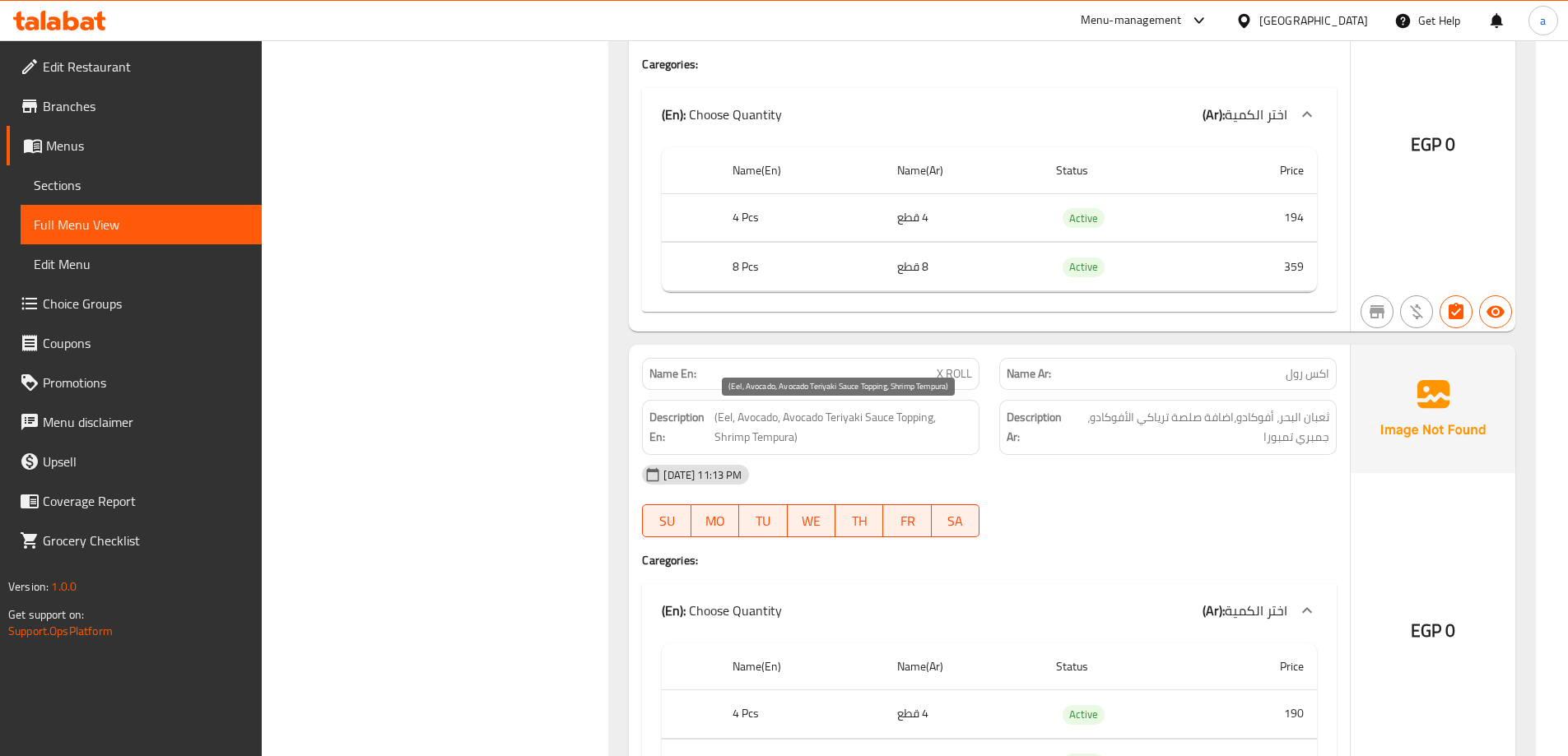
click at [720, 422] on span "(Eel, Avocado, Avocado Teriyaki Sauce Topping, Shrimp Tempura)" at bounding box center [843, 428] width 258 height 40
copy span "Eel"
click at [944, 373] on span "X ROLL" at bounding box center [954, 374] width 35 height 17
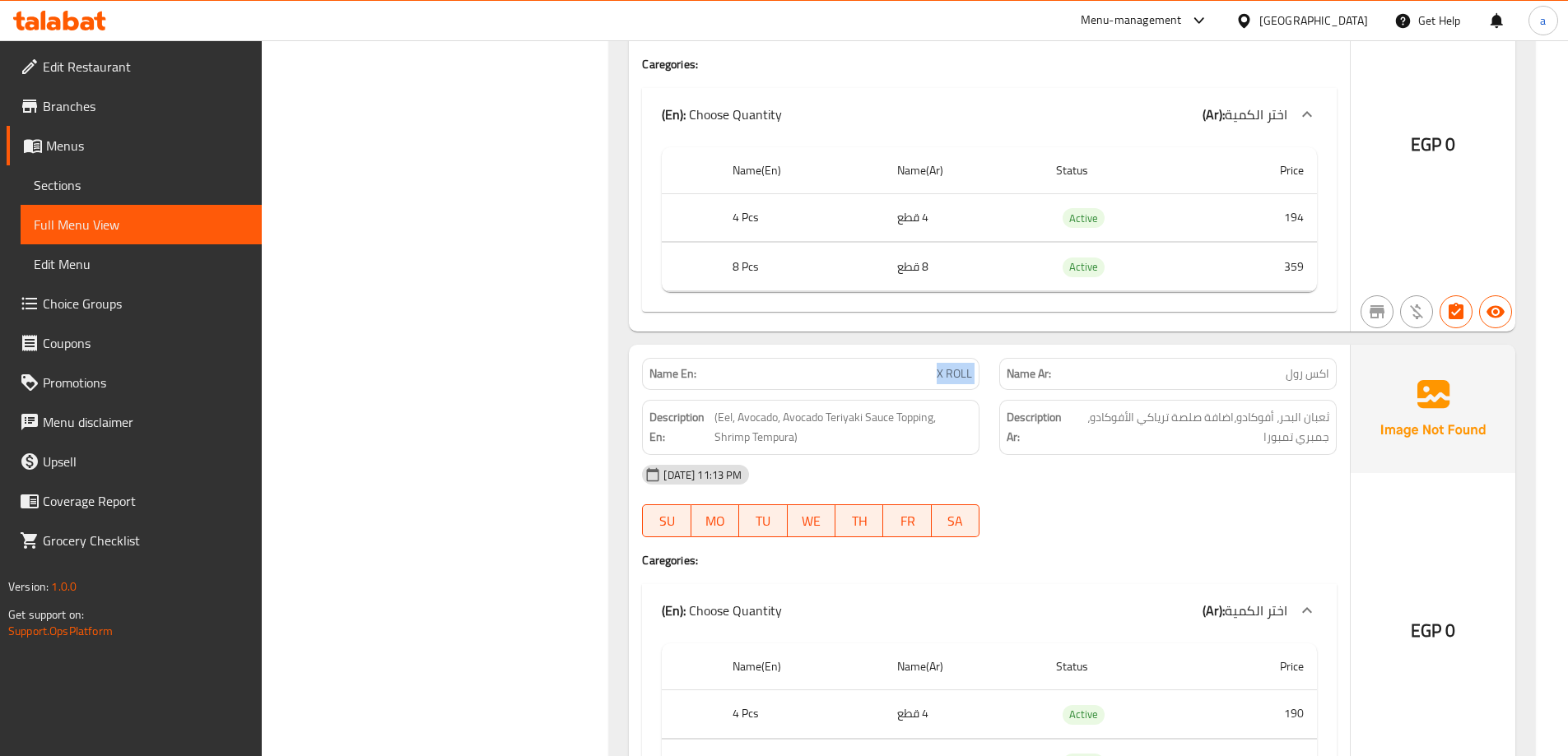
click at [944, 373] on span "X ROLL" at bounding box center [954, 374] width 35 height 17
copy span "X ROLL"
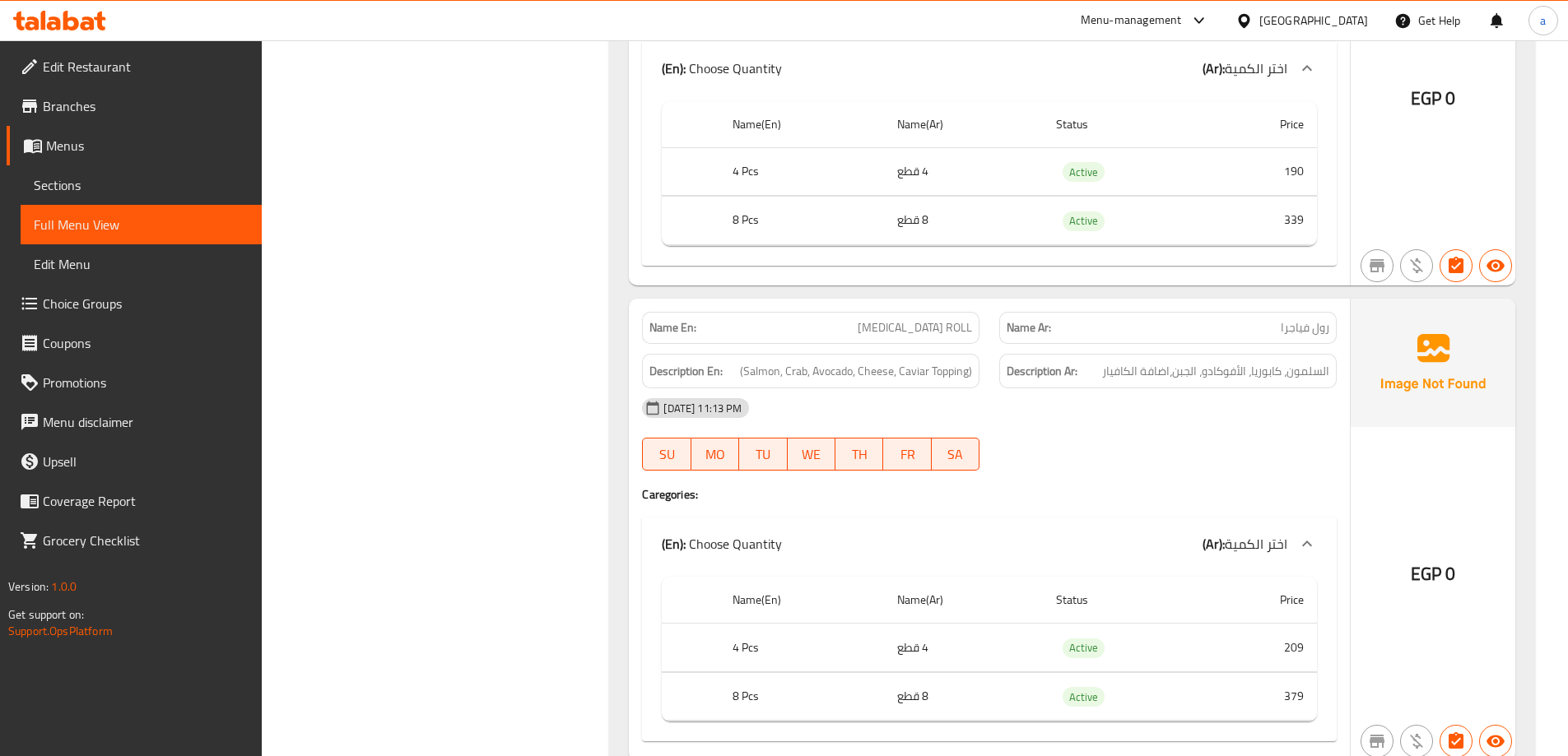
scroll to position [11420, 0]
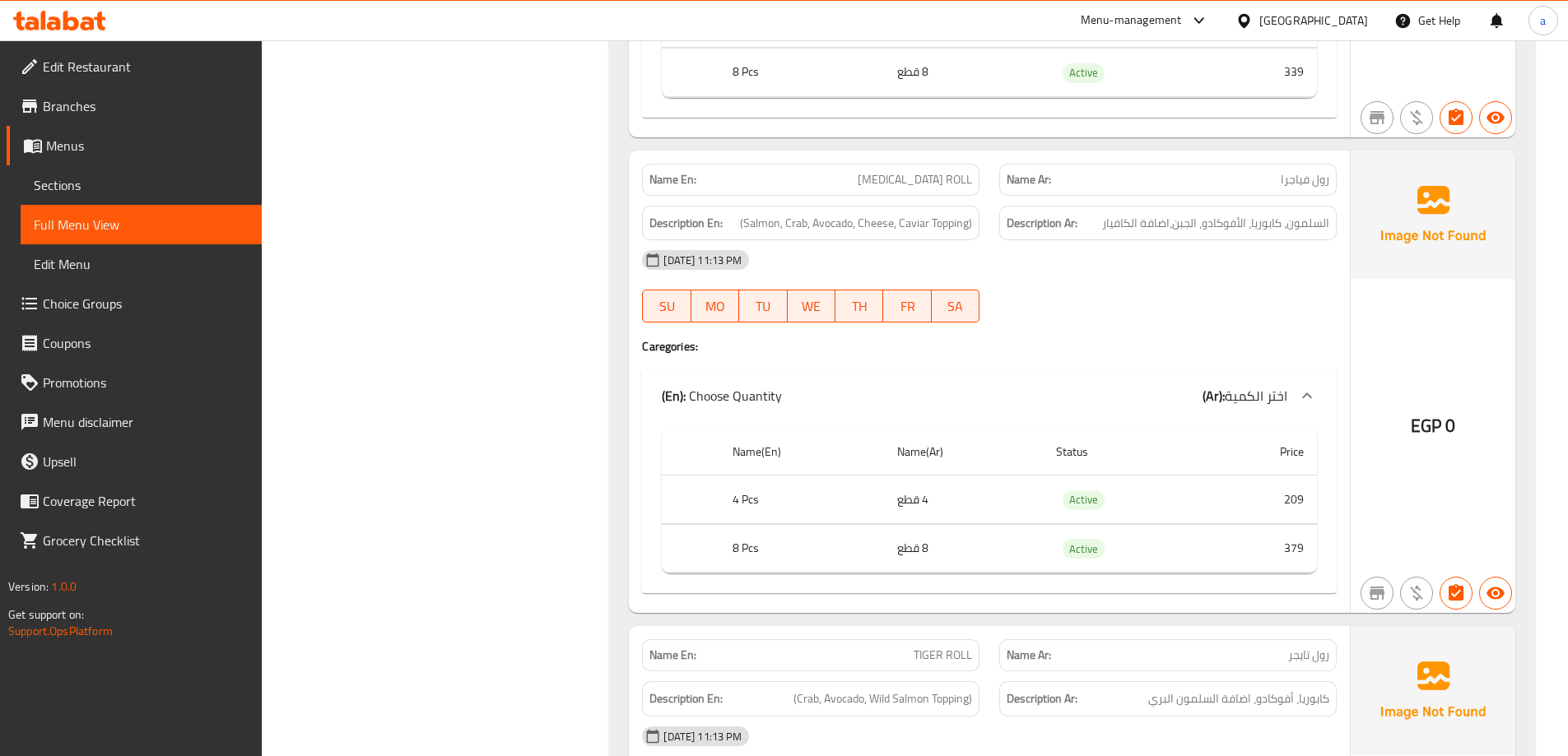
click at [925, 178] on span "[MEDICAL_DATA] ROLL" at bounding box center [915, 180] width 115 height 17
copy span "VIAGRA"
click at [1299, 173] on span "رول فياجرا" at bounding box center [1305, 180] width 49 height 17
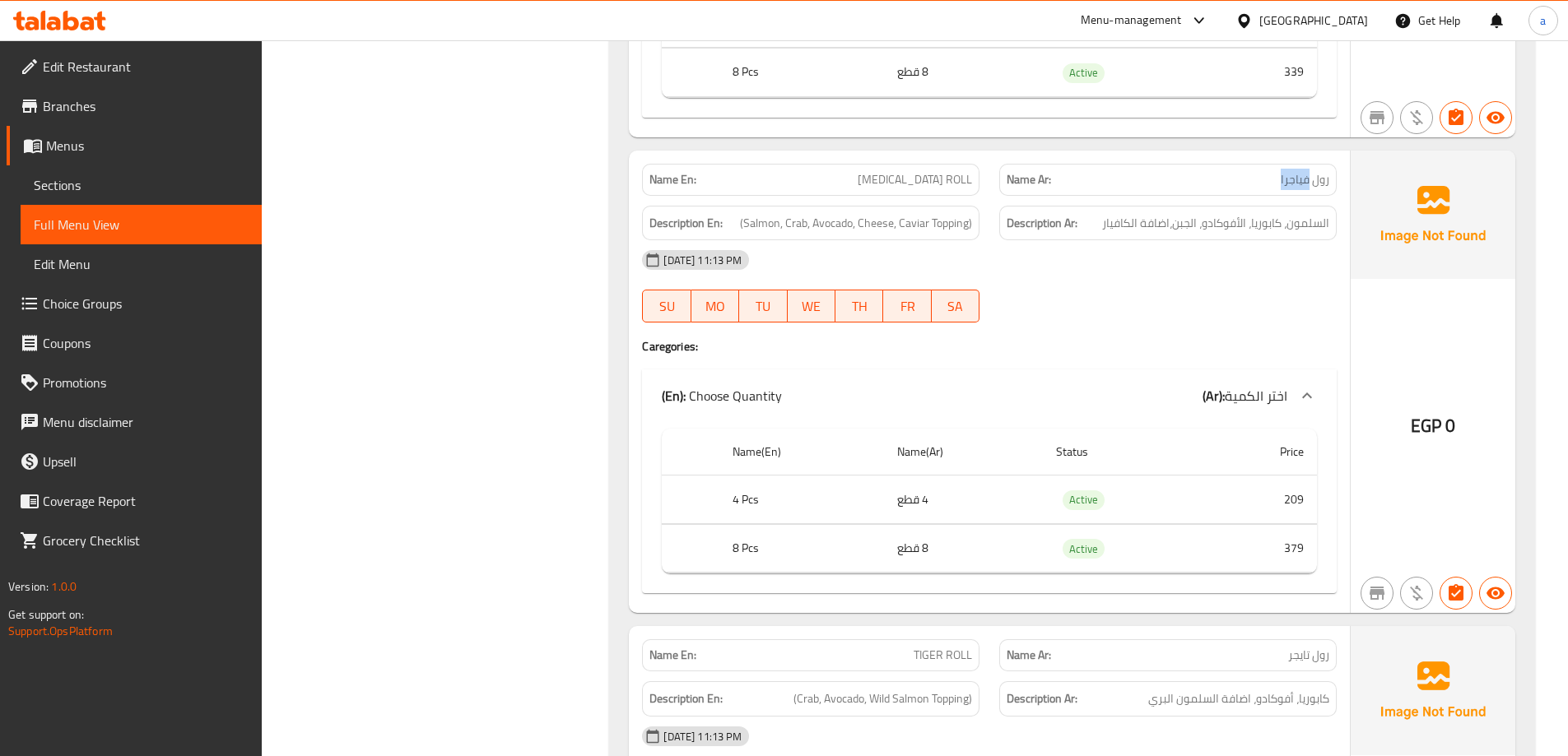
copy span "فياجرا"
click at [938, 186] on span "[MEDICAL_DATA] ROLL" at bounding box center [915, 180] width 115 height 17
copy span "VIAGRA"
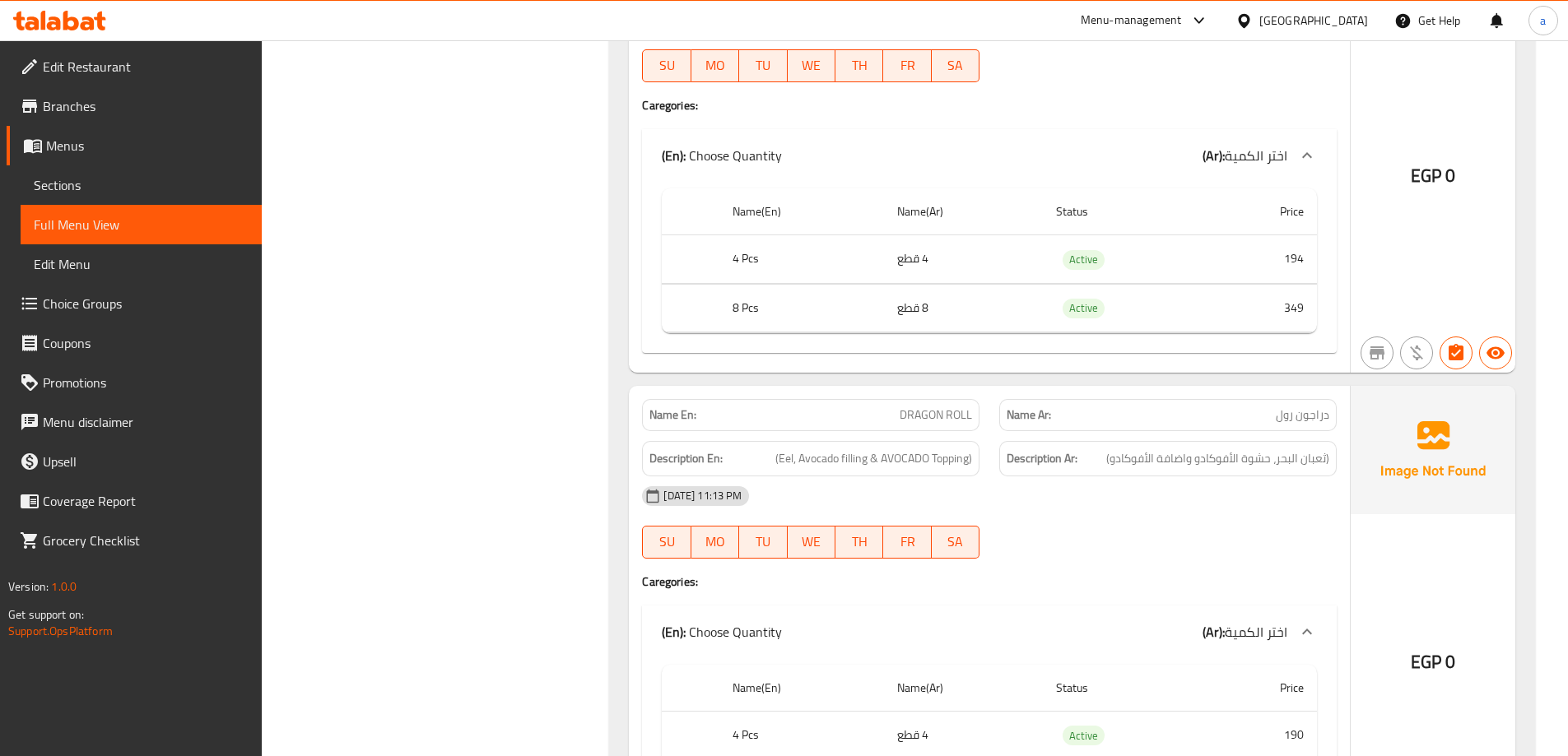
scroll to position [10669, 0]
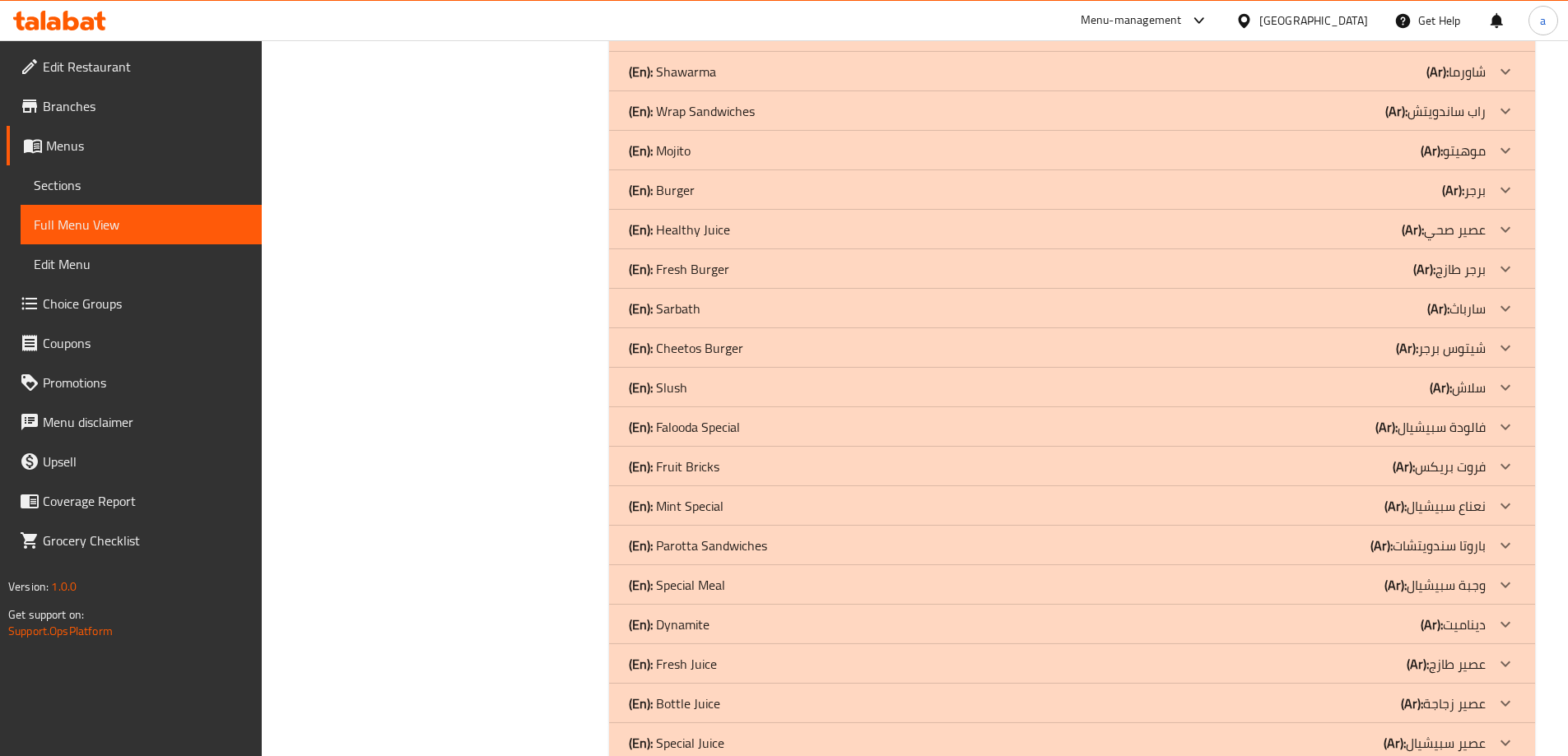
scroll to position [7466, 0]
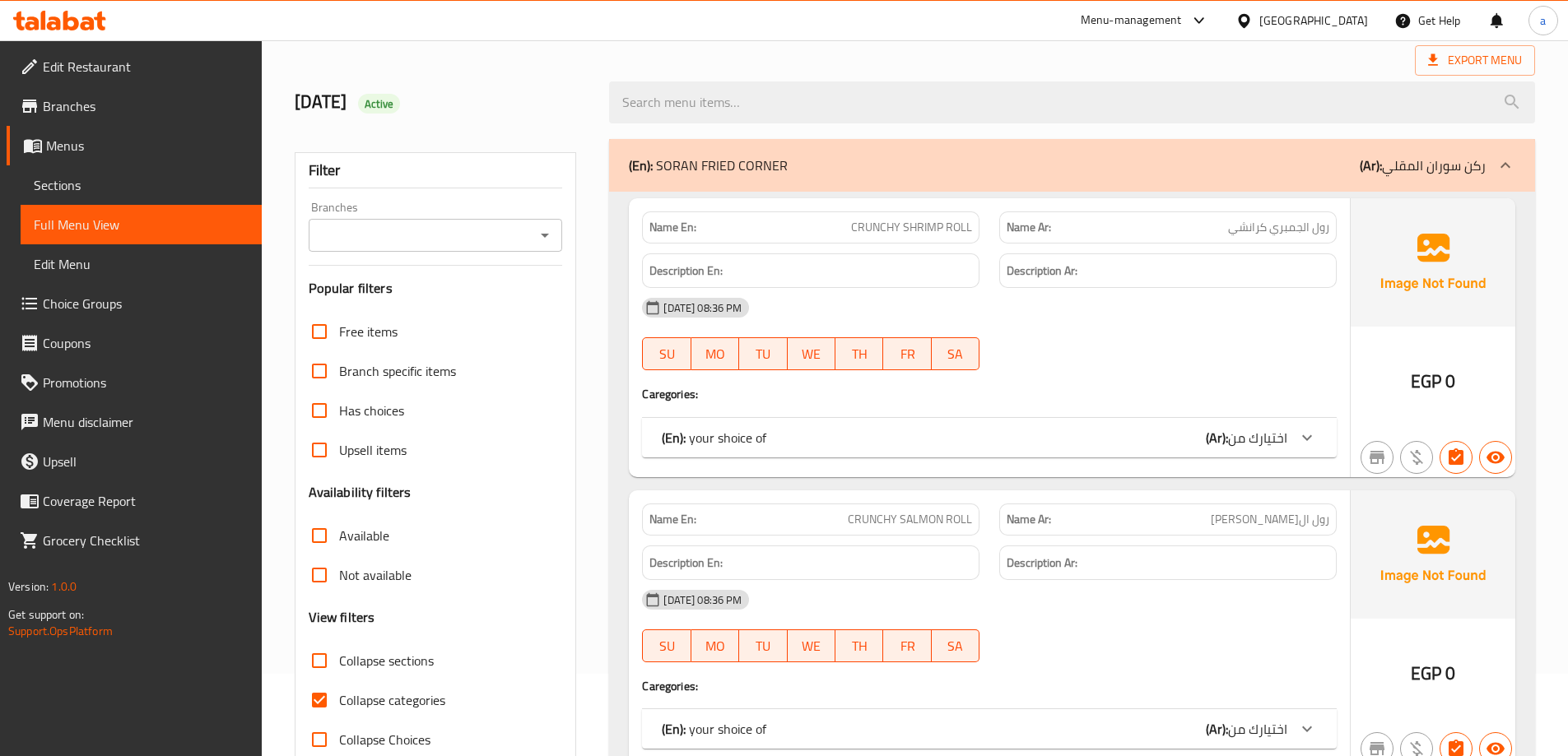
scroll to position [165, 0]
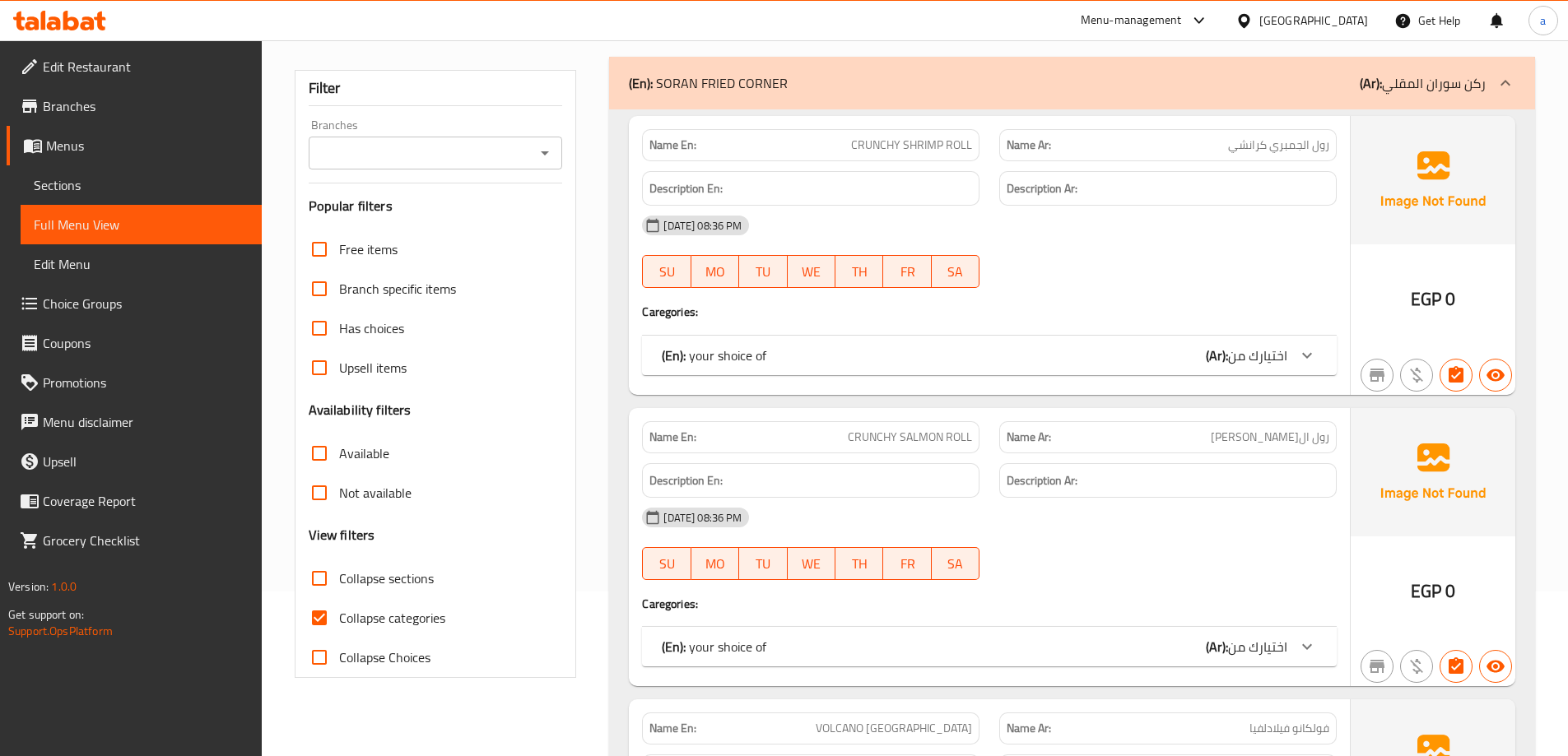
click at [309, 575] on input "Collapse sections" at bounding box center [319, 578] width 39 height 39
checkbox input "true"
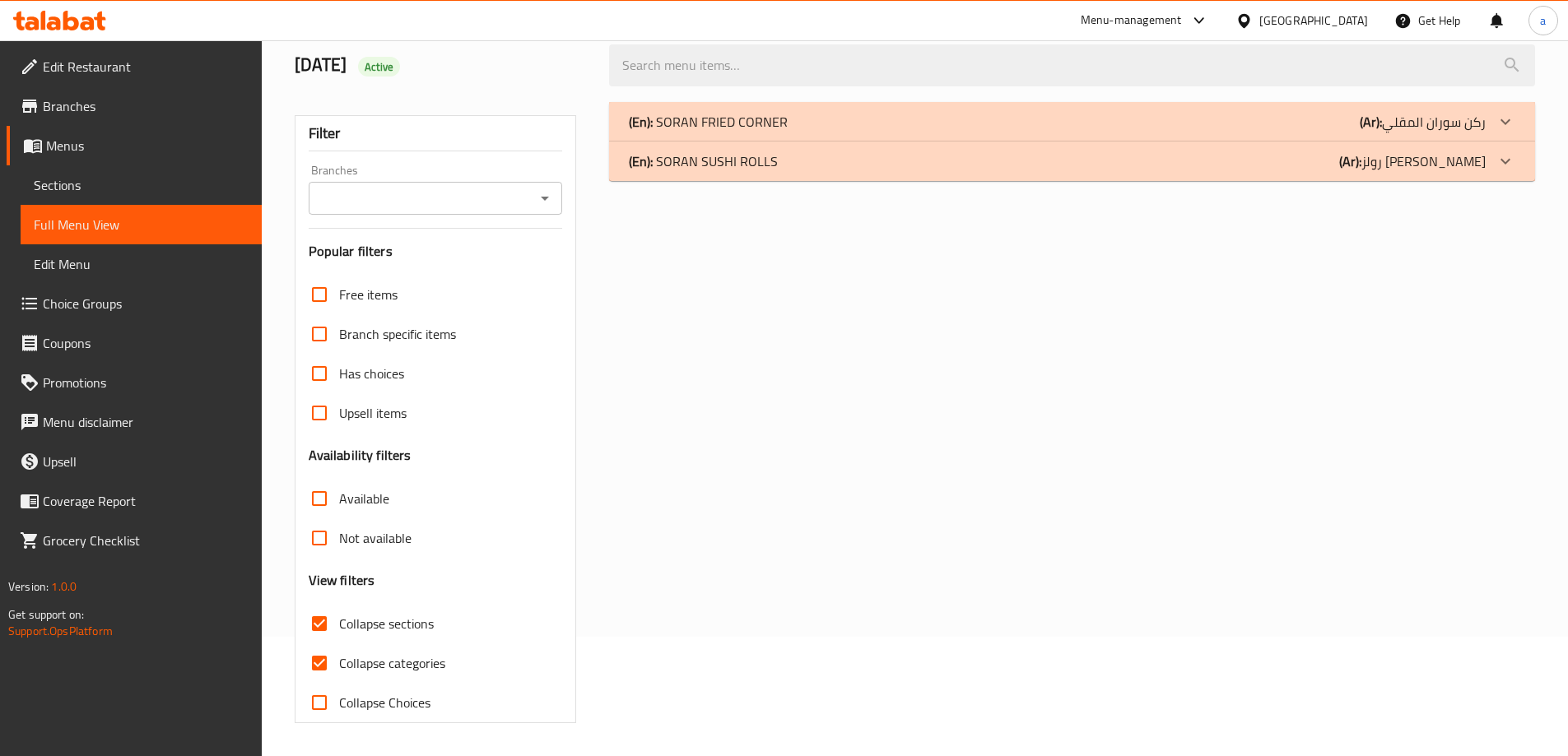
scroll to position [120, 0]
click at [320, 667] on input "Collapse categories" at bounding box center [319, 663] width 39 height 39
checkbox input "false"
click at [1512, 165] on icon at bounding box center [1506, 161] width 20 height 20
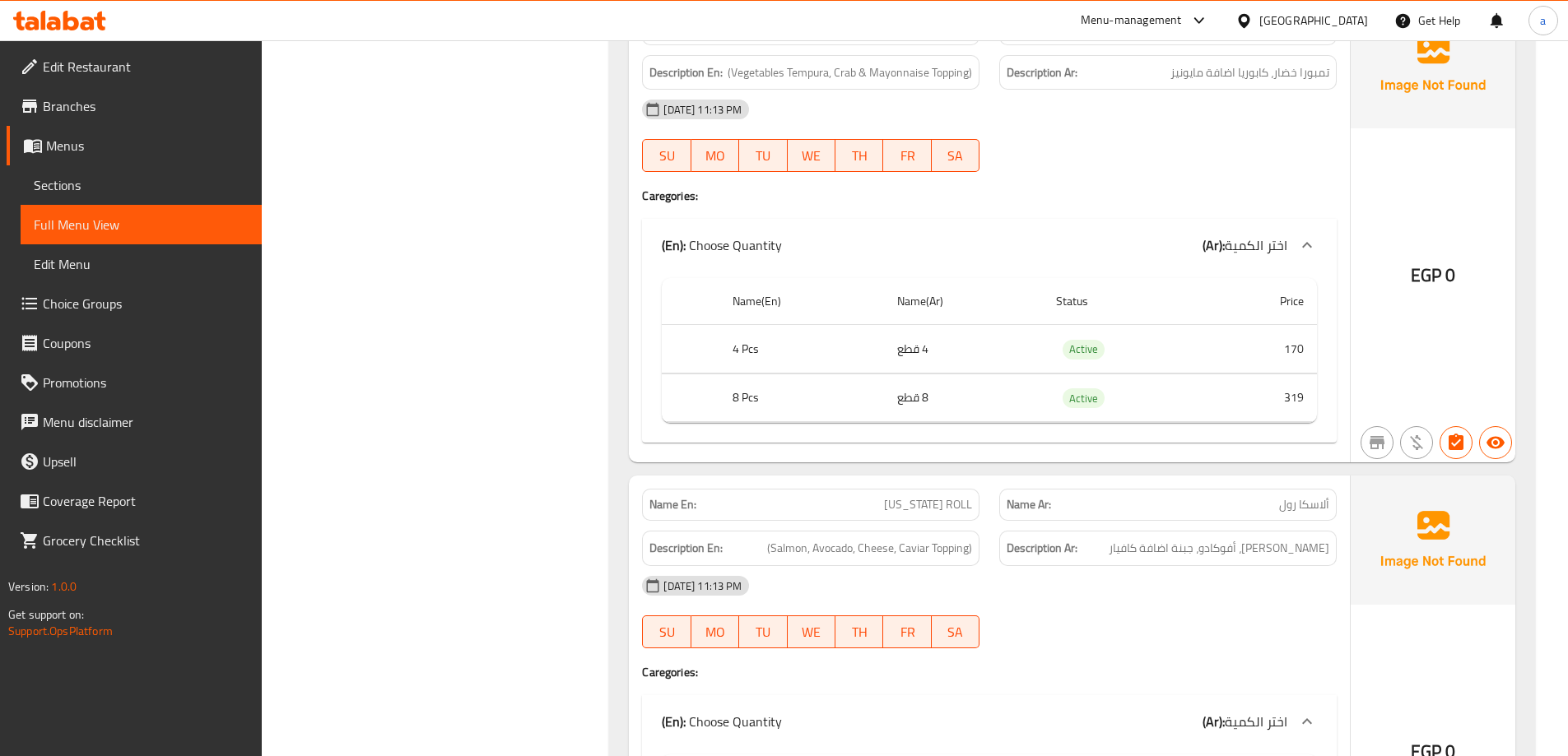
scroll to position [4183, 0]
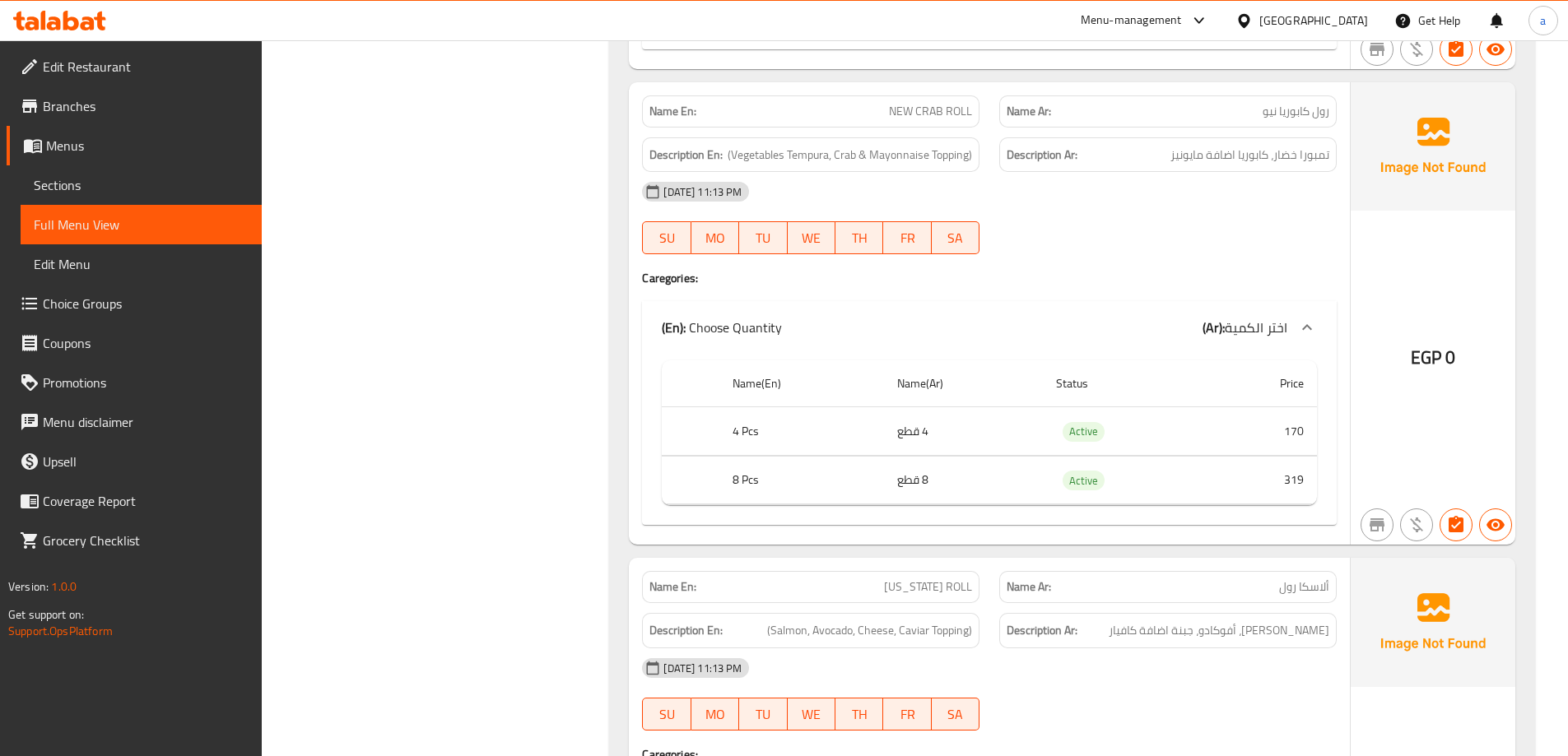
click at [931, 103] on span "NEW CRAB ROLL" at bounding box center [930, 112] width 83 height 17
copy span "NEW CRAB ROLL"
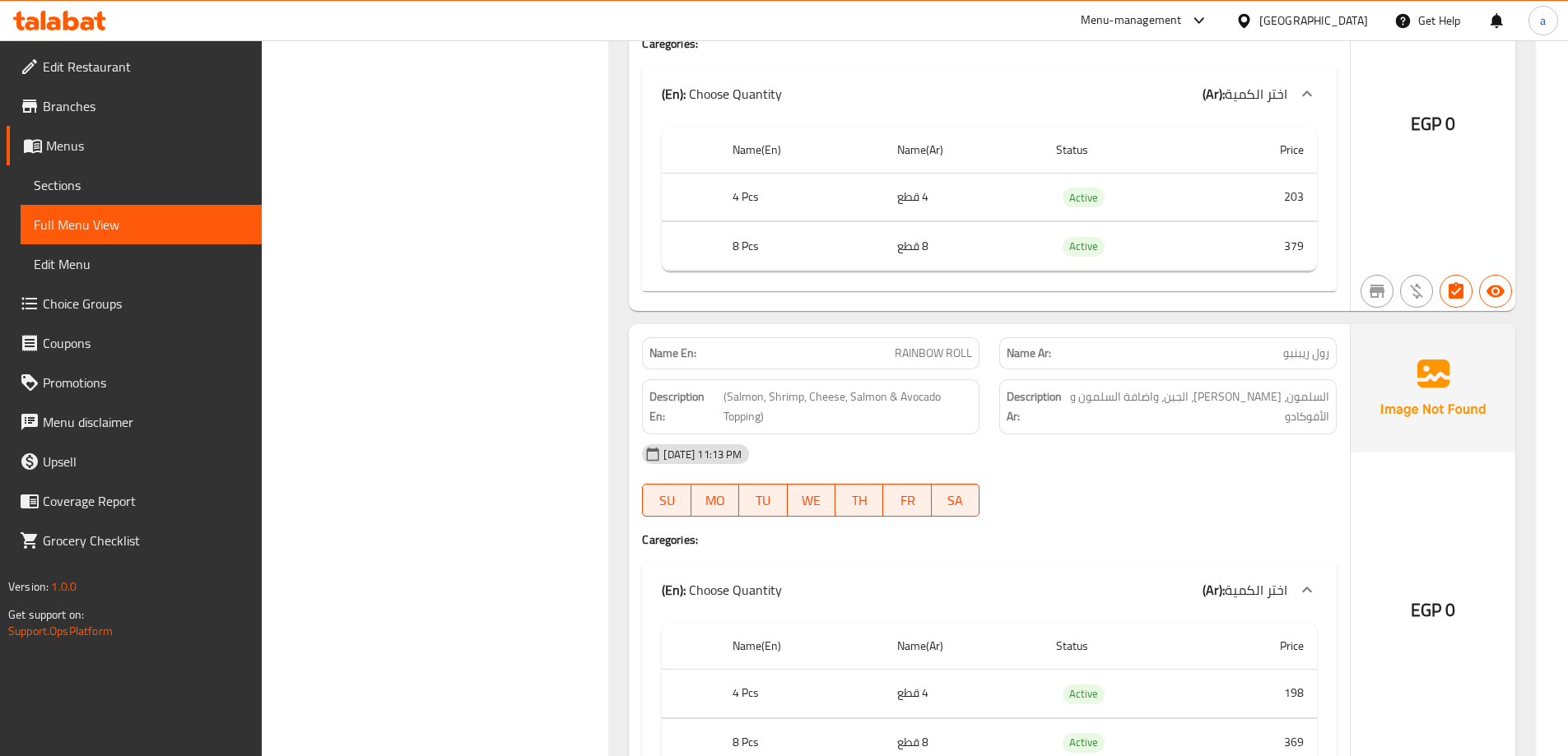
scroll to position [7228, 0]
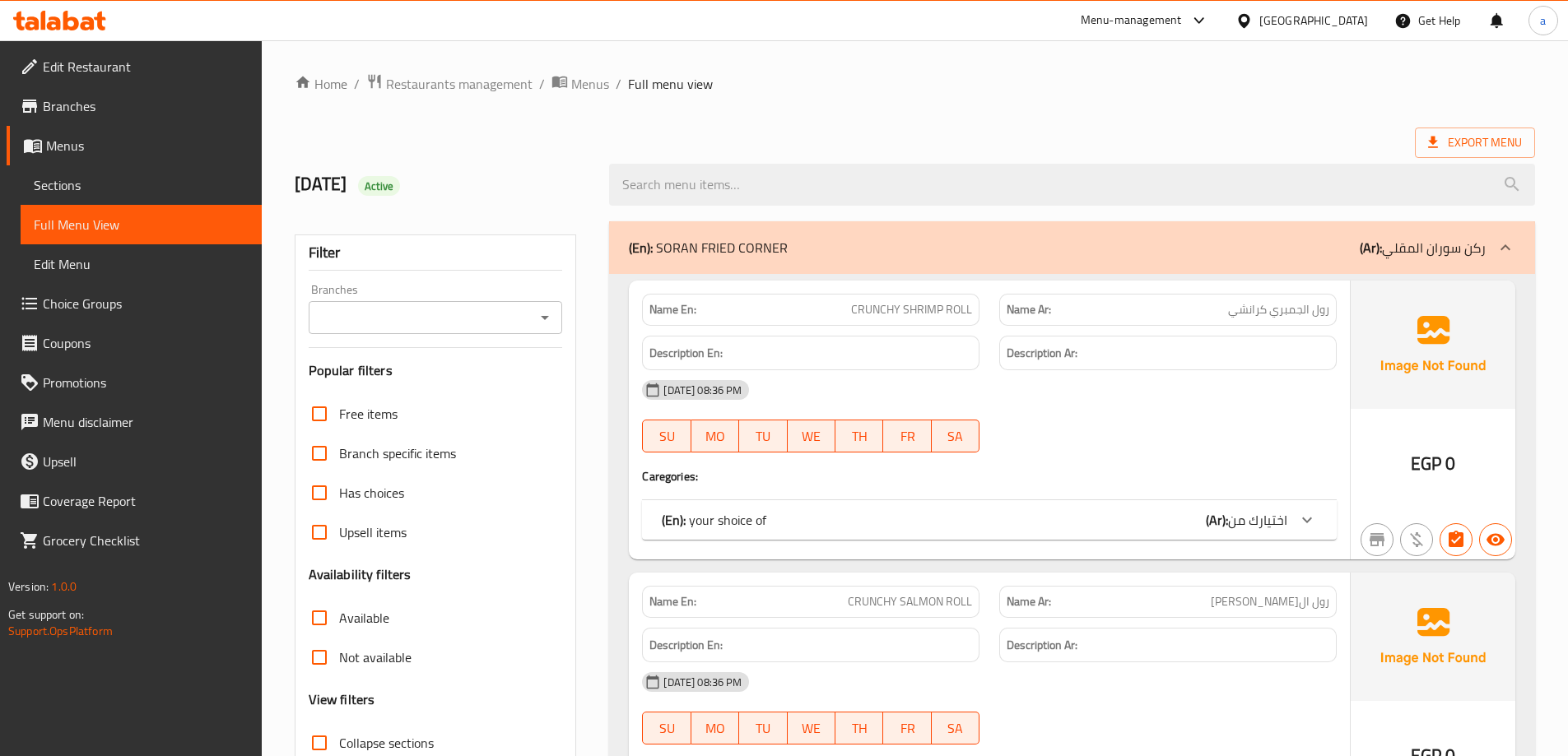
scroll to position [329, 0]
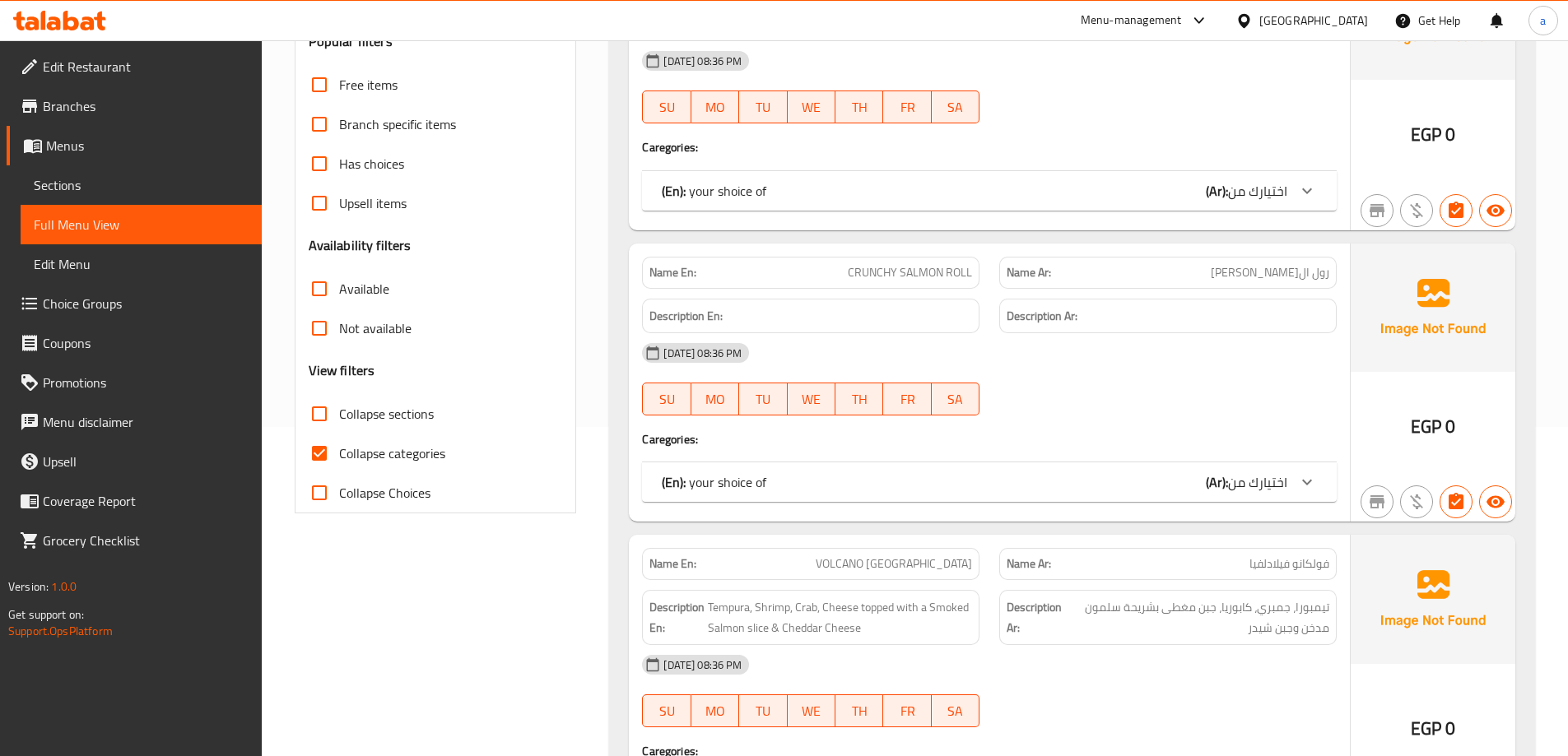
click at [318, 417] on input "Collapse sections" at bounding box center [319, 413] width 39 height 39
checkbox input "true"
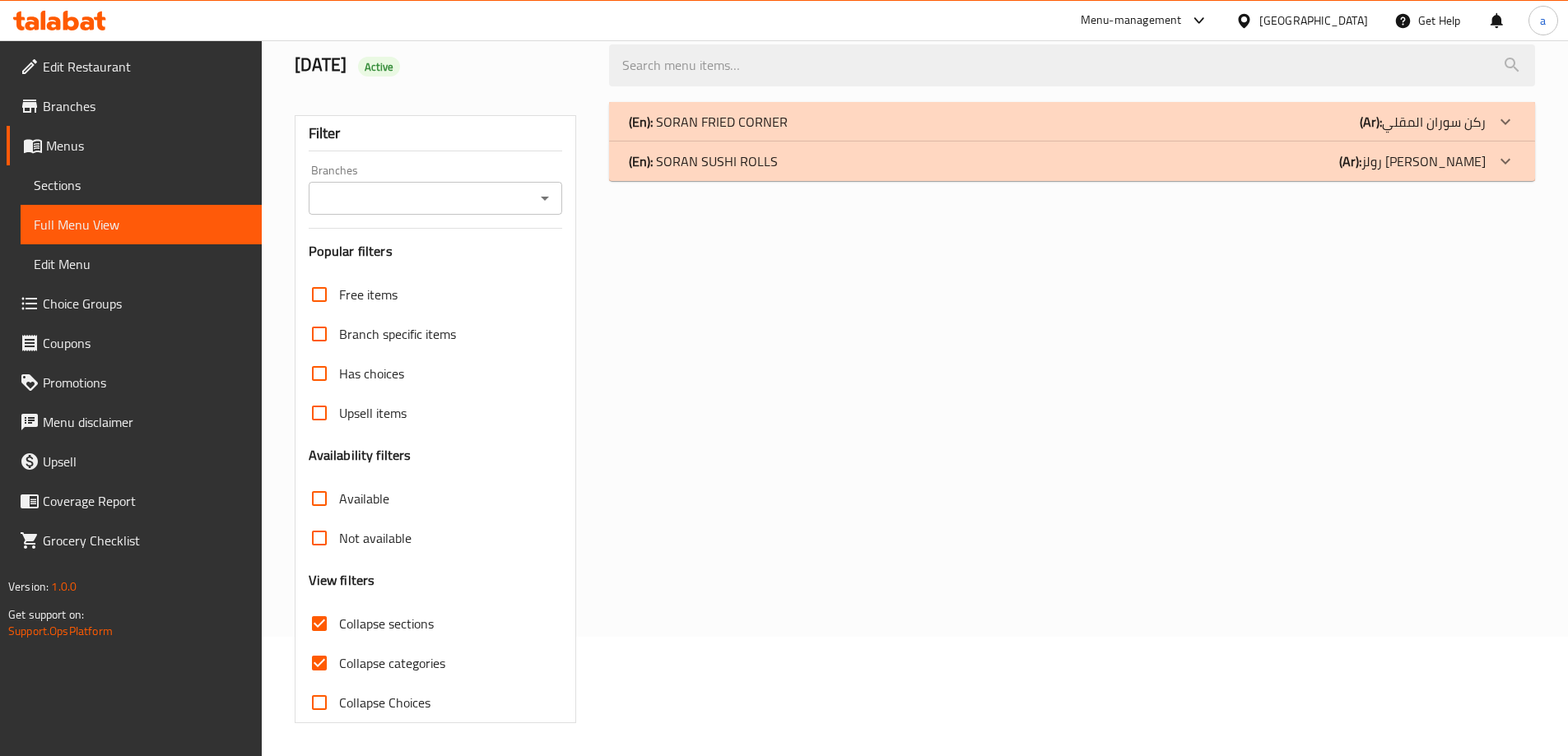
click at [318, 644] on input "Collapse categories" at bounding box center [319, 663] width 39 height 39
checkbox input "false"
click at [1273, 170] on div "(En): SORAN SUSHI ROLLS (Ar): رولز سوران سوشي" at bounding box center [1072, 161] width 927 height 39
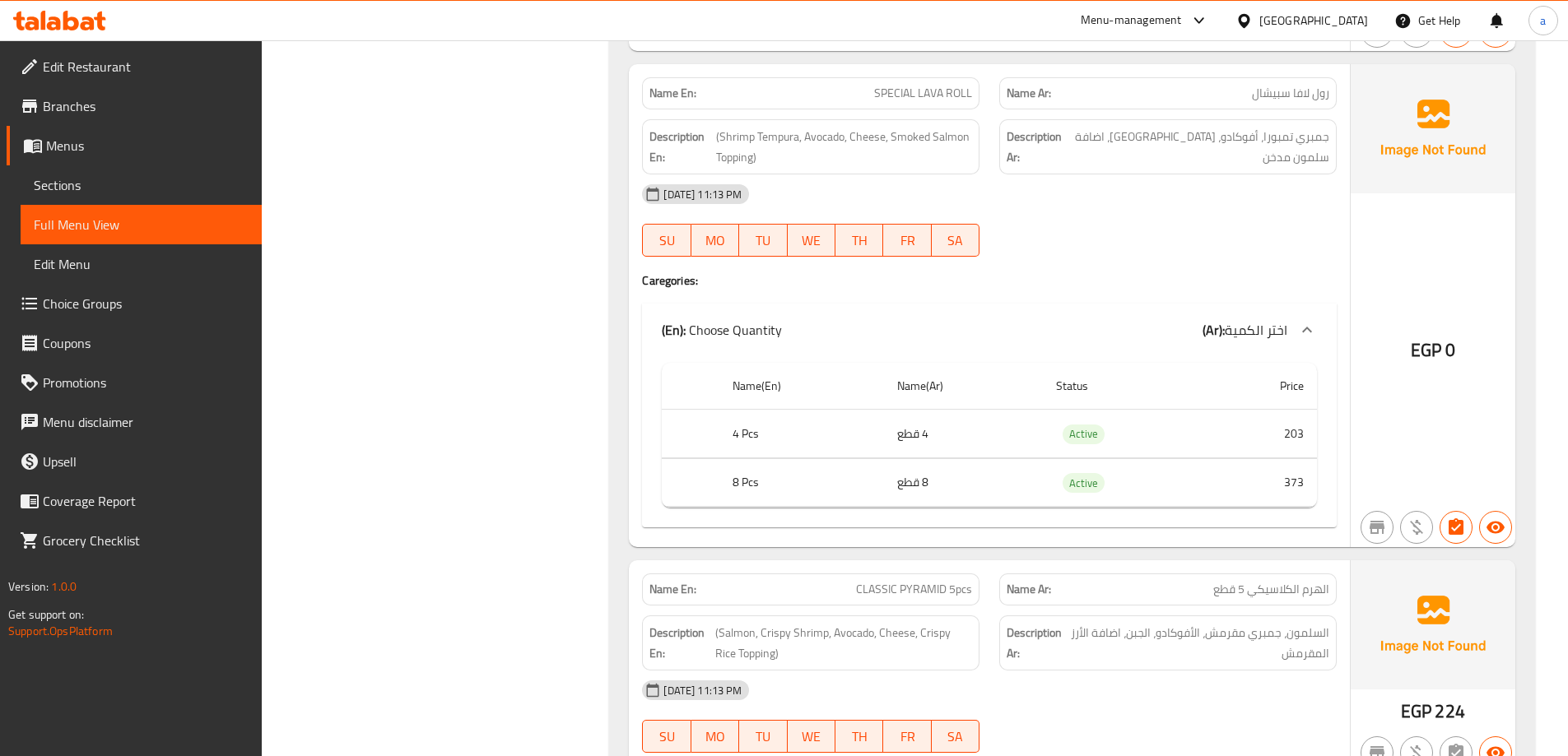
scroll to position [12151, 0]
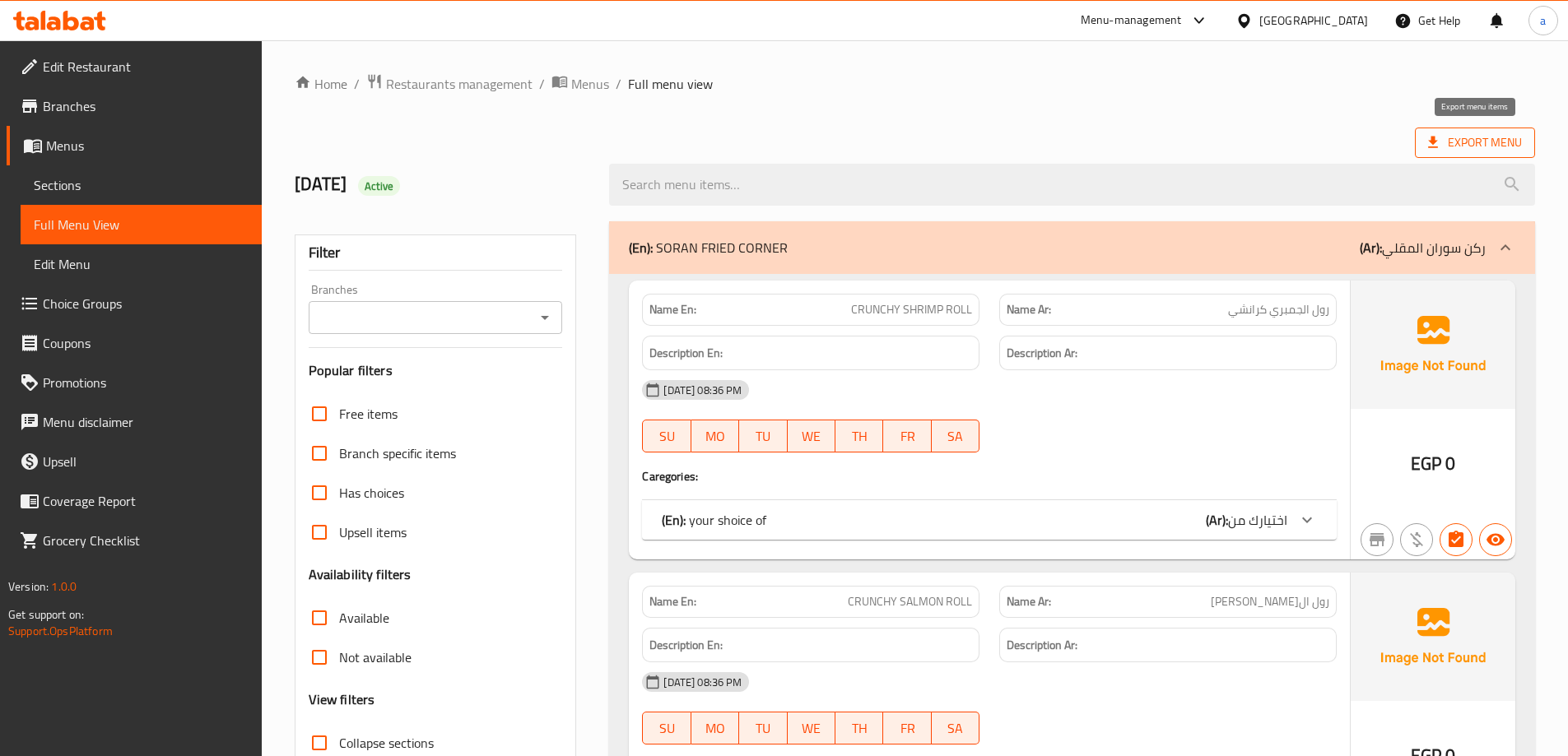
click at [1450, 143] on span "Export Menu" at bounding box center [1475, 143] width 94 height 21
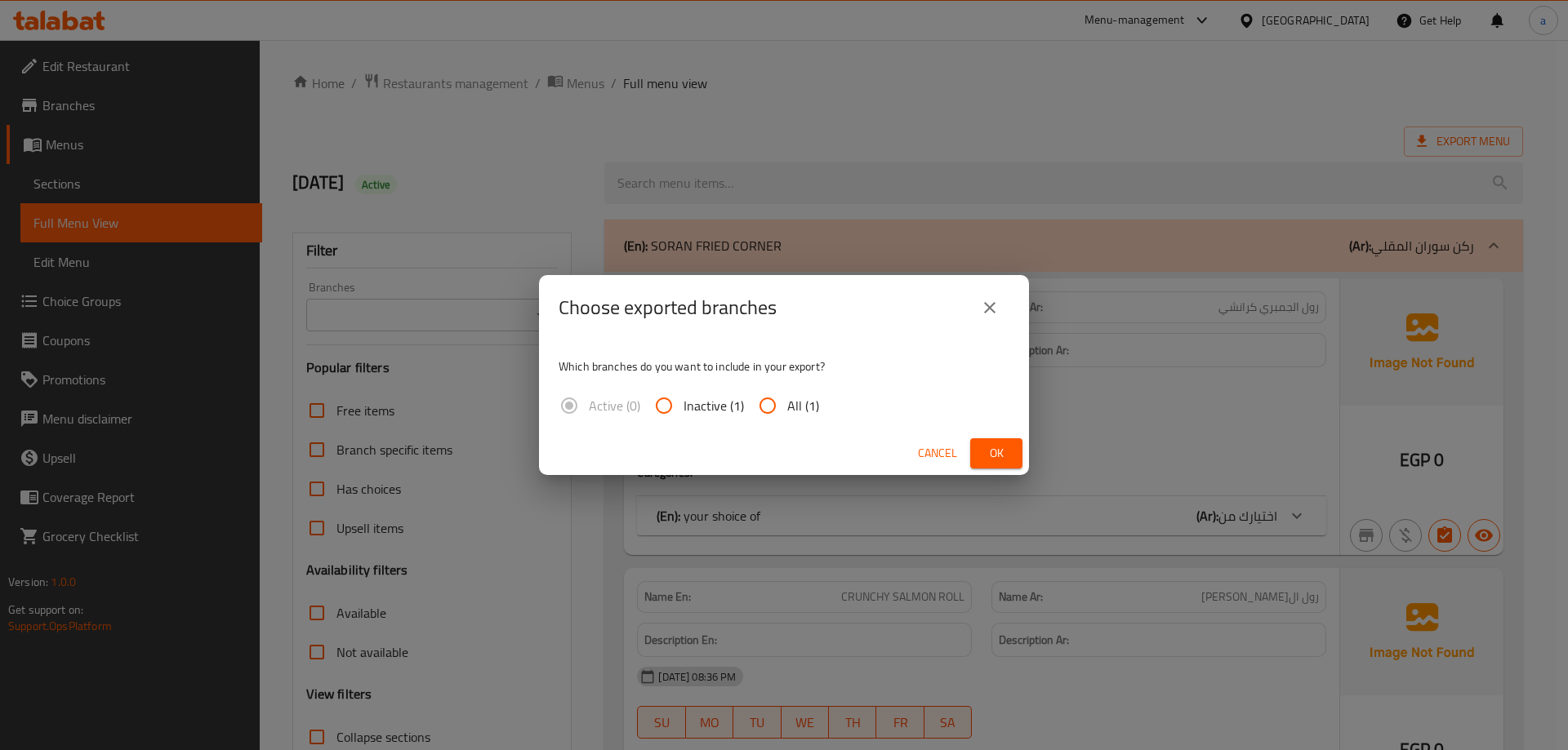
click at [785, 410] on input "All (1)" at bounding box center [767, 405] width 39 height 39
radio input "true"
click at [1019, 463] on button "Ok" at bounding box center [996, 454] width 52 height 30
